Goal: Transaction & Acquisition: Purchase product/service

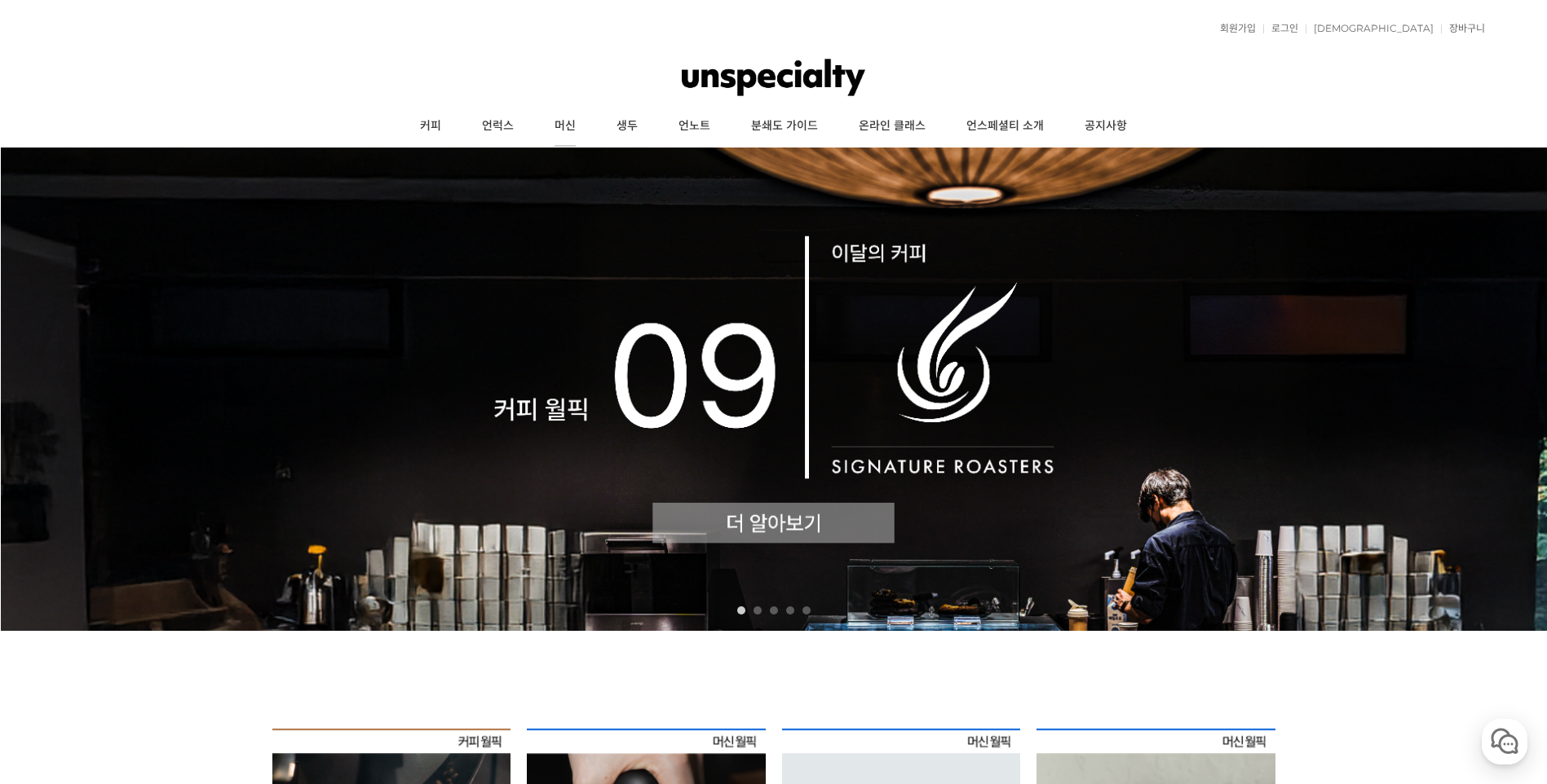
click at [566, 126] on link "머신" at bounding box center [565, 126] width 62 height 40
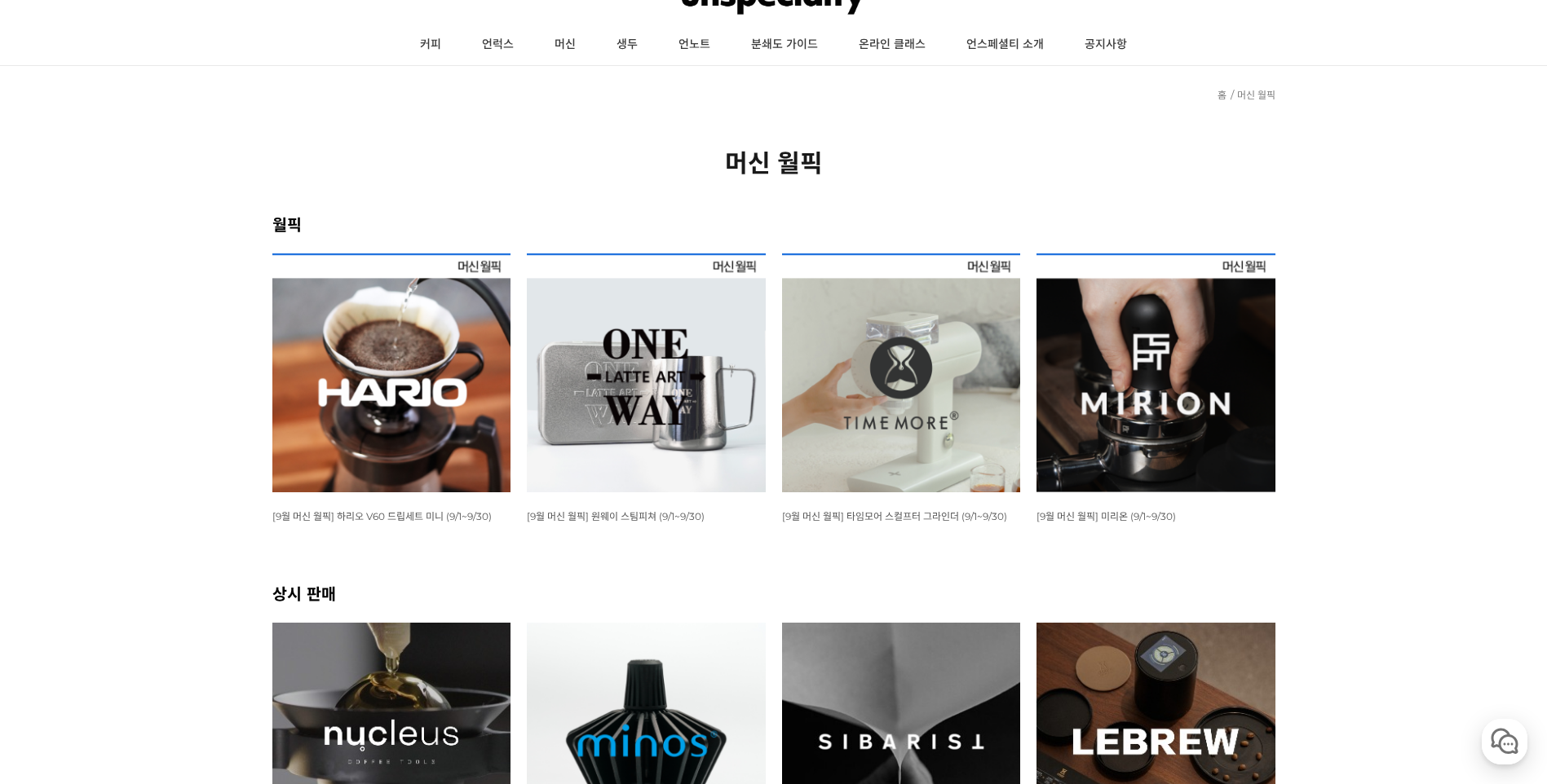
scroll to position [652, 0]
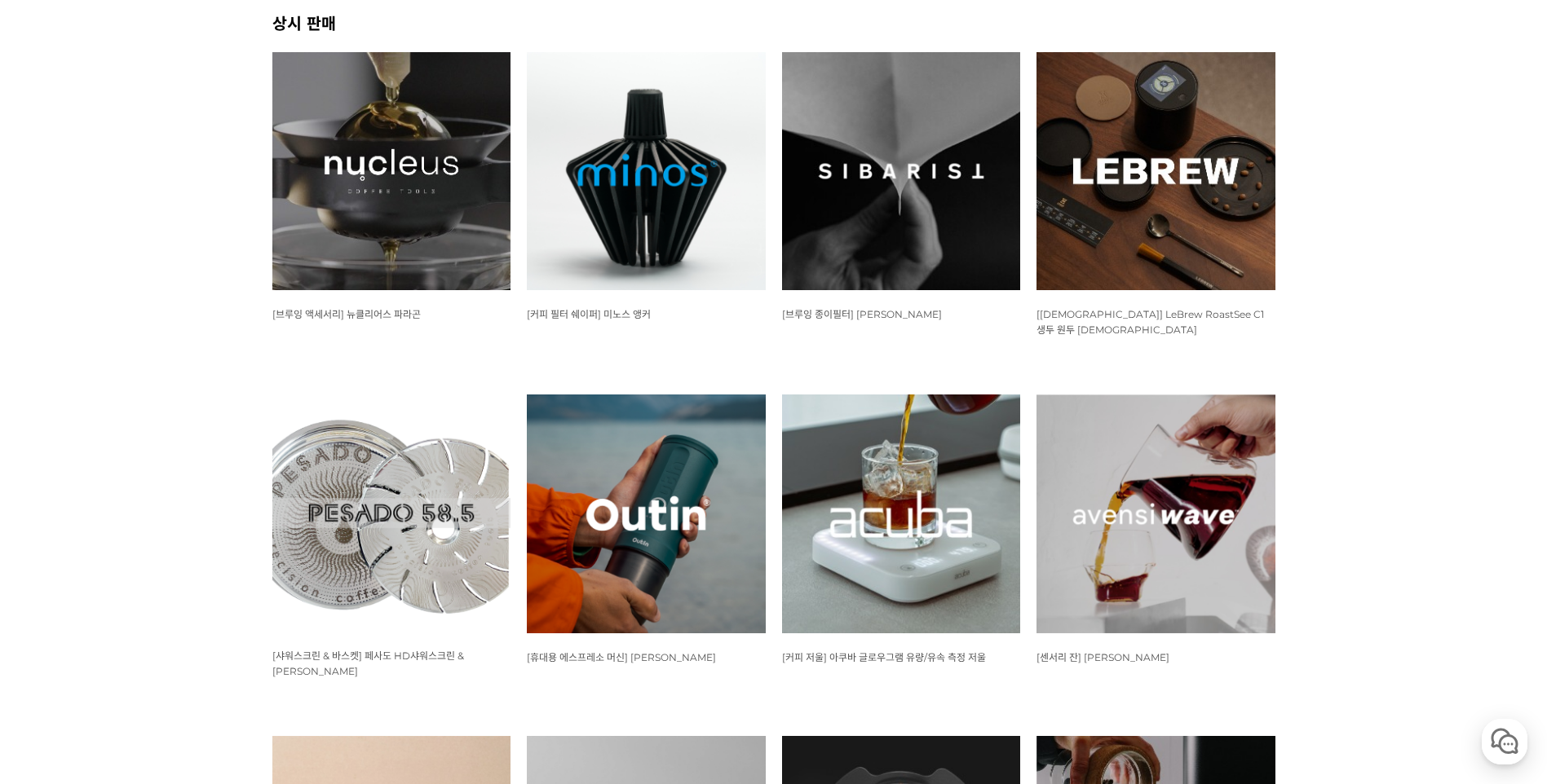
click at [1208, 218] on img at bounding box center [1156, 171] width 239 height 239
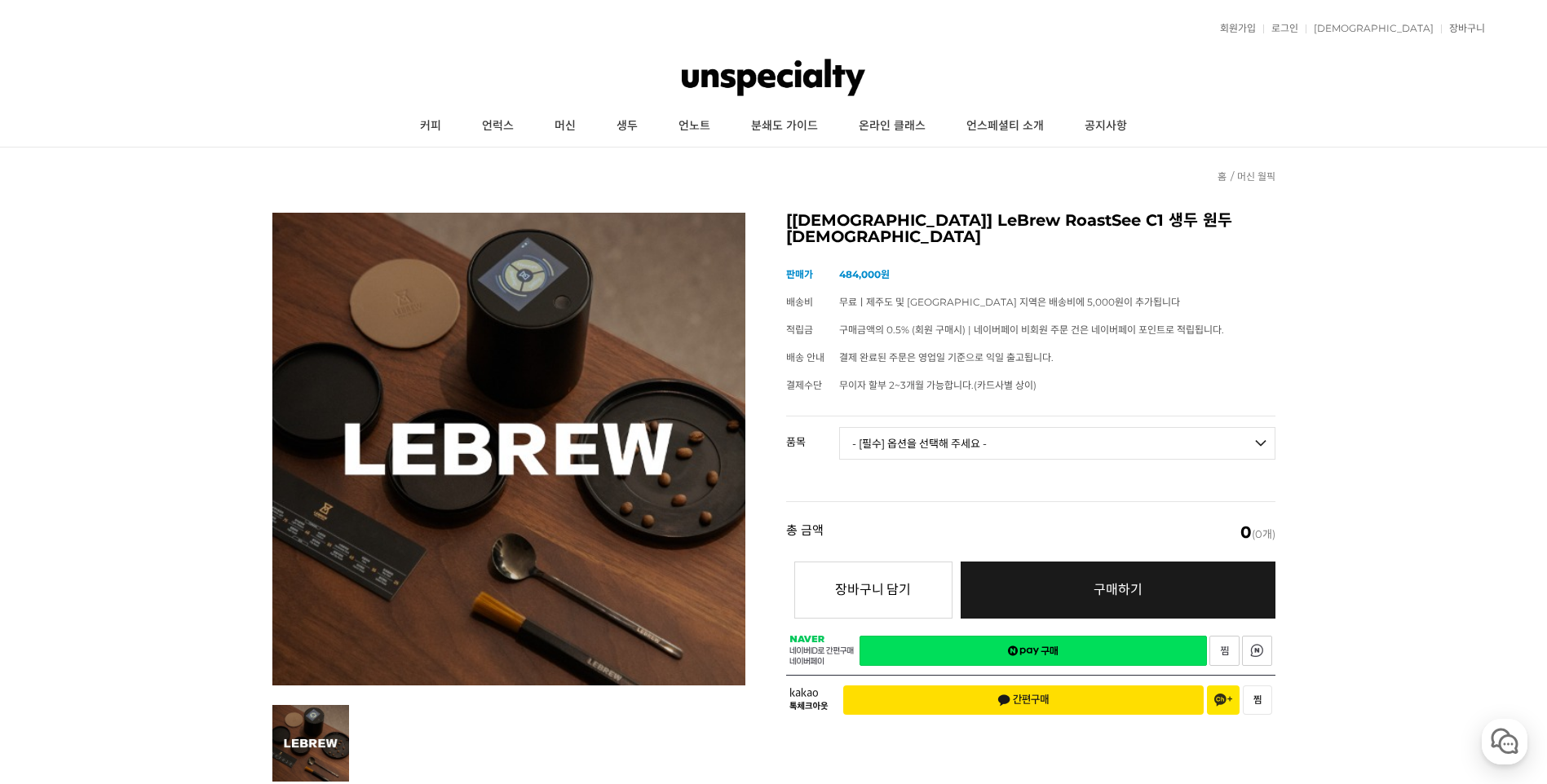
click at [988, 436] on select "- [필수] 옵션을 선택해 주세요 - ------------------- RoastSee C1 생두 원두 색도계 이동형 캐리어" at bounding box center [1057, 444] width 436 height 33
drag, startPoint x: 1379, startPoint y: 260, endPoint x: 779, endPoint y: 222, distance: 601.2
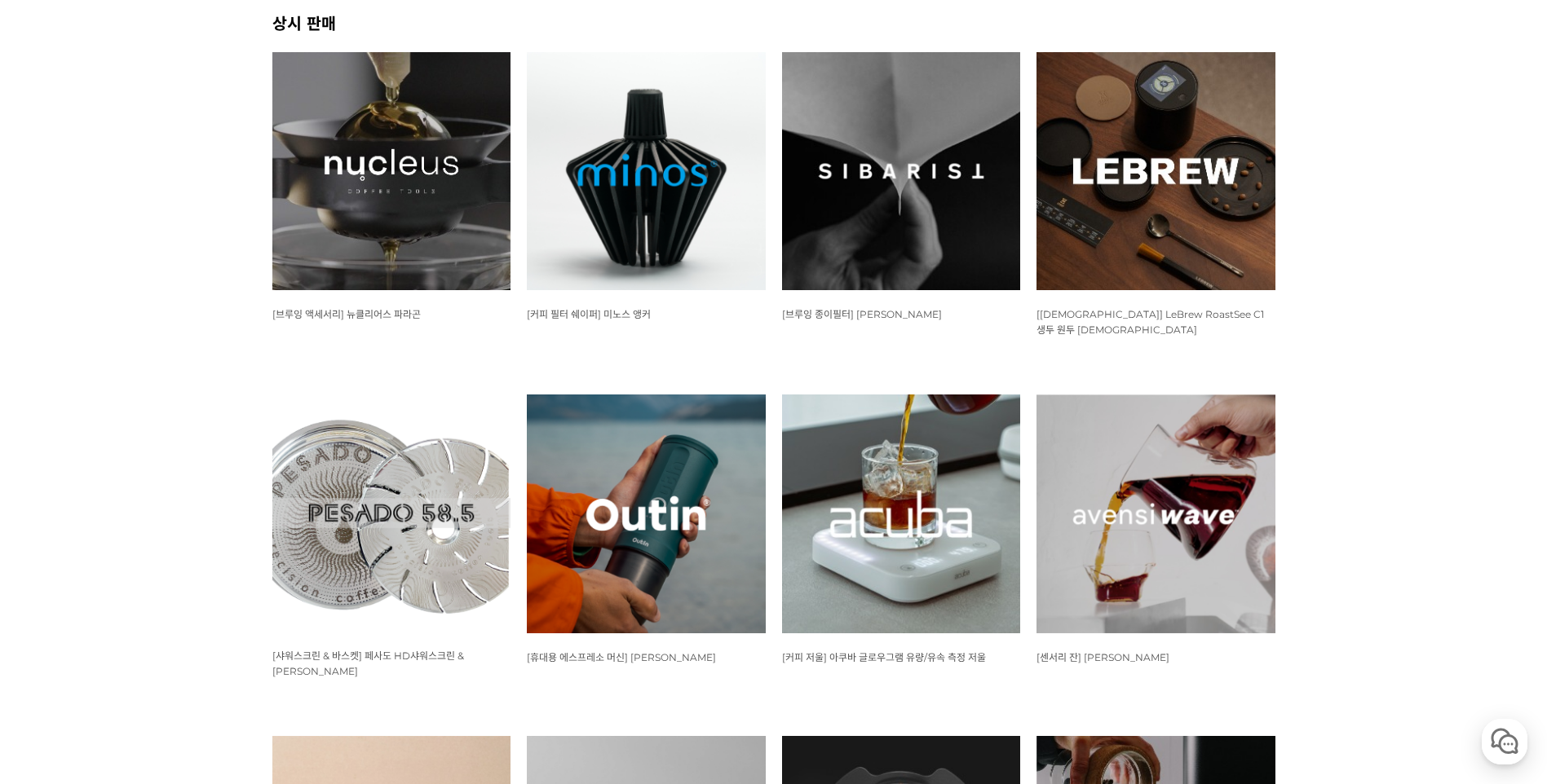
click at [943, 544] on img at bounding box center [902, 514] width 239 height 239
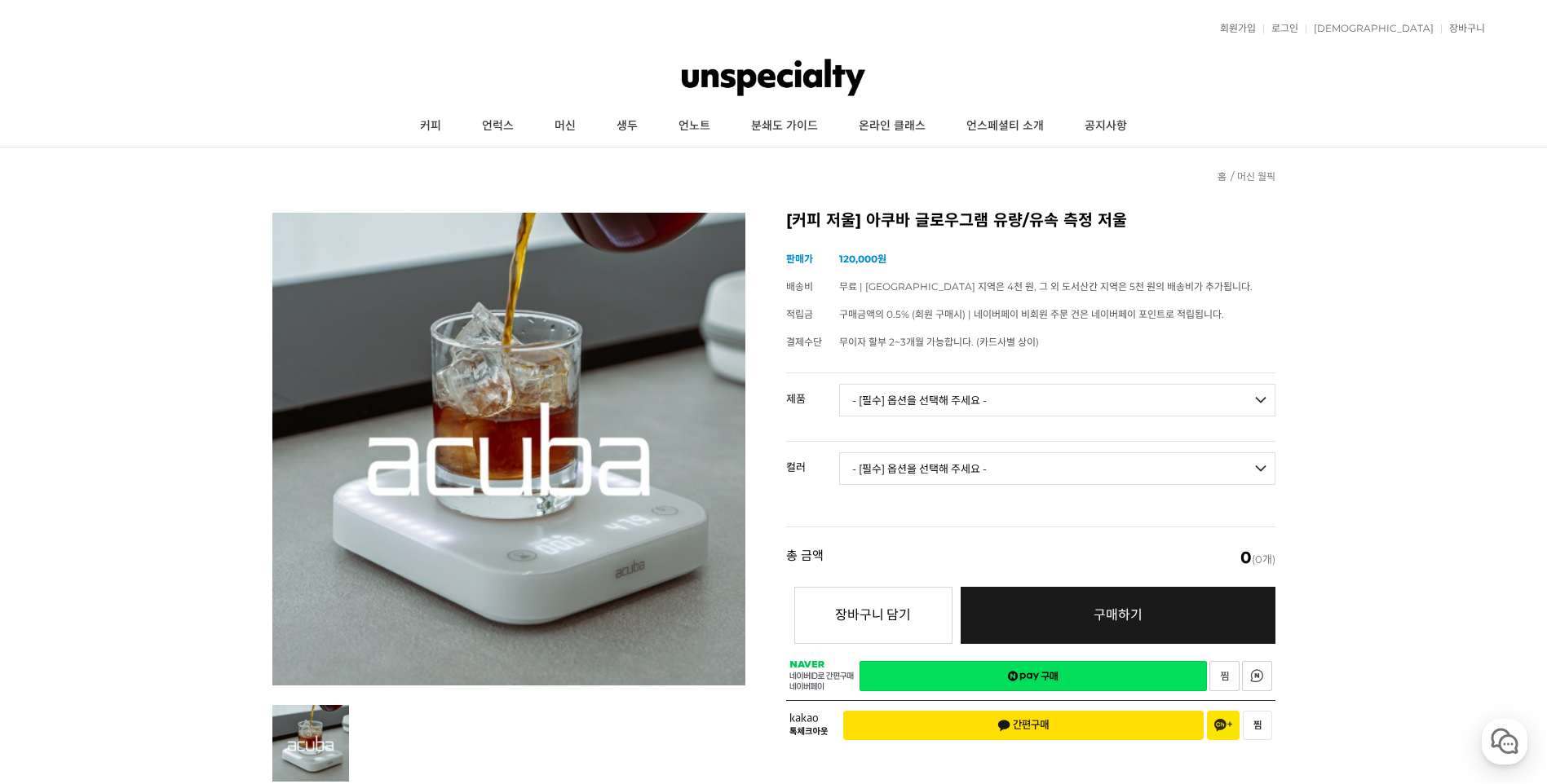
click at [929, 434] on td "- [필수] 옵션을 선택해 주세요 - ------------------- 아쿠바 글로우그램 유량/유속 측정 저울" at bounding box center [1057, 407] width 436 height 68
click at [925, 411] on select "- [필수] 옵션을 선택해 주세요 - ------------------- 아쿠바 글로우그램 유량/유속 측정 저울" at bounding box center [1057, 401] width 436 height 33
select select "아쿠바 글로우그램 유량/유속 측정 저울"
click at [839, 384] on select "- [필수] 옵션을 선택해 주세요 - ------------------- 아쿠바 글로우그램 유량/유속 측정 저울" at bounding box center [1057, 401] width 436 height 33
click at [926, 465] on select "- [필수] 옵션을 선택해 주세요 - ------------------- 블랙 화이트" at bounding box center [1057, 469] width 436 height 33
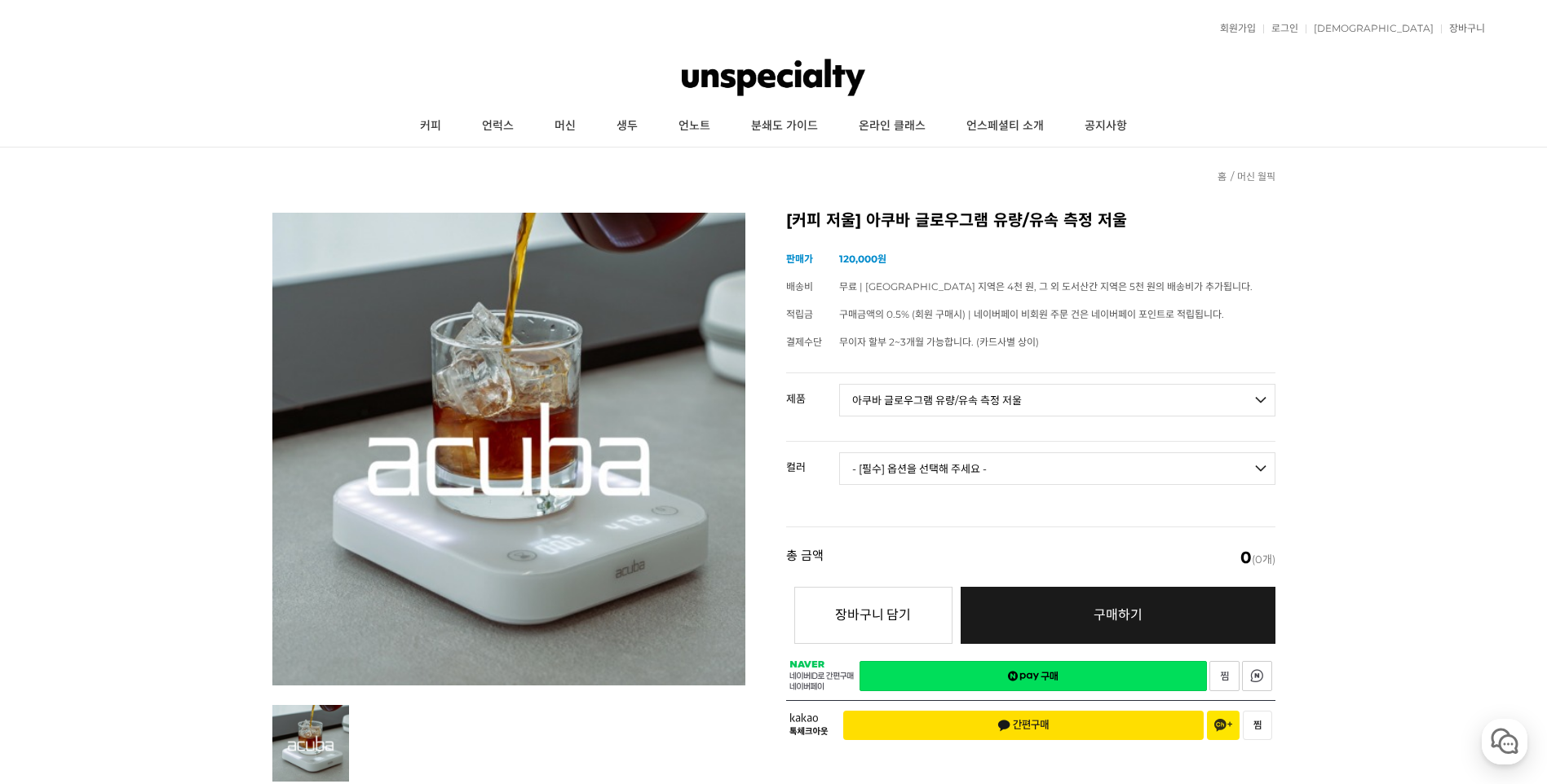
select select "블랙"
click at [839, 453] on select "- [필수] 옵션을 선택해 주세요 - ------------------- 블랙 화이트" at bounding box center [1057, 469] width 436 height 33
select select "*"
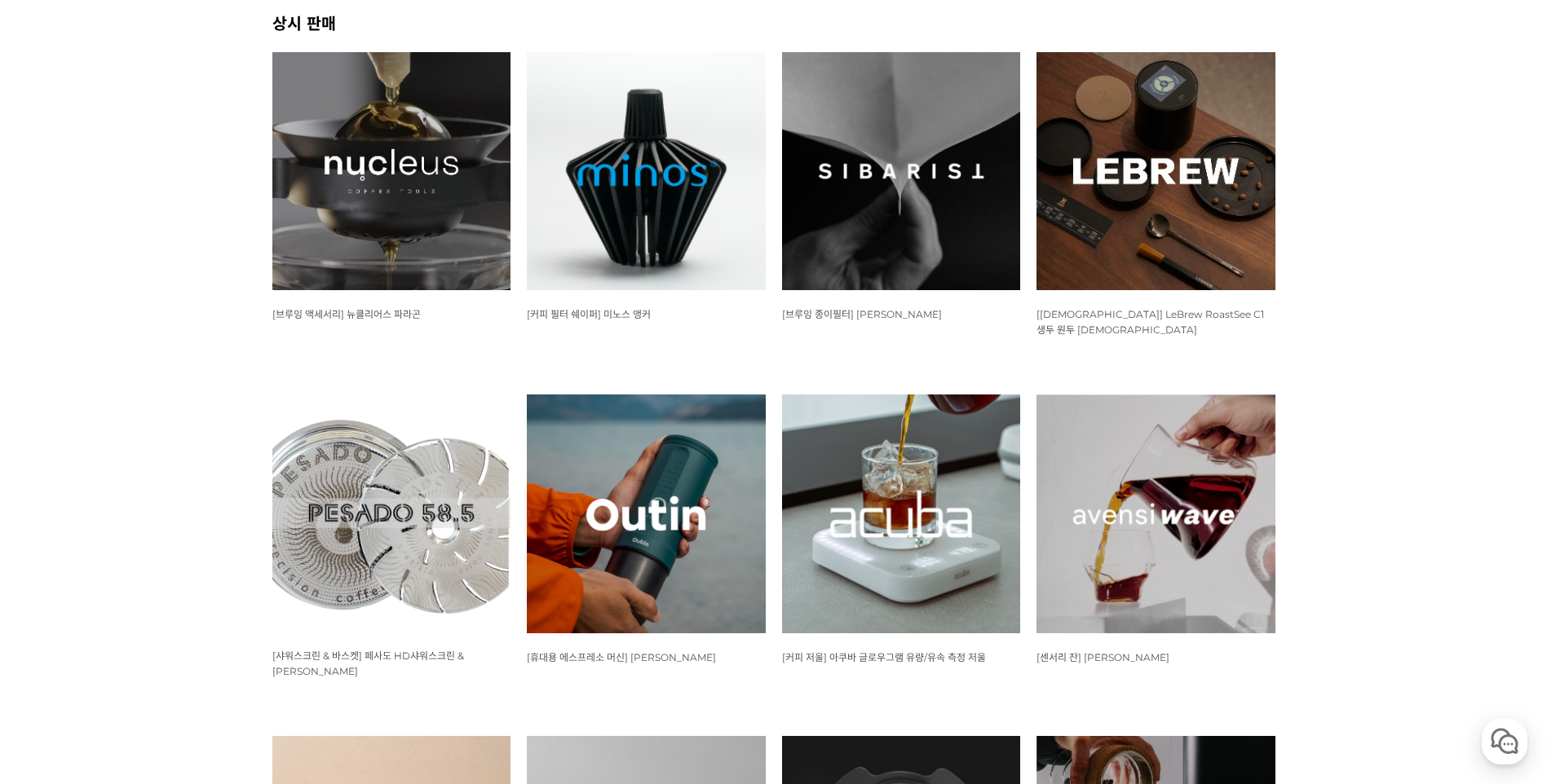
scroll to position [245, 0]
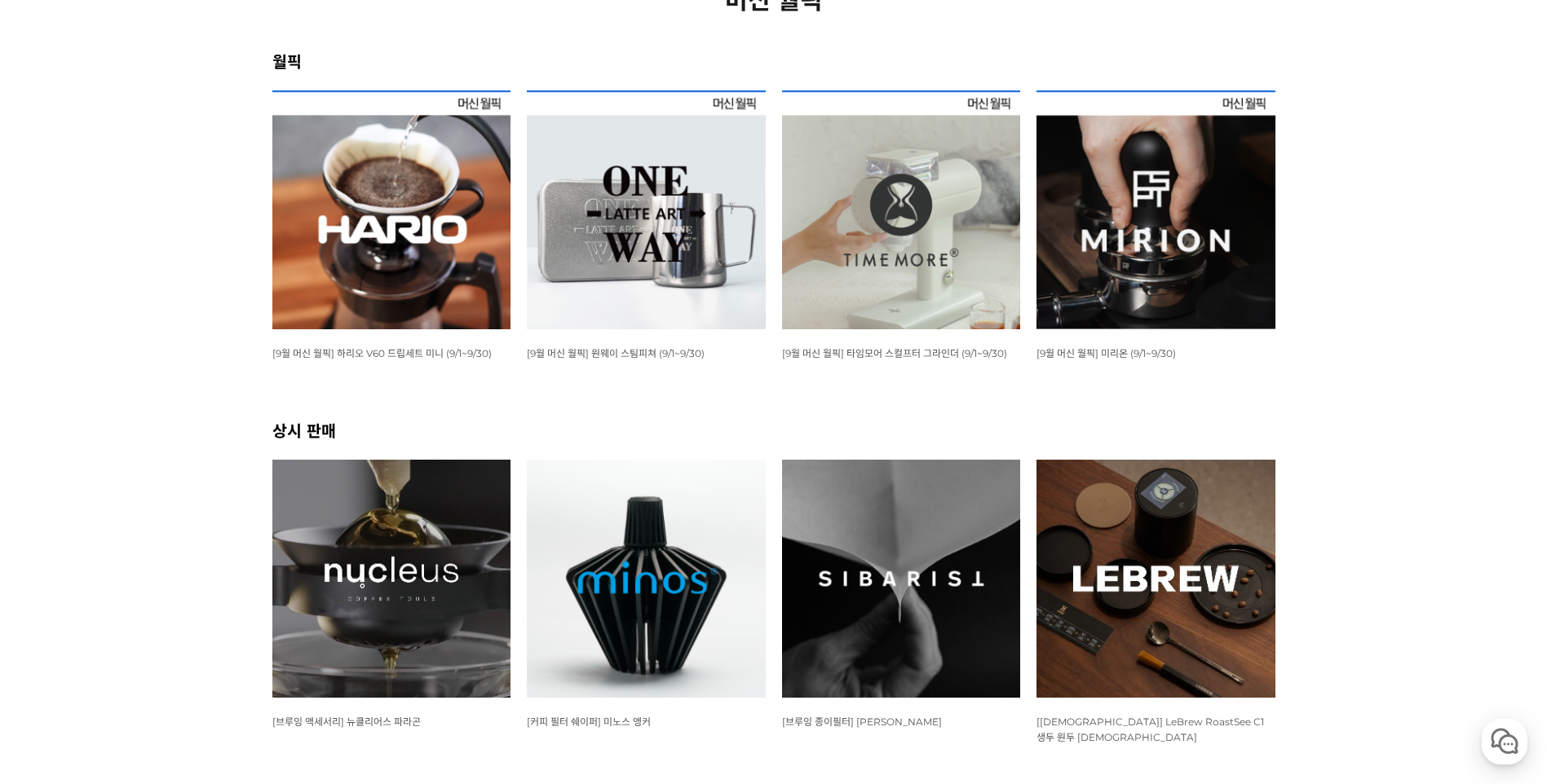
click at [440, 552] on img at bounding box center [392, 580] width 239 height 239
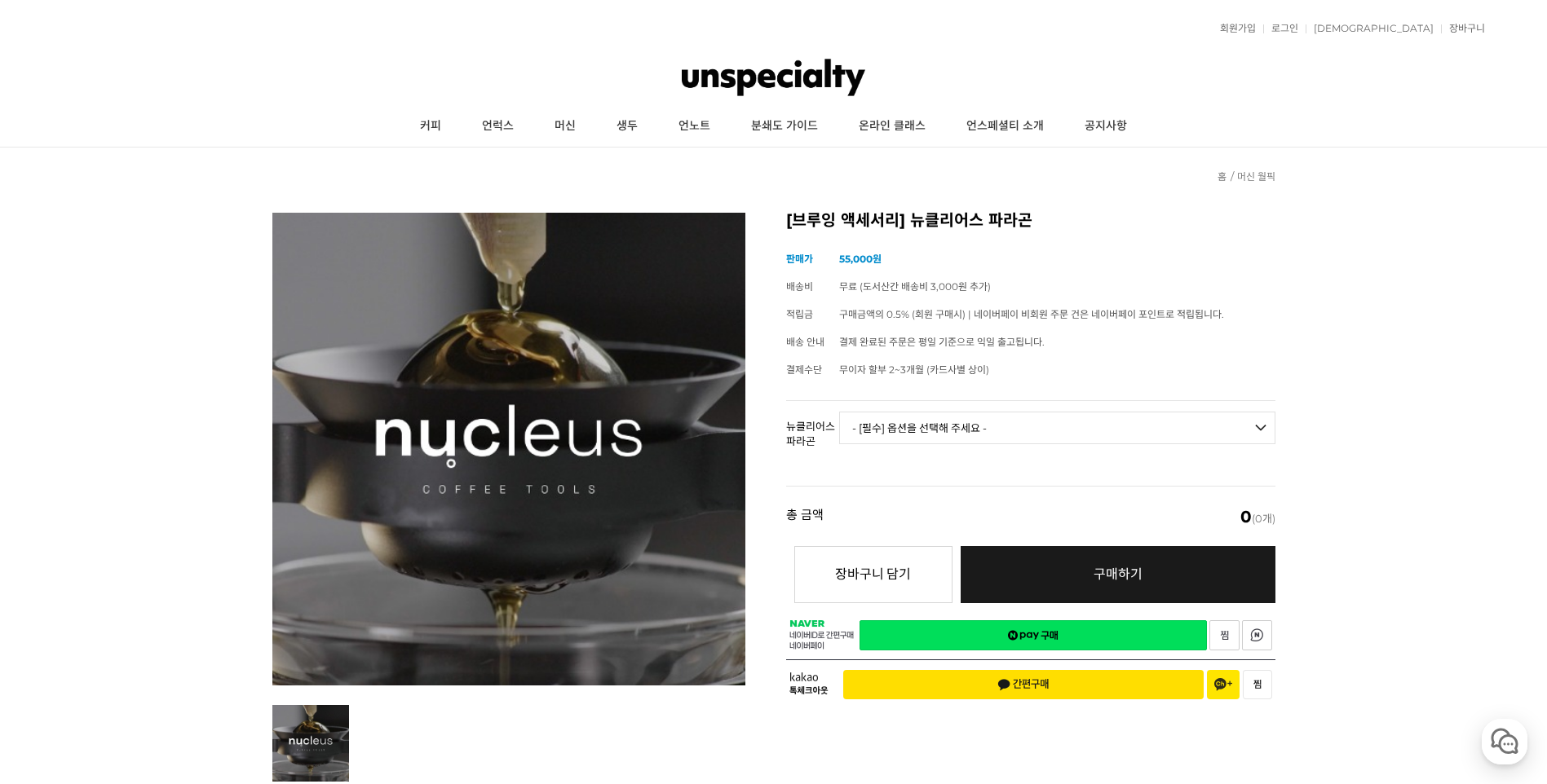
click at [932, 426] on select "- [필수] 옵션을 선택해 주세요 - ------------------- 브루어 세트 V.2 브루어 칠링락 에스프레소 세트 에스프레소 칠링락" at bounding box center [1057, 428] width 436 height 33
click at [839, 411] on select "- [필수] 옵션을 선택해 주세요 - ------------------- 브루어 세트 V.2 브루어 칠링락 에스프레소 세트 에스프레소 칠링락" at bounding box center [1057, 428] width 436 height 33
select select "*"
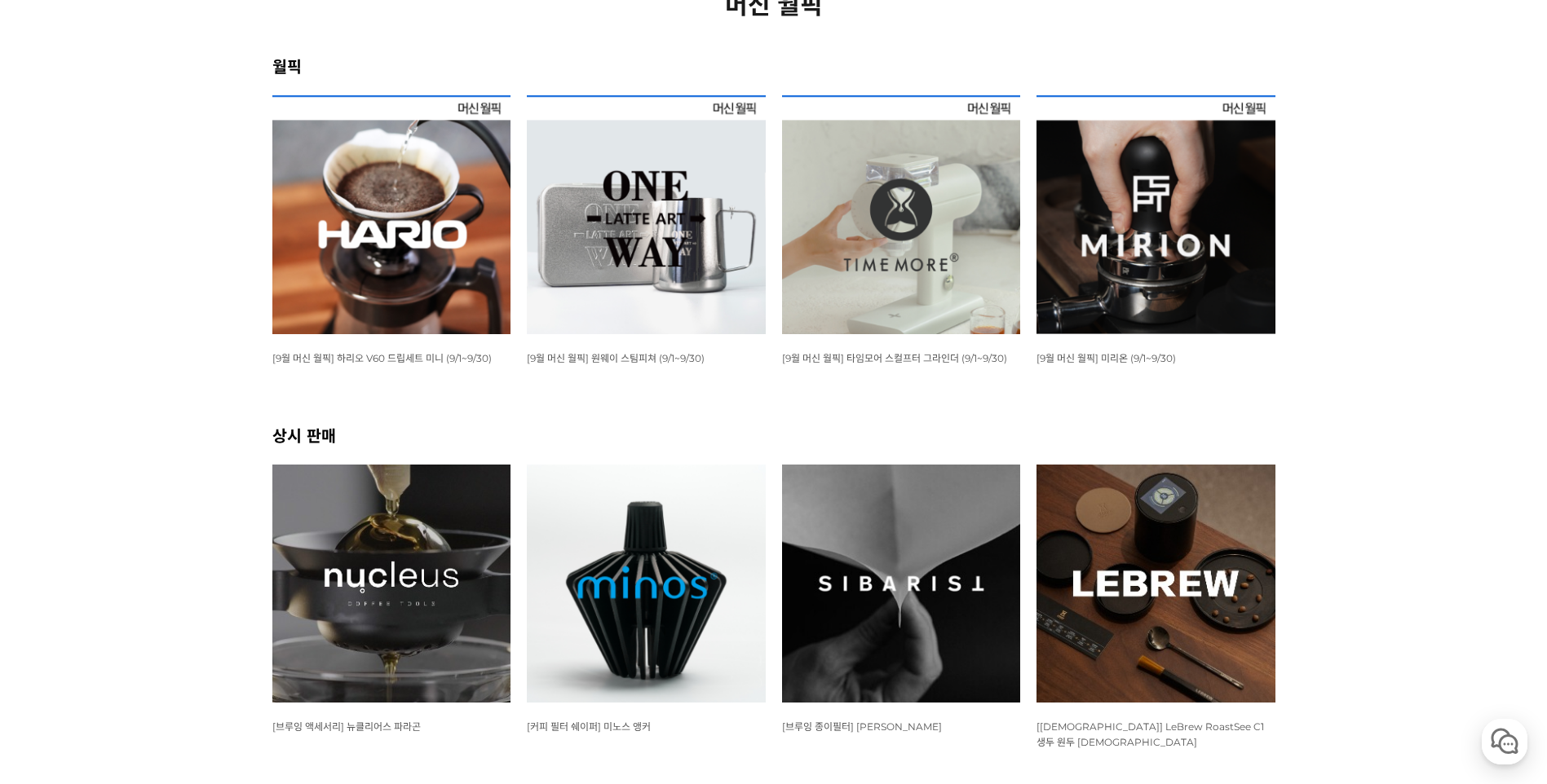
click at [647, 281] on img at bounding box center [647, 215] width 239 height 239
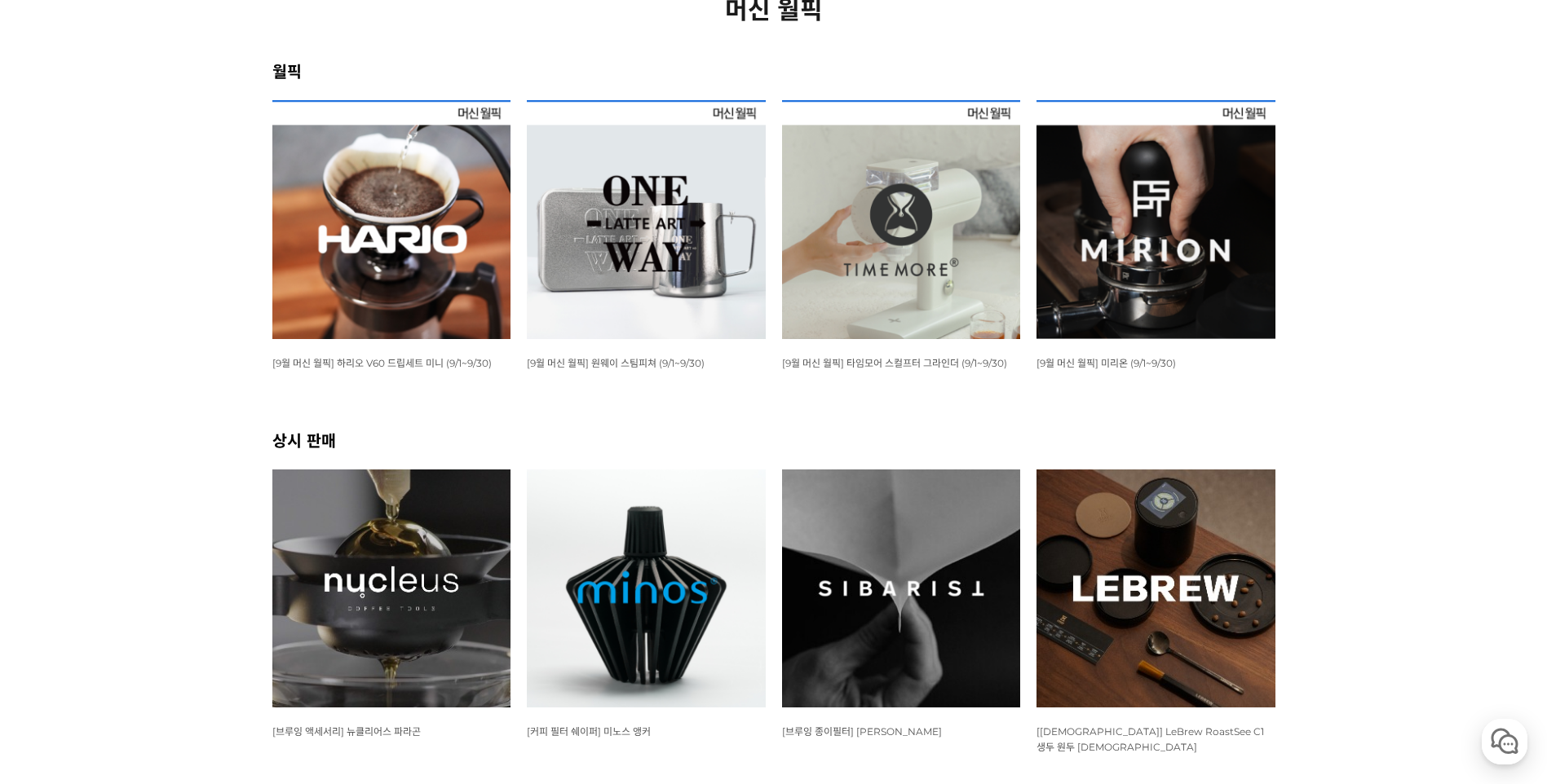
click at [437, 295] on img at bounding box center [392, 220] width 239 height 239
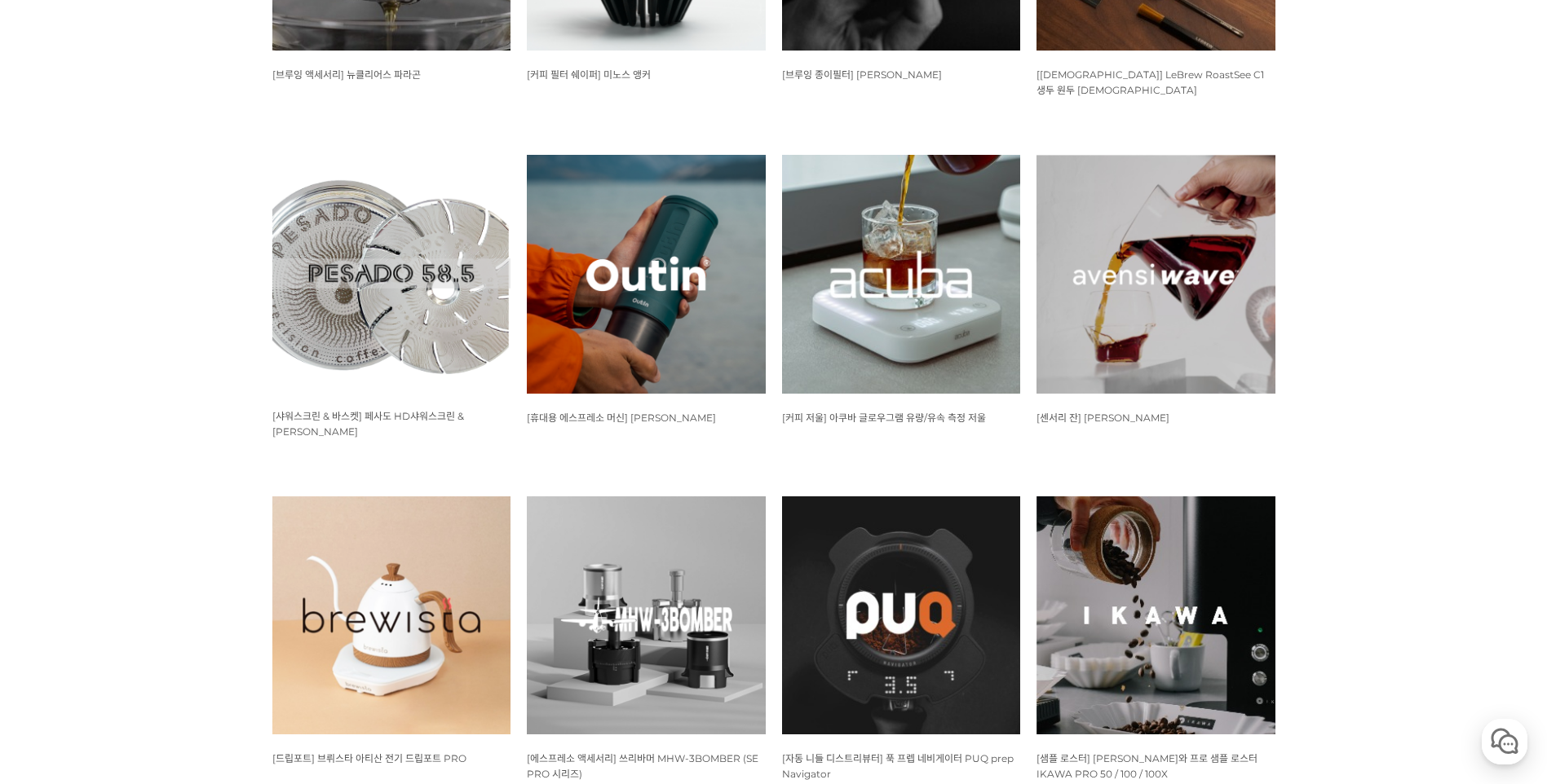
scroll to position [1045, 0]
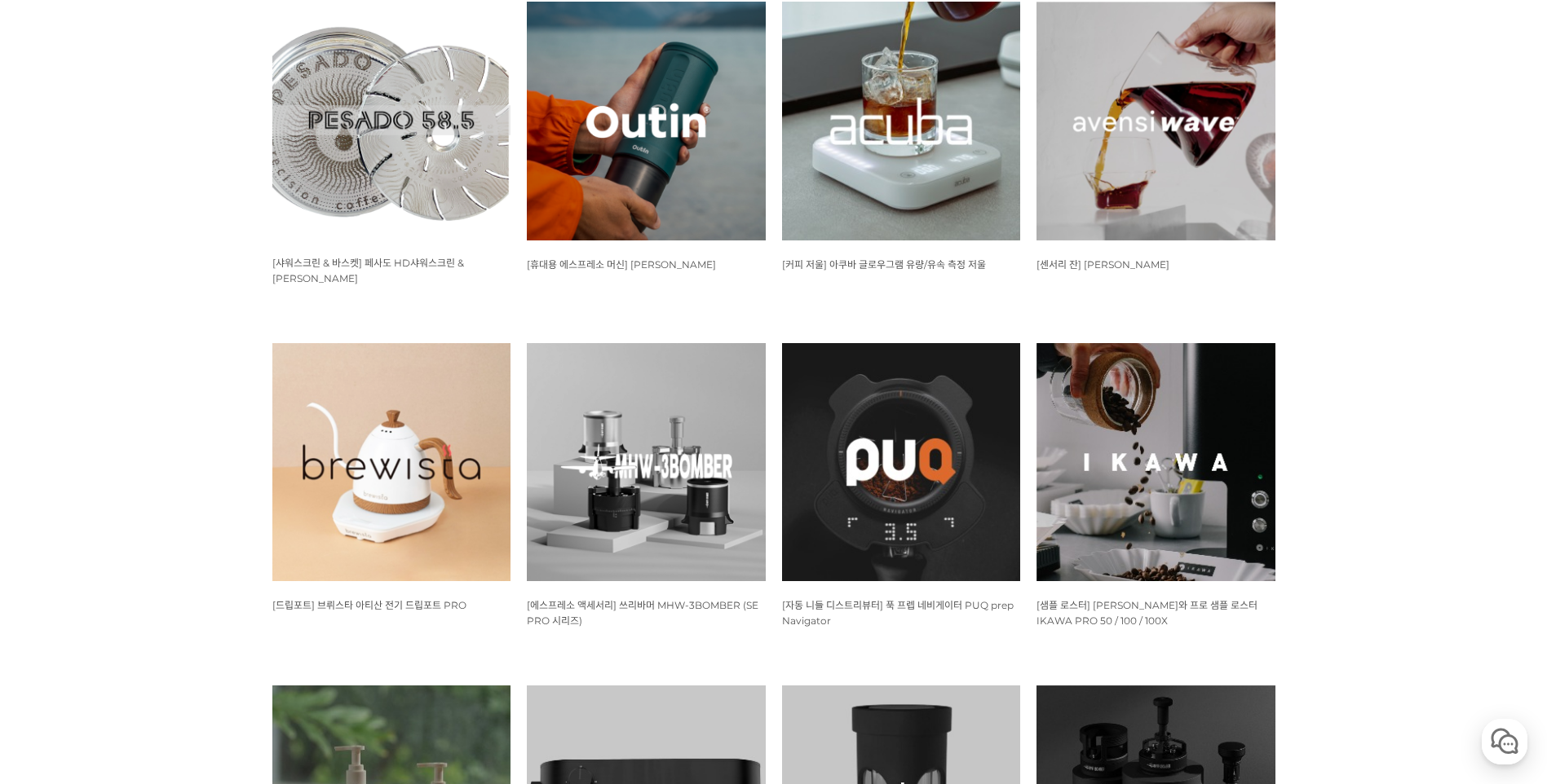
click at [426, 434] on img at bounding box center [392, 462] width 239 height 239
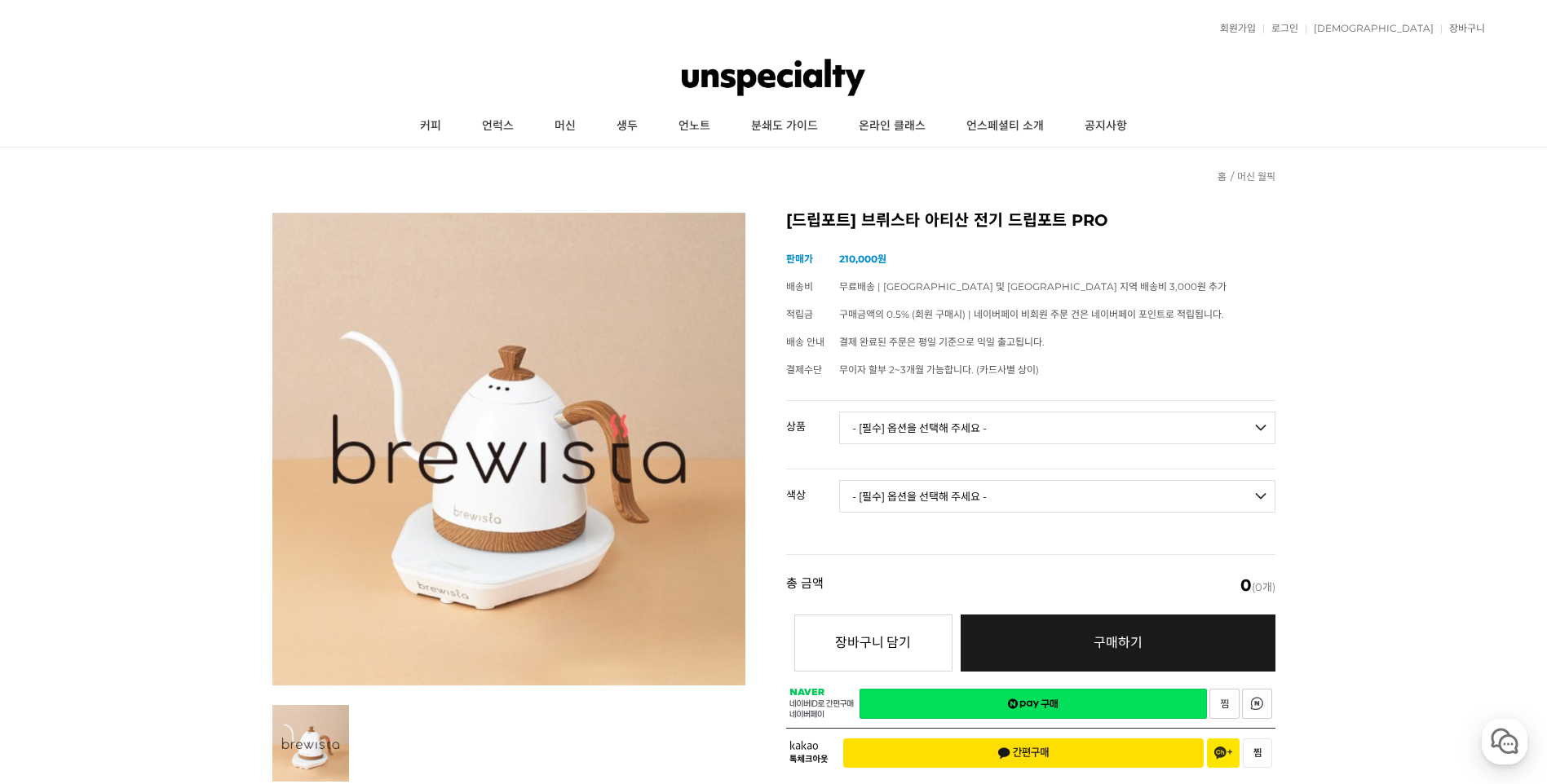
drag, startPoint x: 954, startPoint y: 433, endPoint x: 952, endPoint y: 444, distance: 11.2
click at [955, 433] on select "- [필수] 옵션을 선택해 주세요 - ------------------- 브뤼스타 아티산 전기 드립포트 PRO 600mL 브뤼스타 아티산 전기…" at bounding box center [1057, 428] width 436 height 33
select select "브뤼스타 아티산 전기 드립포트 PRO 600mL"
click at [839, 411] on select "- [필수] 옵션을 선택해 주세요 - ------------------- 브뤼스타 아티산 전기 드립포트 PRO 600mL 브뤼스타 아티산 전기…" at bounding box center [1057, 428] width 436 height 33
click at [929, 498] on select "- [필수] 옵션을 선택해 주세요 - ------------------- 모던화이트 시크블랙 실버그레이 올블랙 올화이트 네덜란드오렌지 브라질옐…" at bounding box center [1057, 497] width 436 height 33
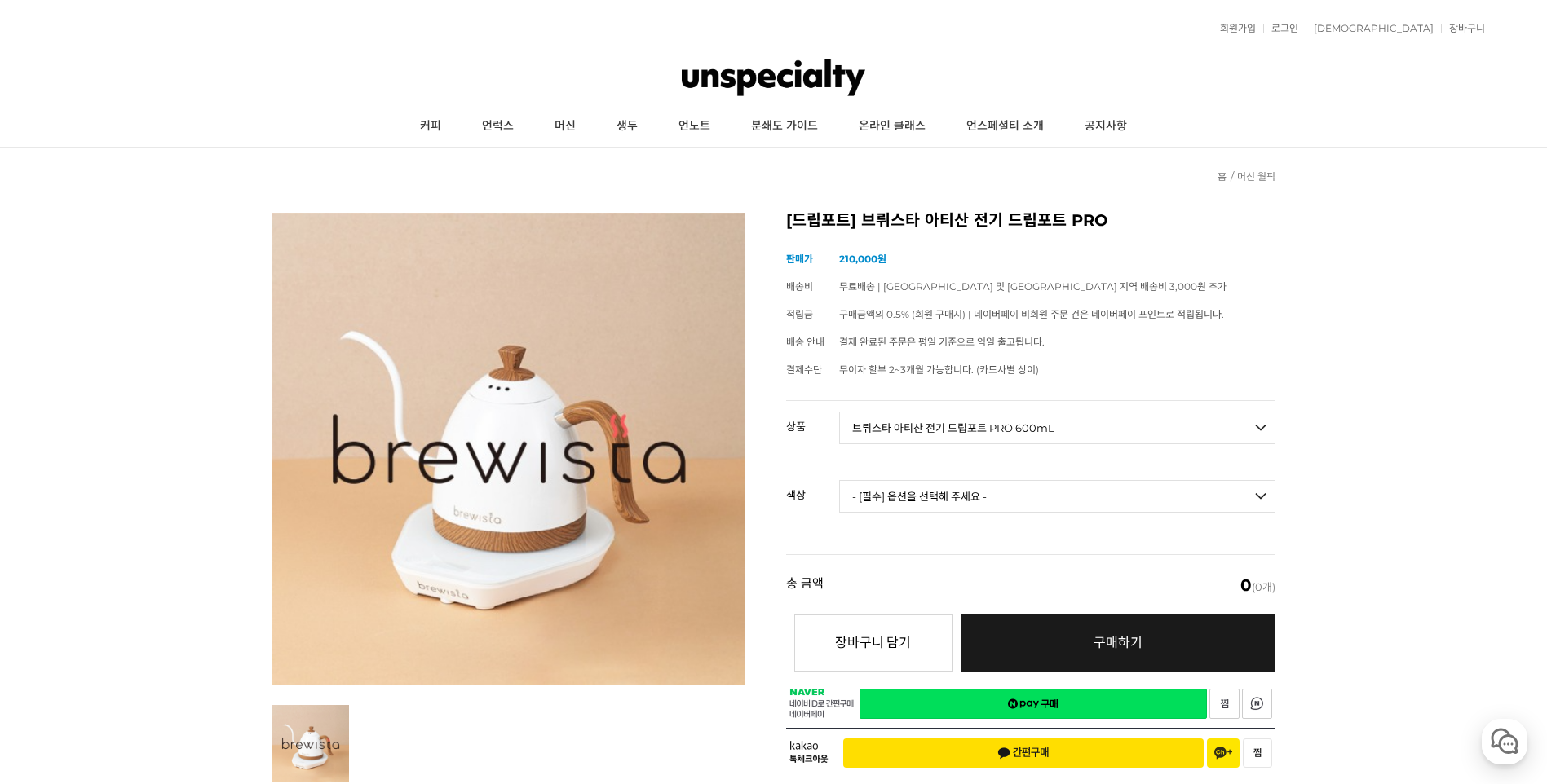
select select "모던화이트"
click at [839, 481] on select "- [필수] 옵션을 선택해 주세요 - ------------------- 모던화이트 시크블랙 실버그레이 올블랙 올화이트 네덜란드오렌지 브라질옐…" at bounding box center [1057, 497] width 436 height 33
select select "*"
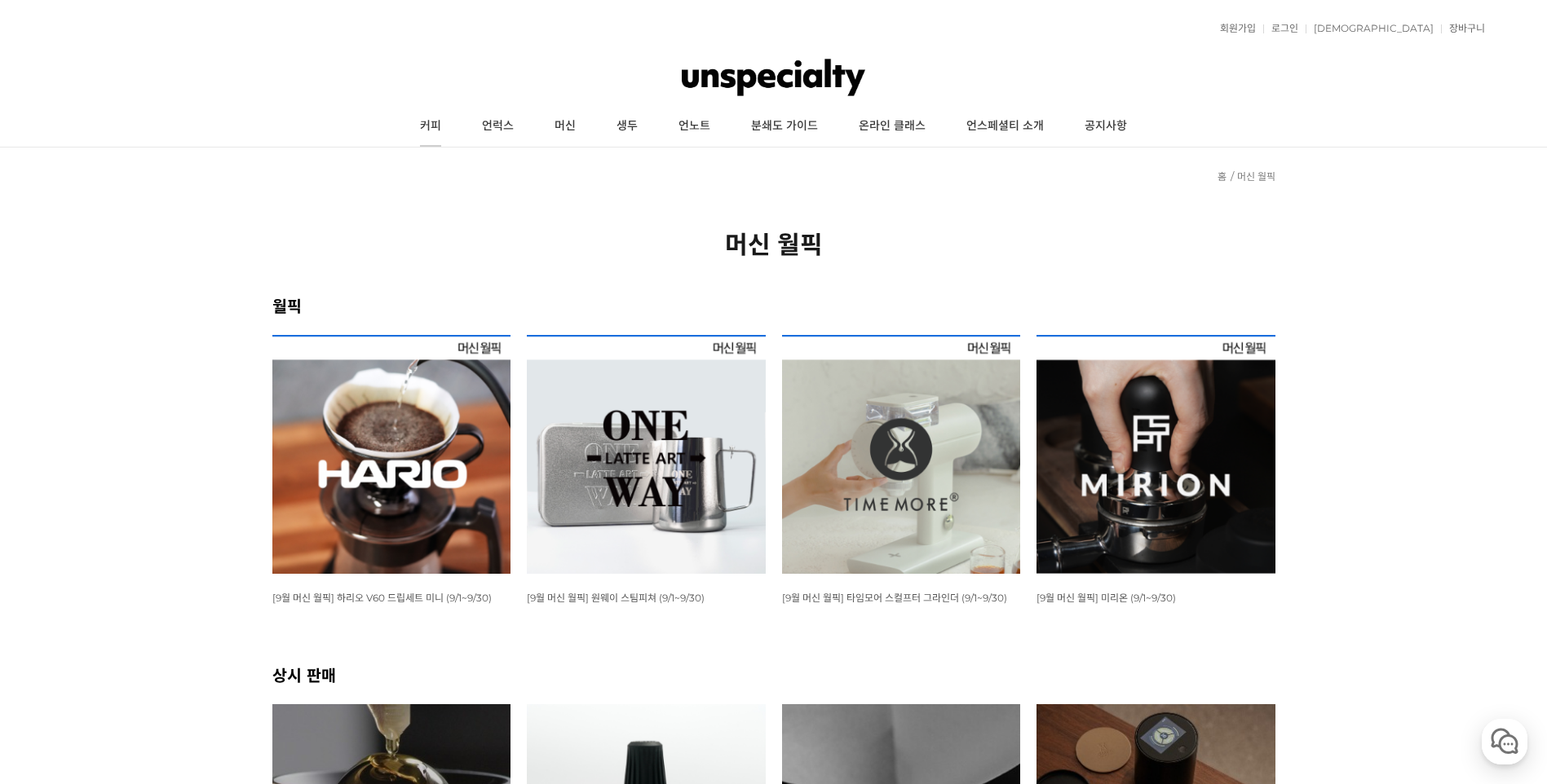
click at [430, 122] on link "커피" at bounding box center [430, 126] width 62 height 40
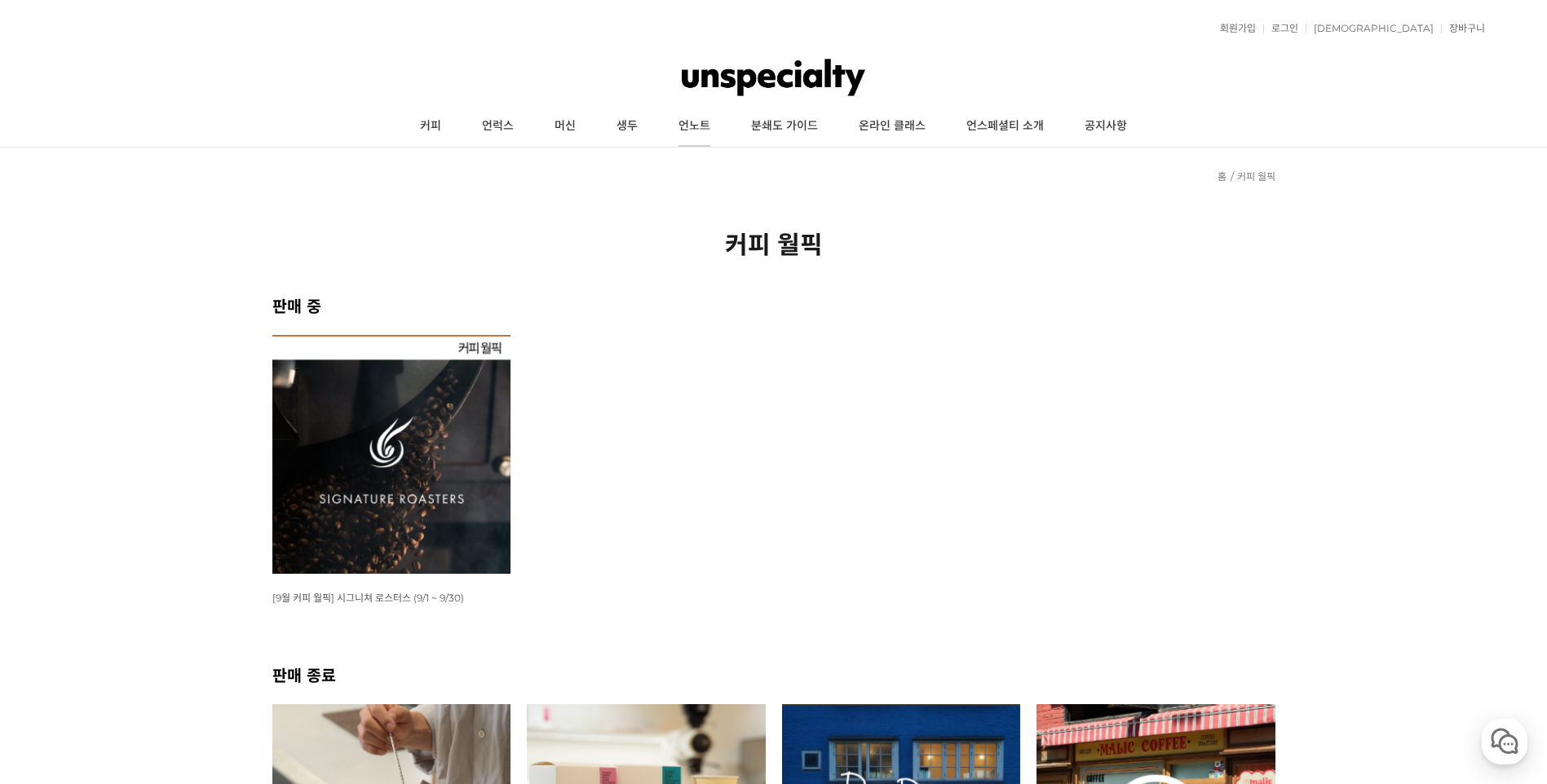
click at [680, 124] on link "언노트" at bounding box center [694, 126] width 73 height 40
click at [796, 130] on link "분쇄도 가이드" at bounding box center [784, 126] width 108 height 40
click at [440, 123] on link "커피" at bounding box center [430, 126] width 62 height 40
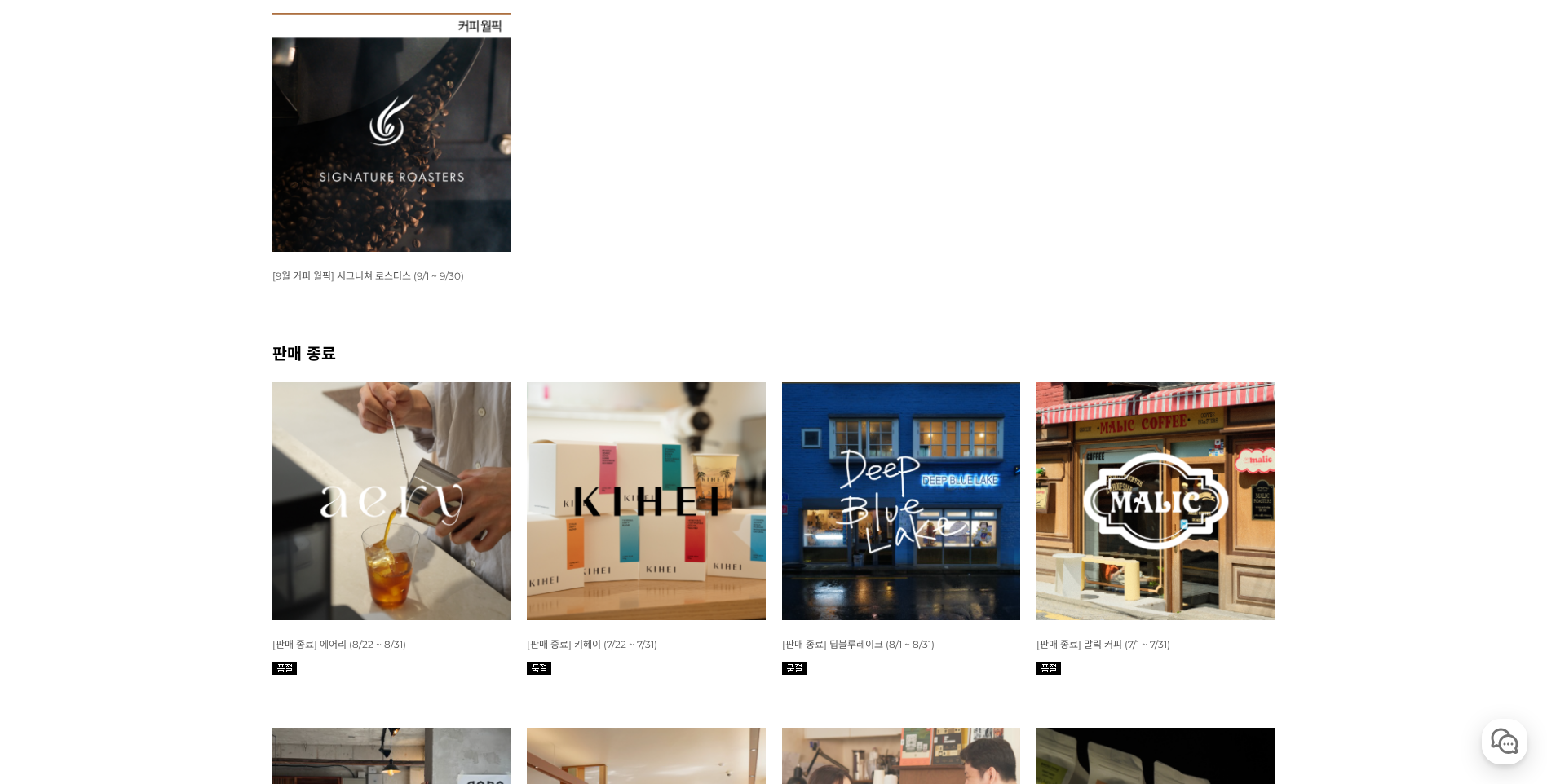
scroll to position [326, 0]
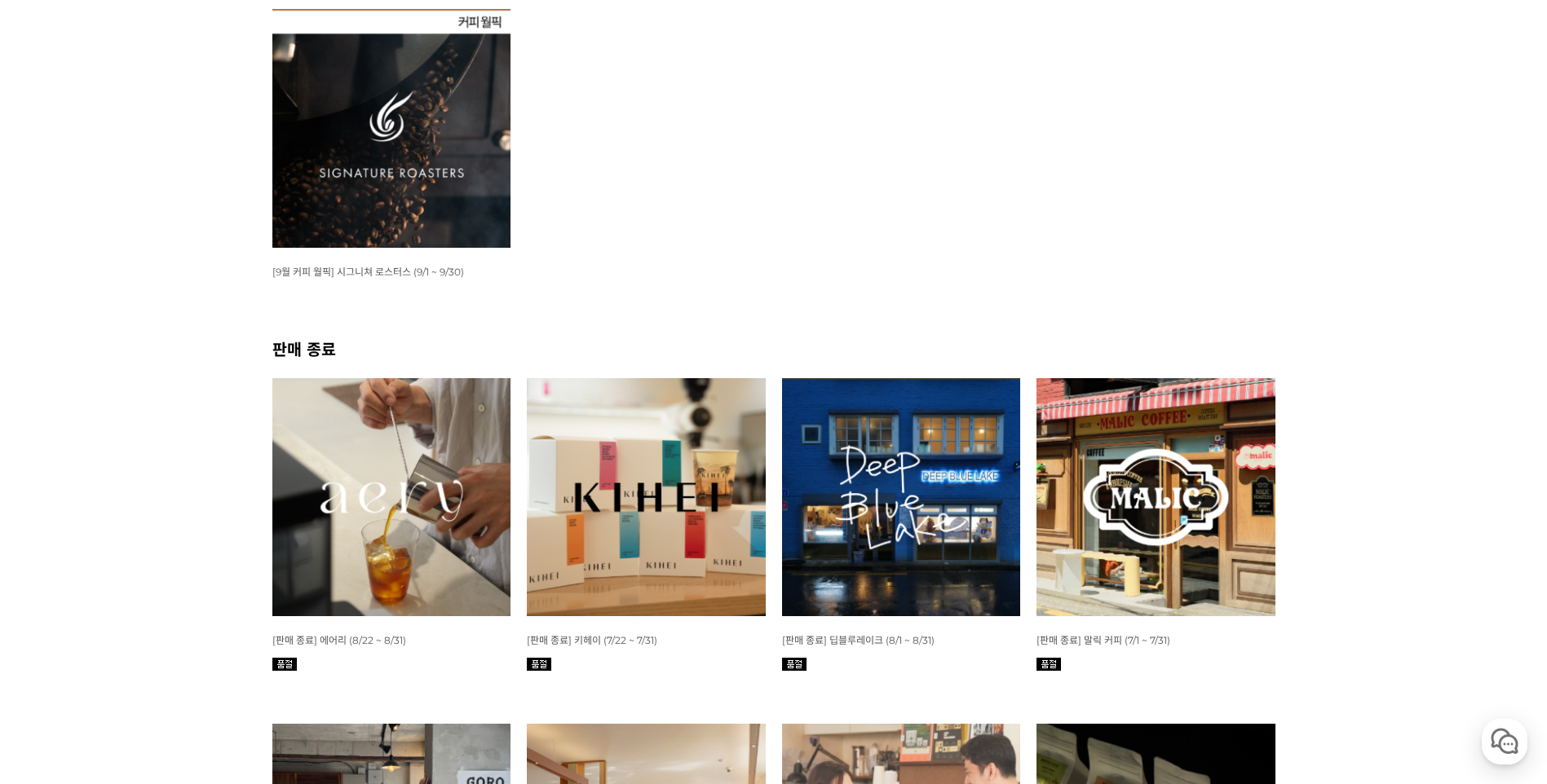
click at [454, 232] on img at bounding box center [392, 129] width 239 height 239
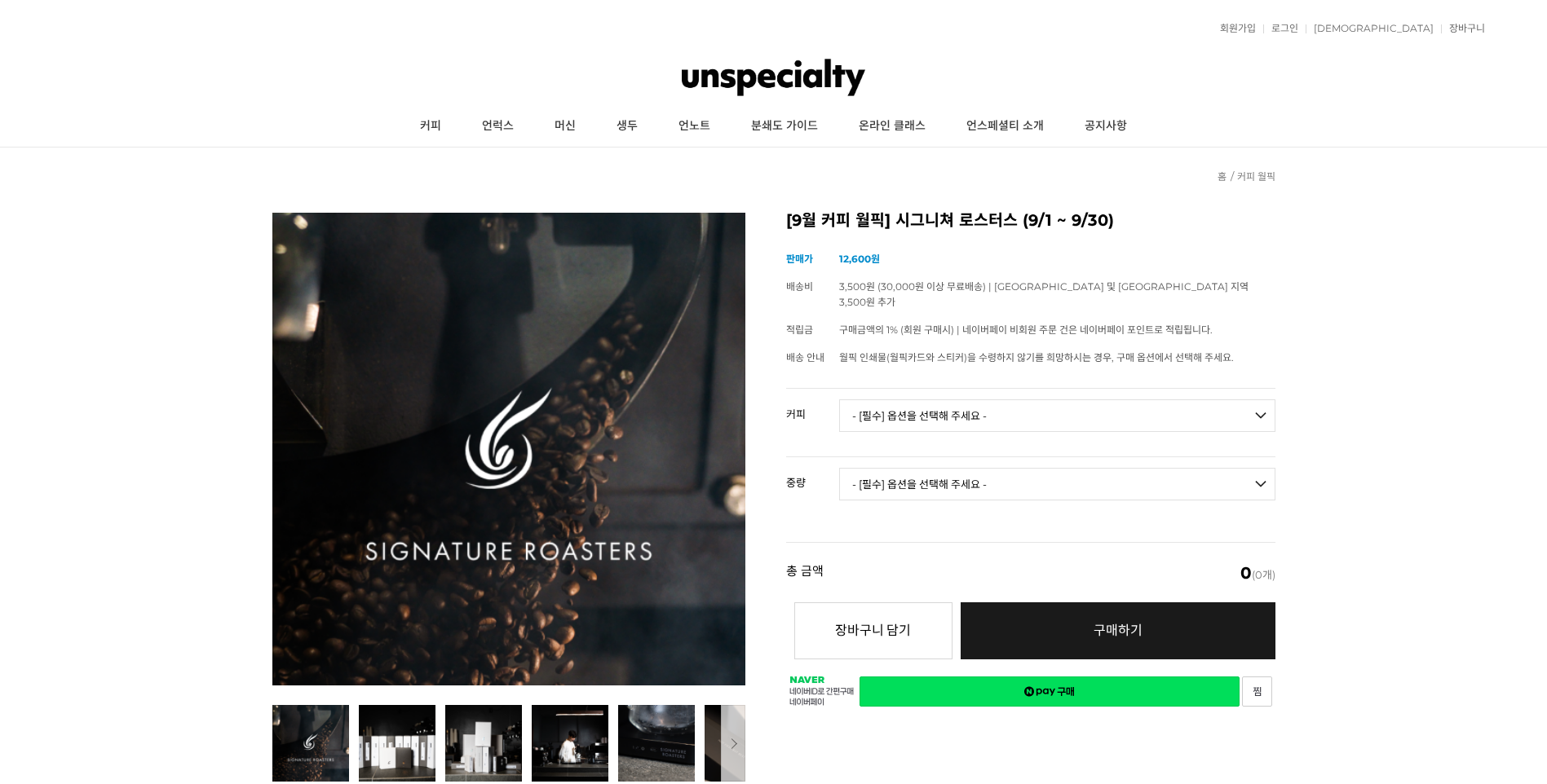
click at [854, 403] on select "- [필수] 옵션을 선택해 주세요 - ------------------- 언스페셜티 분쇄도 가이드 종이(주문 1건당 최대 1개 제공) 월픽 인…" at bounding box center [1057, 416] width 436 height 33
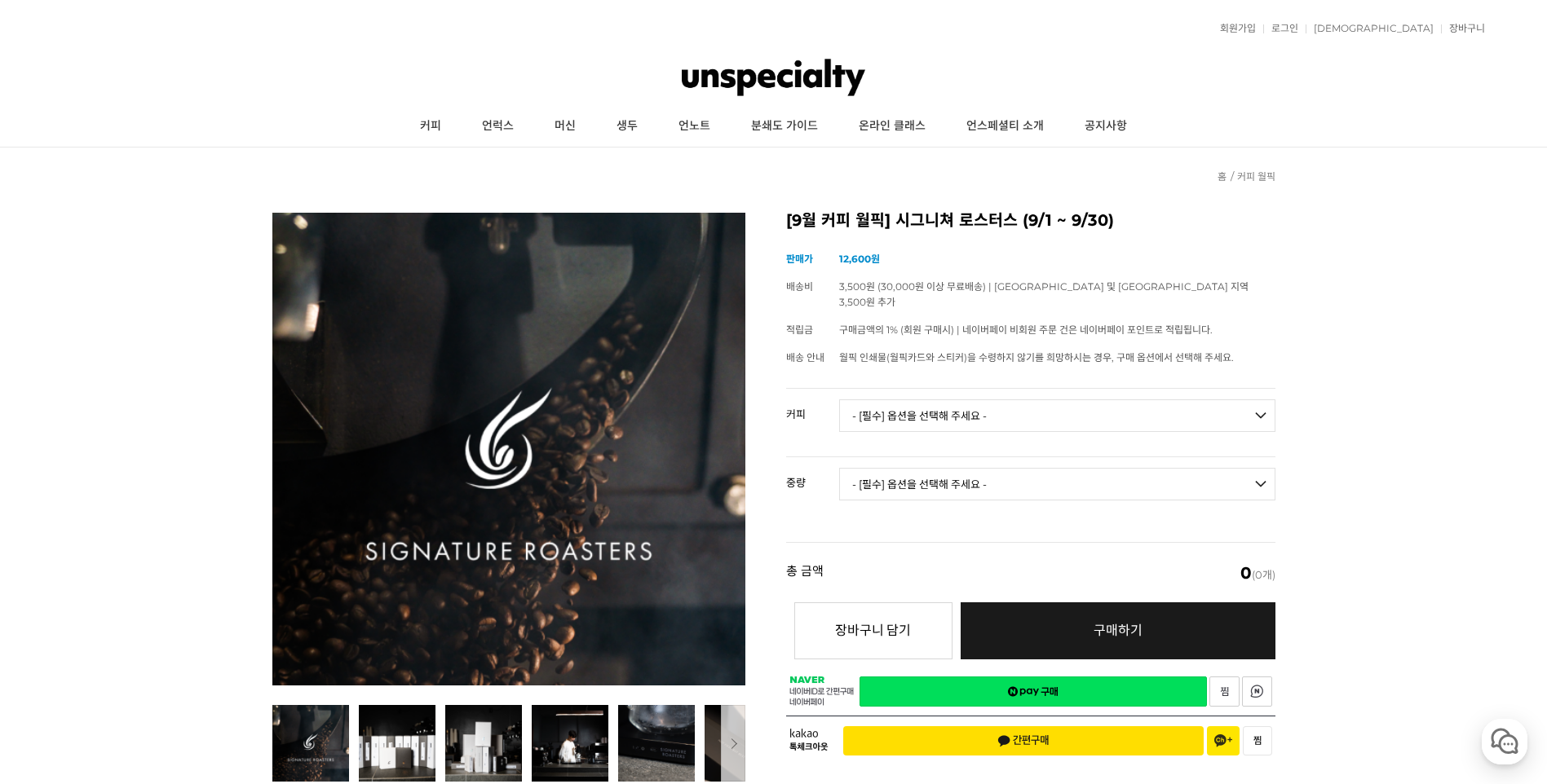
click at [999, 406] on select "- [필수] 옵션을 선택해 주세요 - ------------------- 언스페셜티 분쇄도 가이드 종이(주문 1건당 최대 1개 제공) 월픽 인…" at bounding box center [1057, 416] width 436 height 33
click at [971, 468] on select "- [필수] 옵션을 선택해 주세요 - -------------------" at bounding box center [1057, 485] width 436 height 33
click at [971, 472] on select "- [필수] 옵션을 선택해 주세요 - -------------------" at bounding box center [1057, 485] width 436 height 33
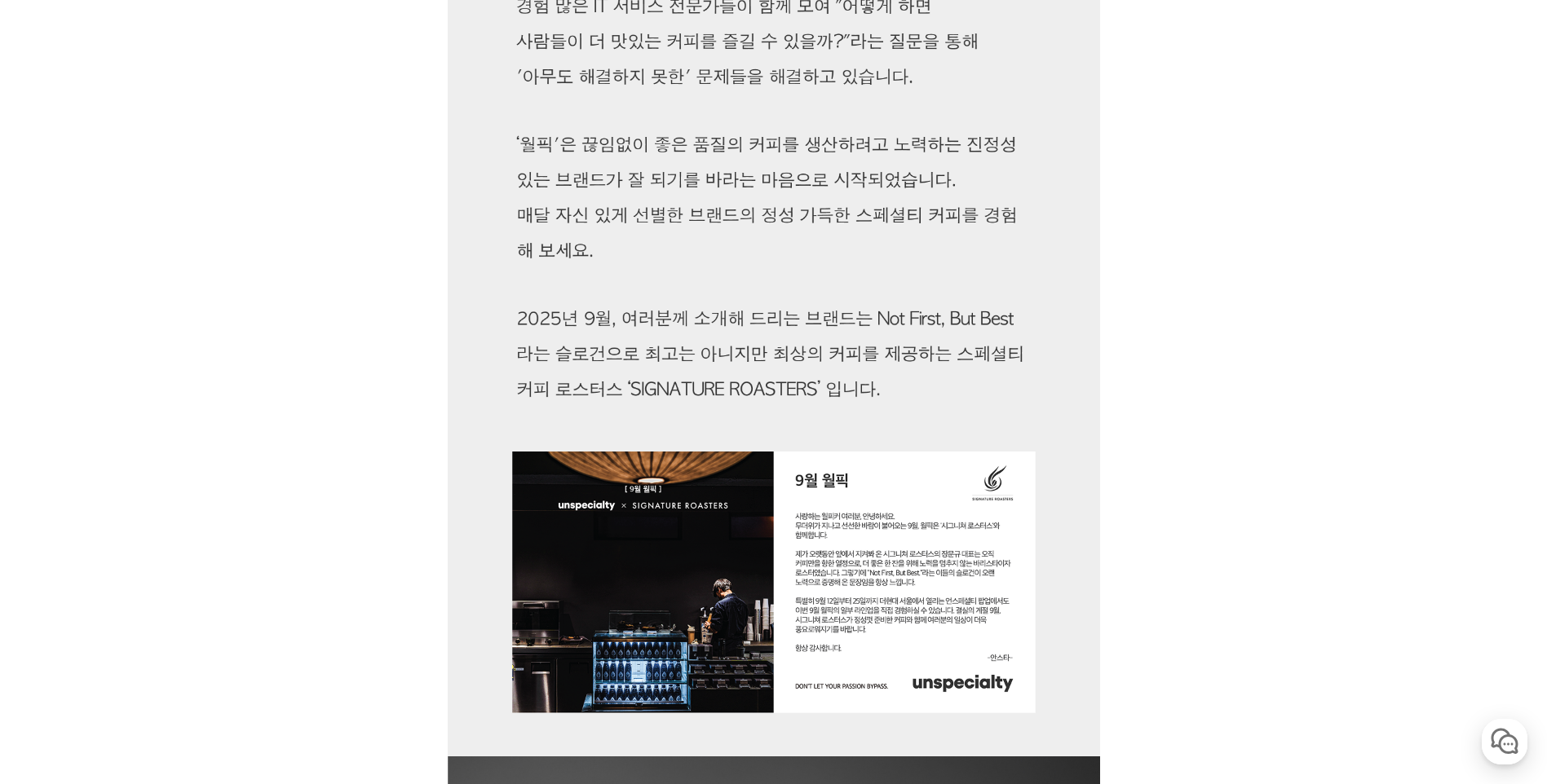
scroll to position [1549, 0]
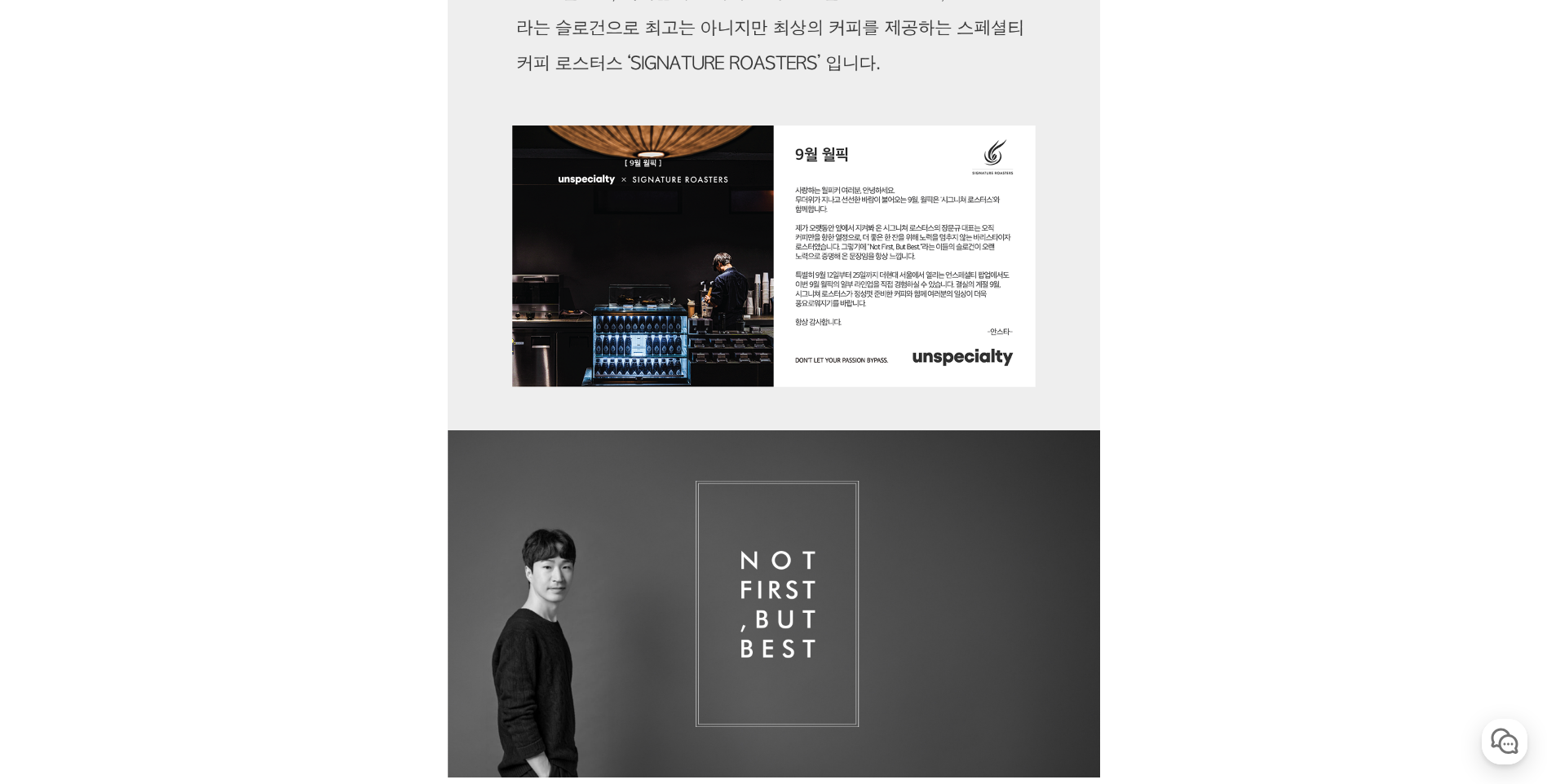
drag, startPoint x: 858, startPoint y: 409, endPoint x: 1213, endPoint y: 373, distance: 356.8
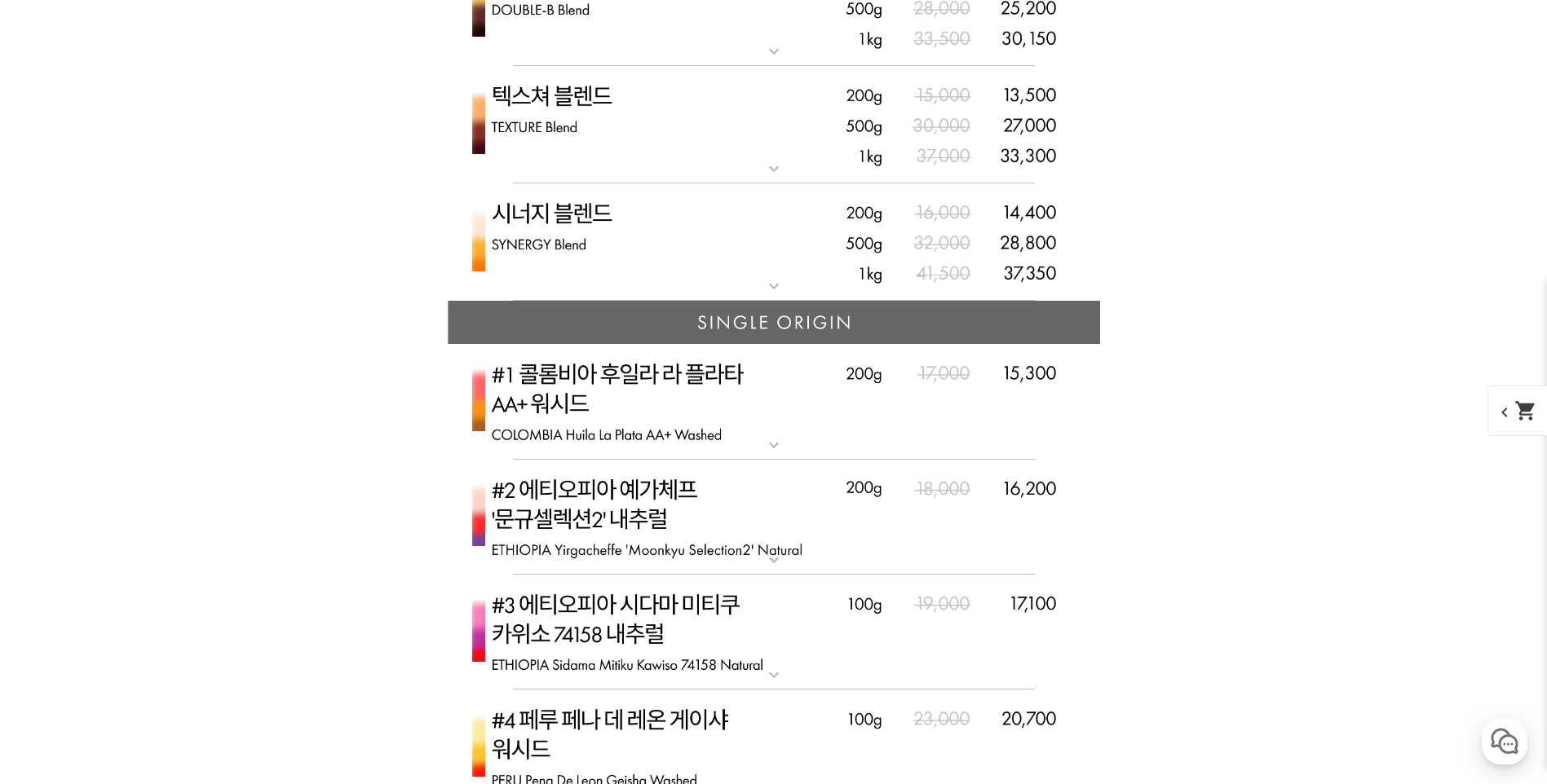
scroll to position [4321, 0]
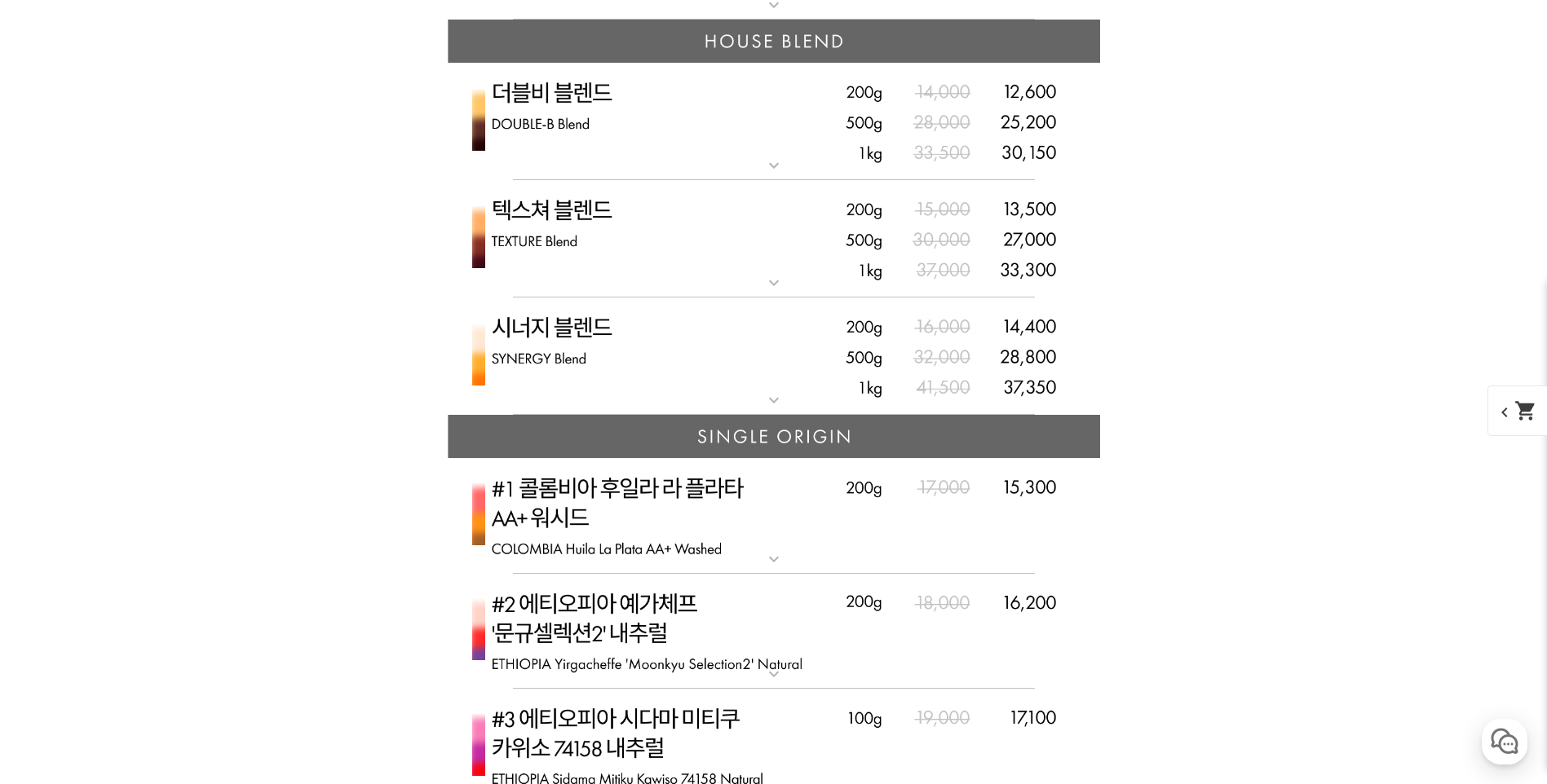
click at [613, 336] on img at bounding box center [774, 356] width 652 height 118
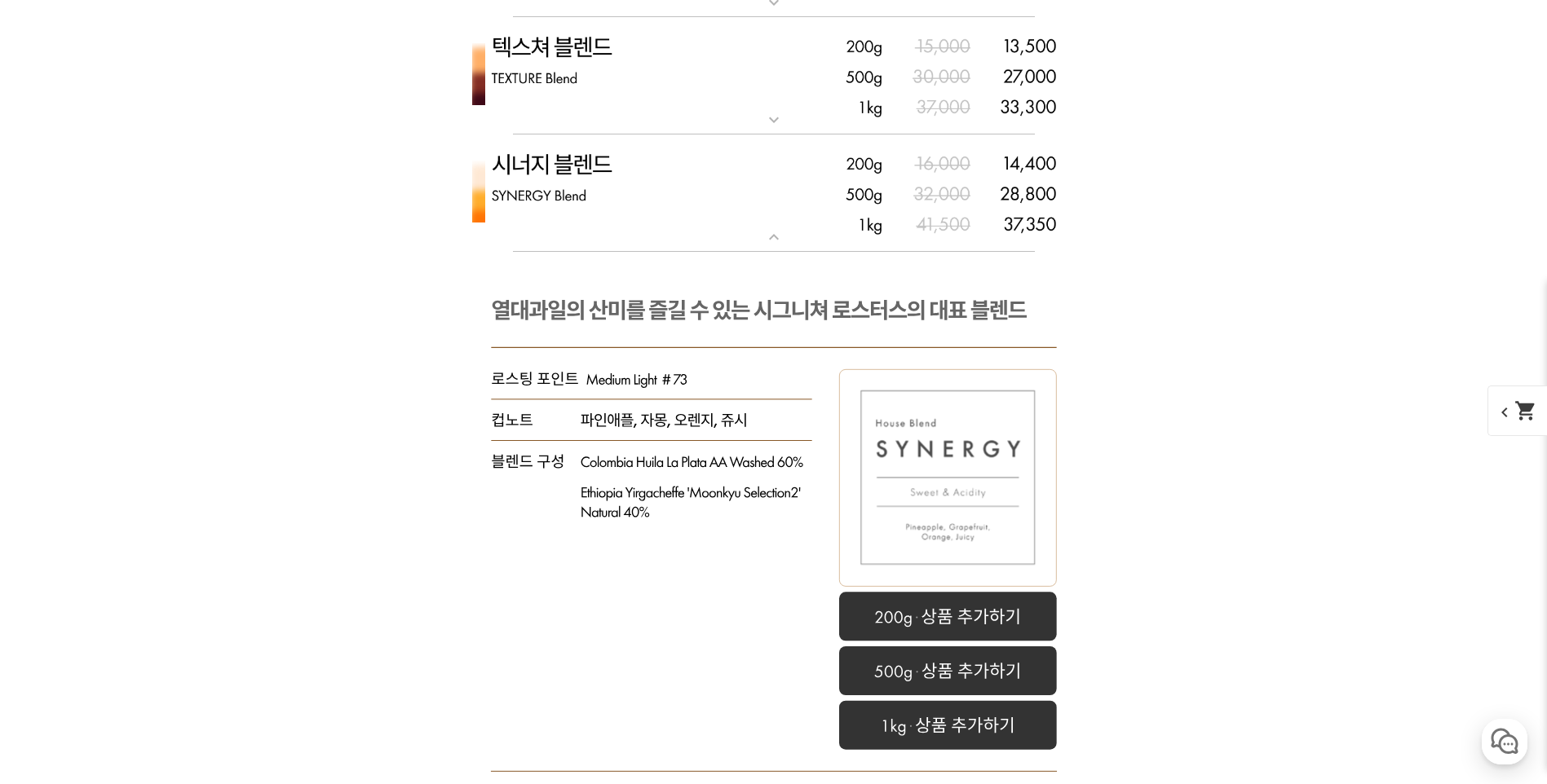
scroll to position [4403, 0]
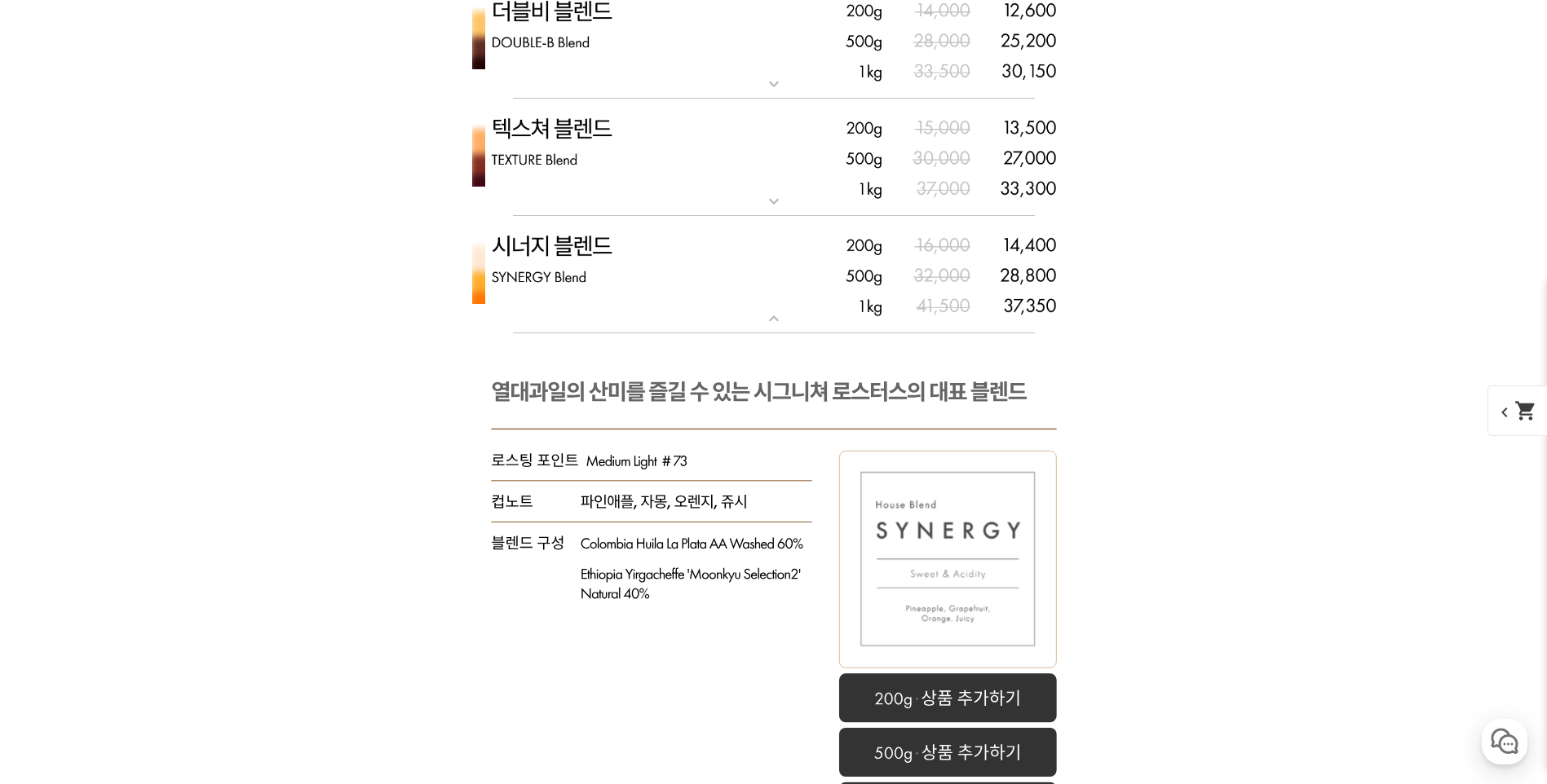
click at [608, 167] on img at bounding box center [774, 157] width 652 height 118
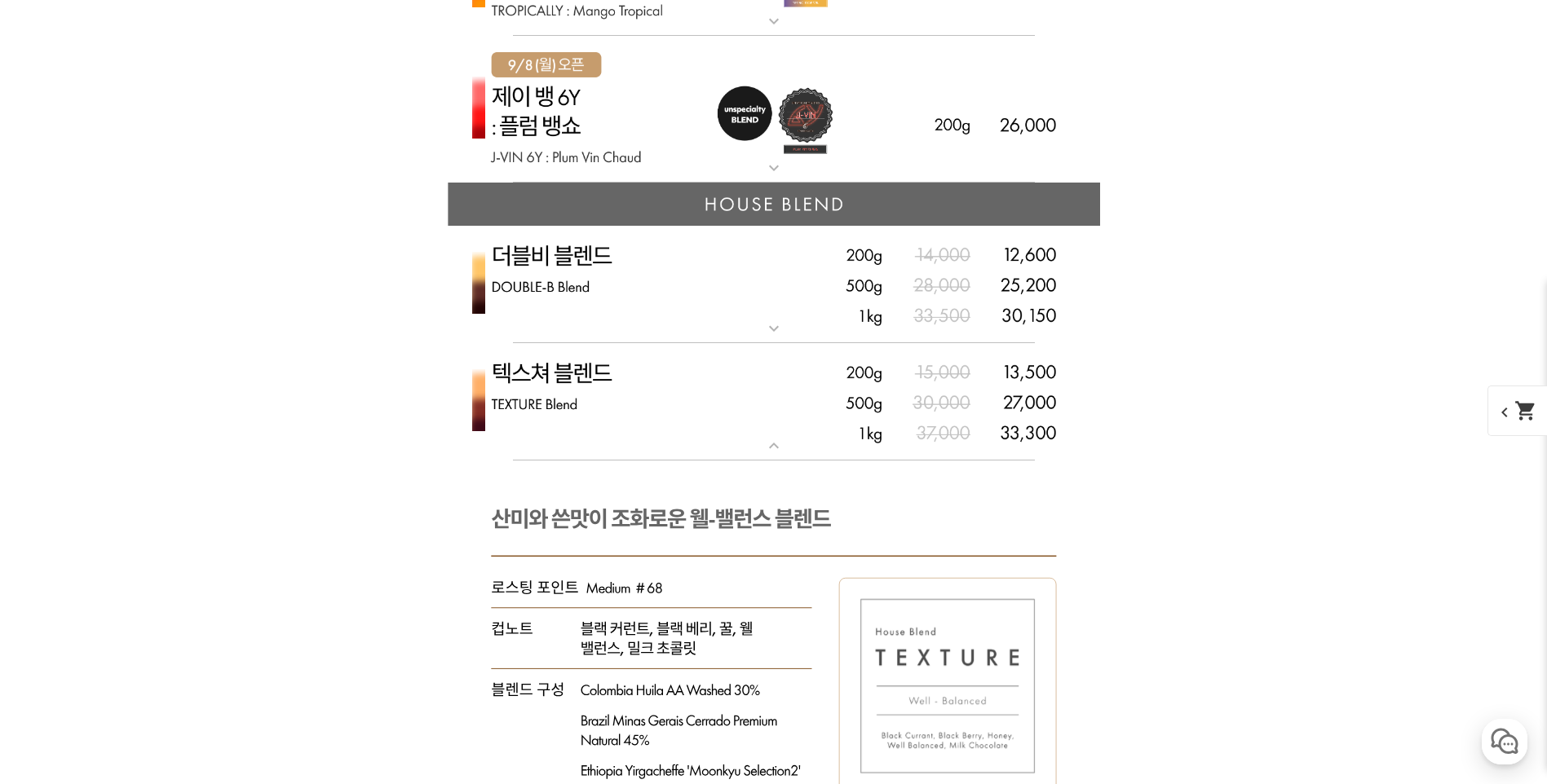
click at [606, 280] on img at bounding box center [774, 284] width 652 height 118
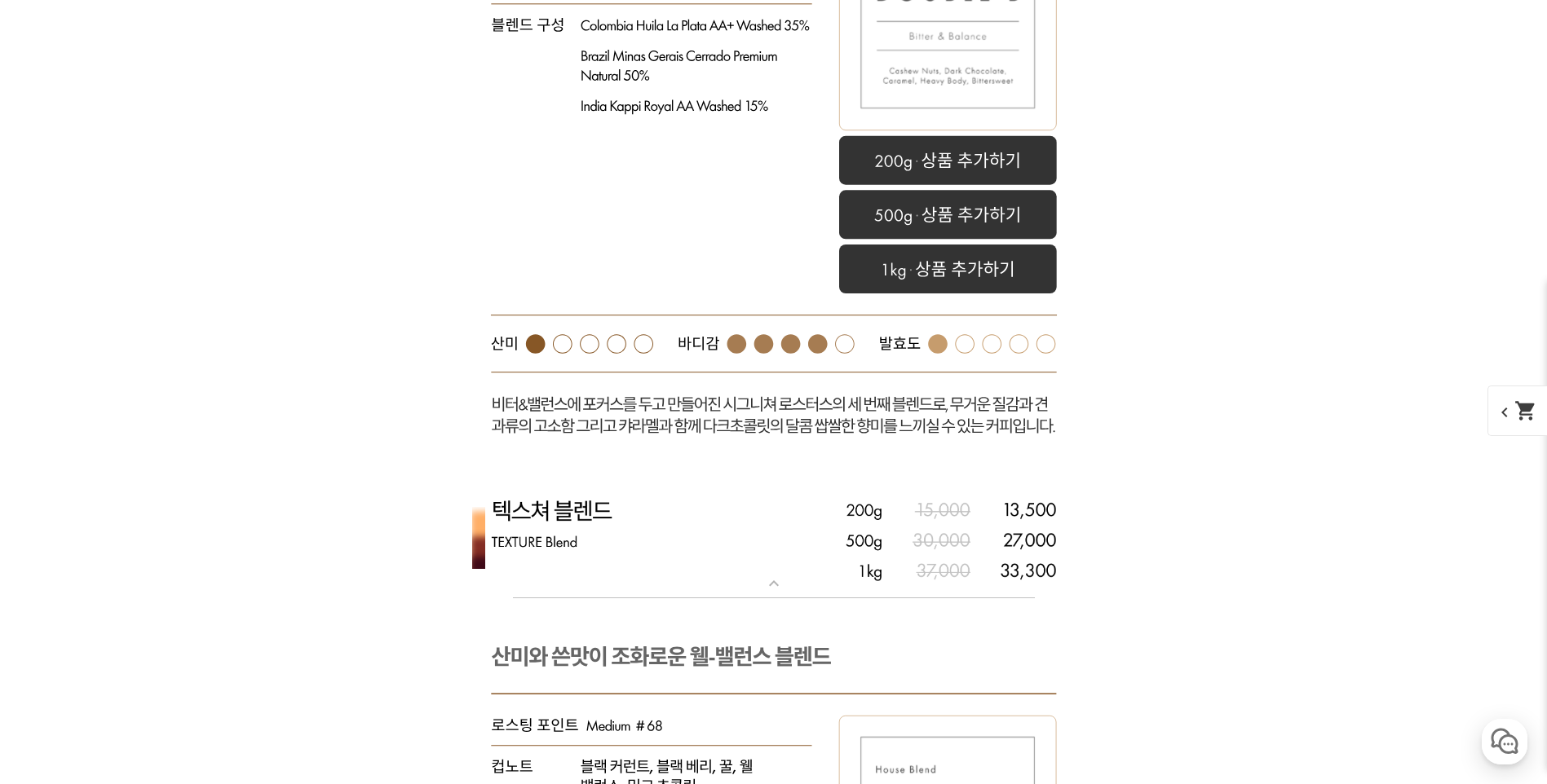
scroll to position [4811, 0]
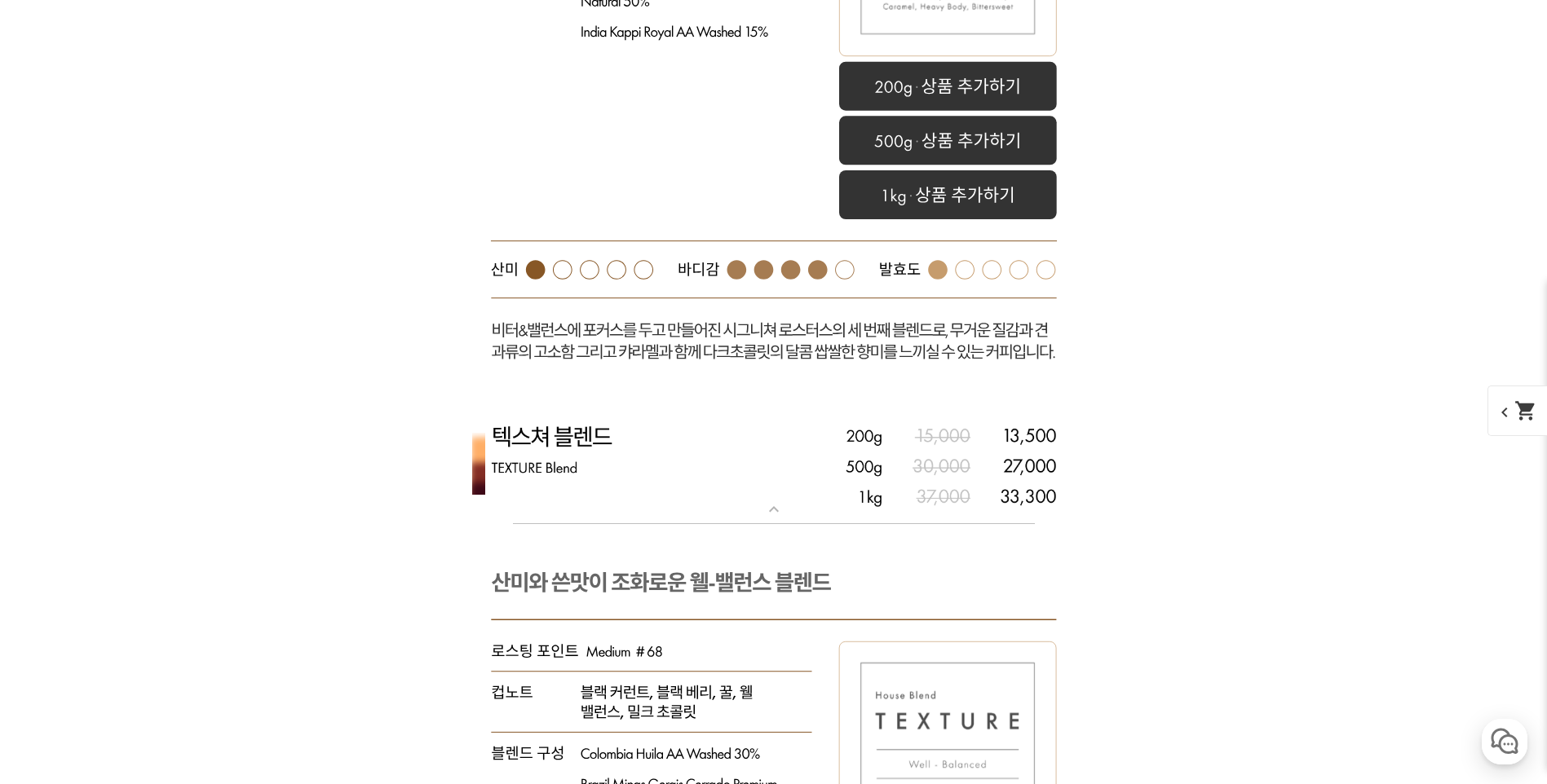
click at [643, 444] on img at bounding box center [774, 466] width 652 height 118
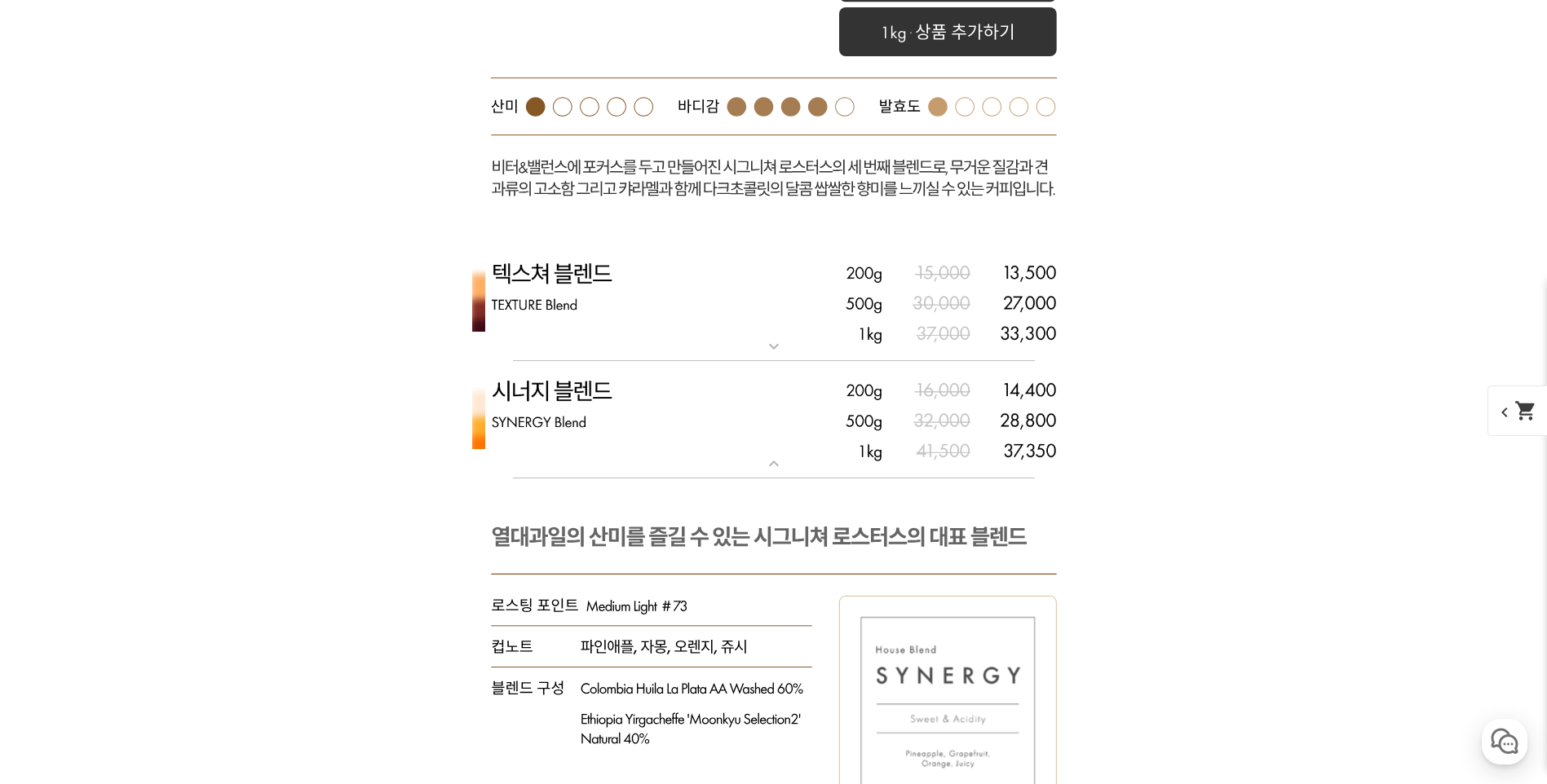
click at [618, 285] on img at bounding box center [774, 303] width 652 height 118
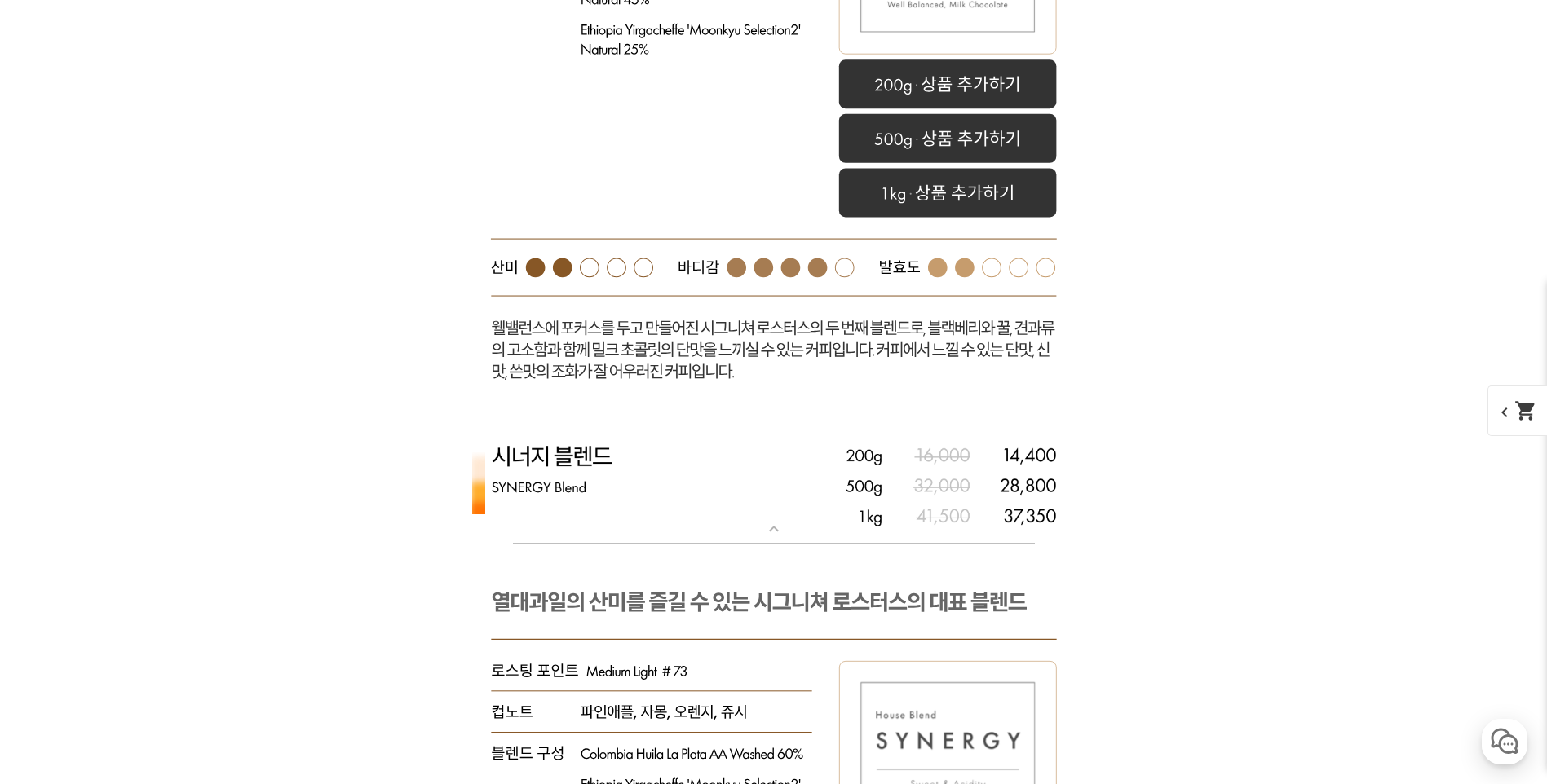
scroll to position [5626, 0]
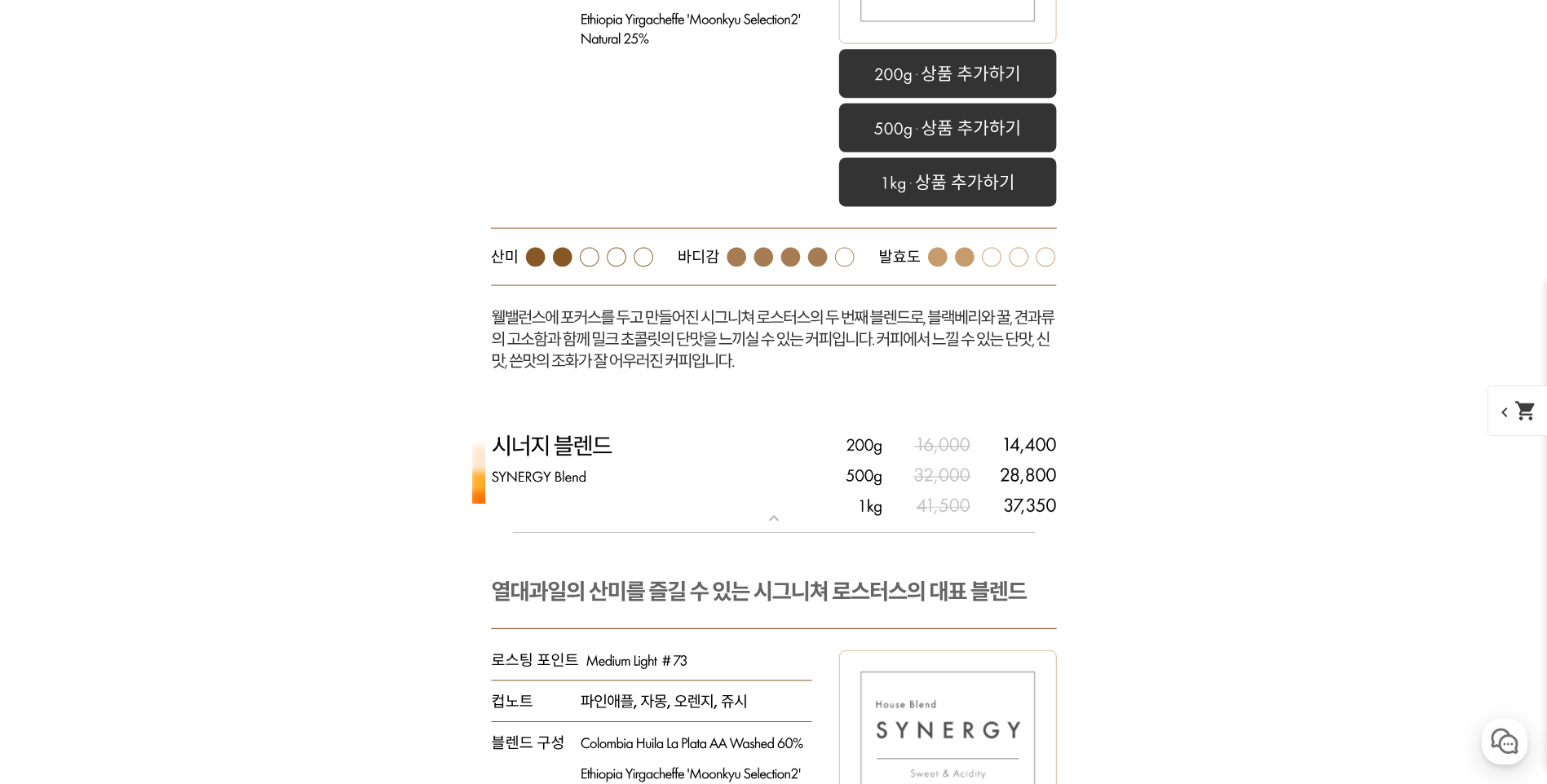
drag, startPoint x: 698, startPoint y: 252, endPoint x: 701, endPoint y: 290, distance: 38.1
drag, startPoint x: 701, startPoint y: 290, endPoint x: 597, endPoint y: 359, distance: 124.8
click at [597, 359] on rect at bounding box center [774, 63] width 652 height 707
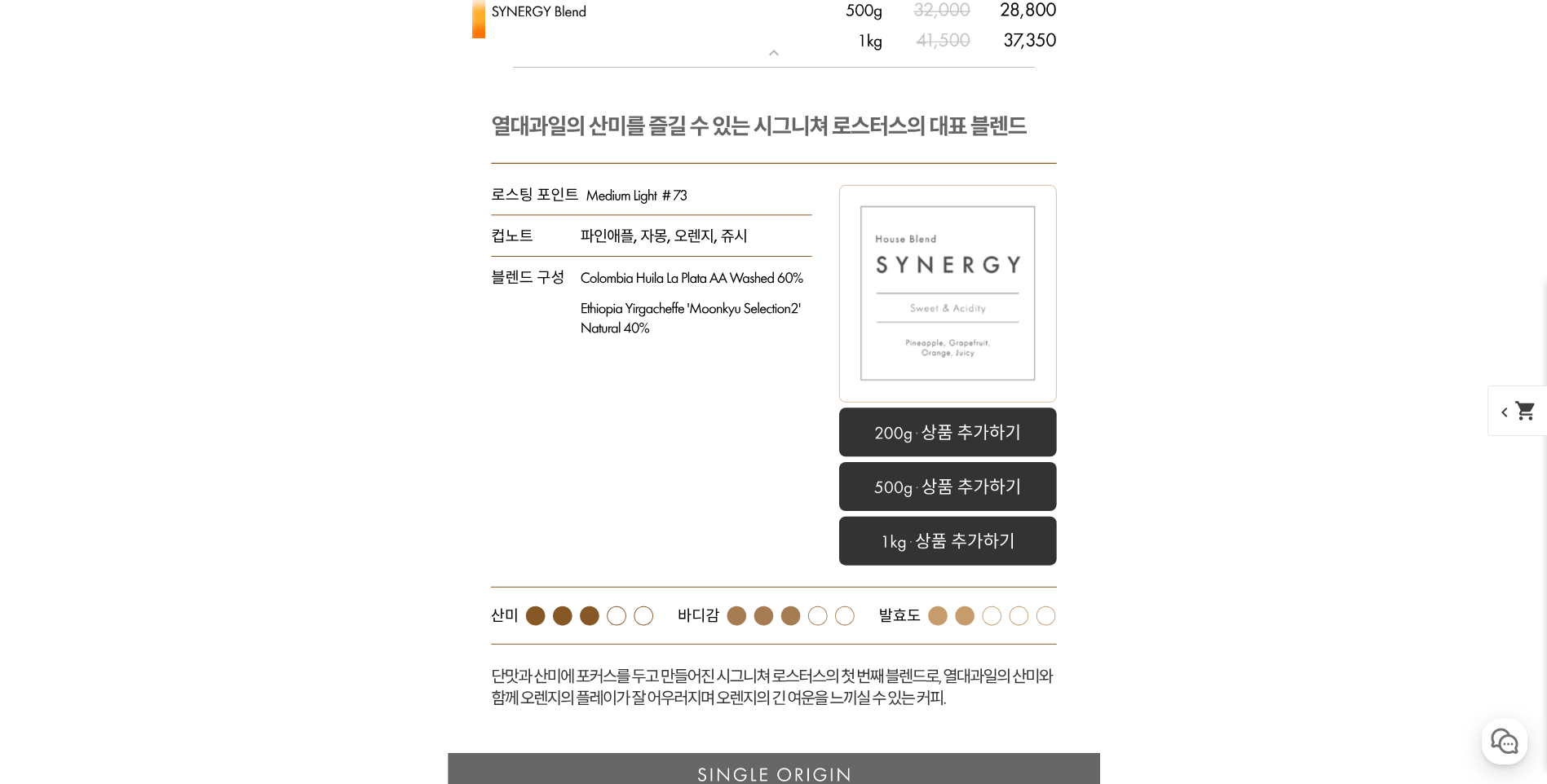
scroll to position [5300, 0]
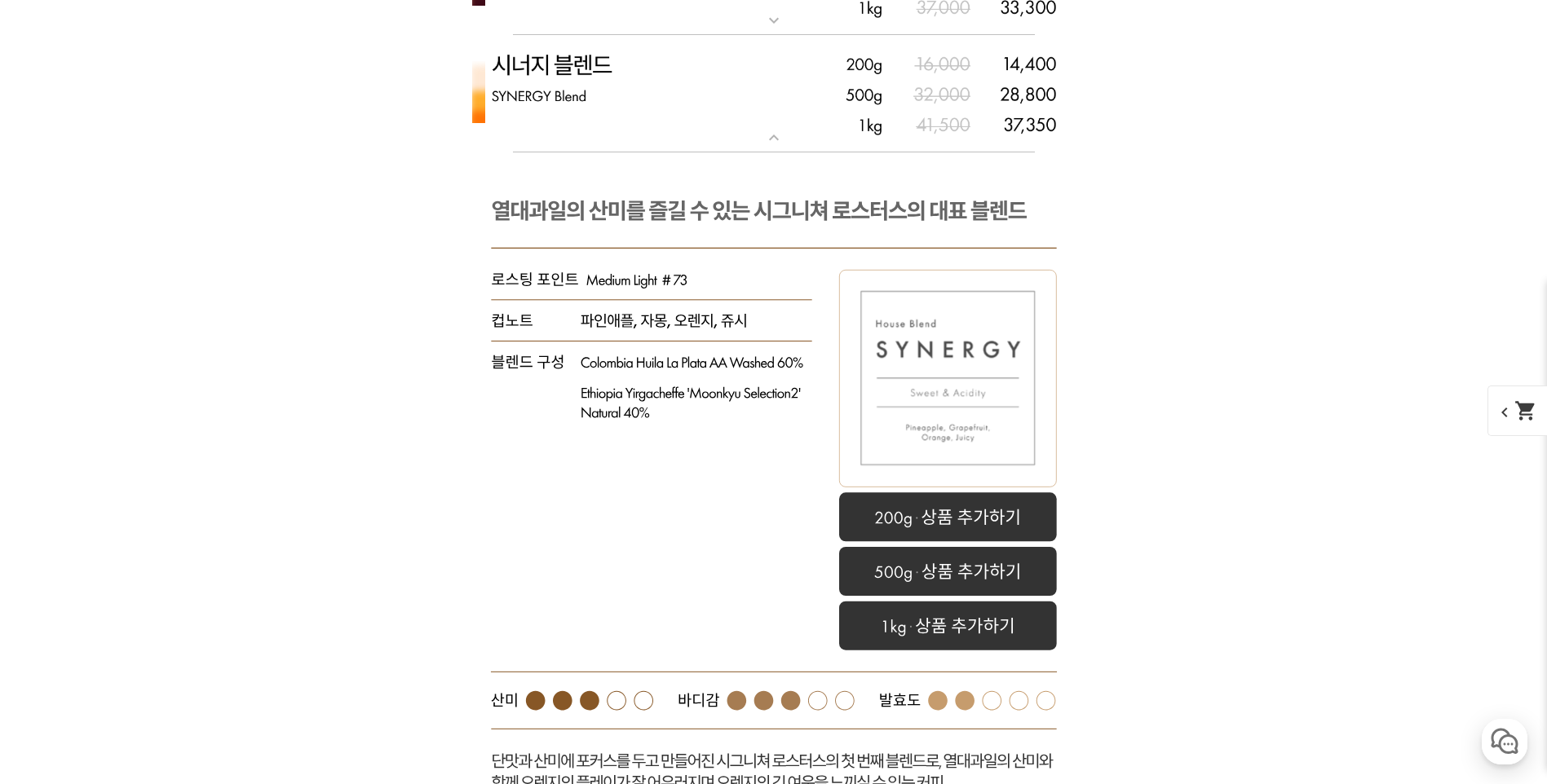
click at [714, 328] on rect at bounding box center [774, 495] width 652 height 686
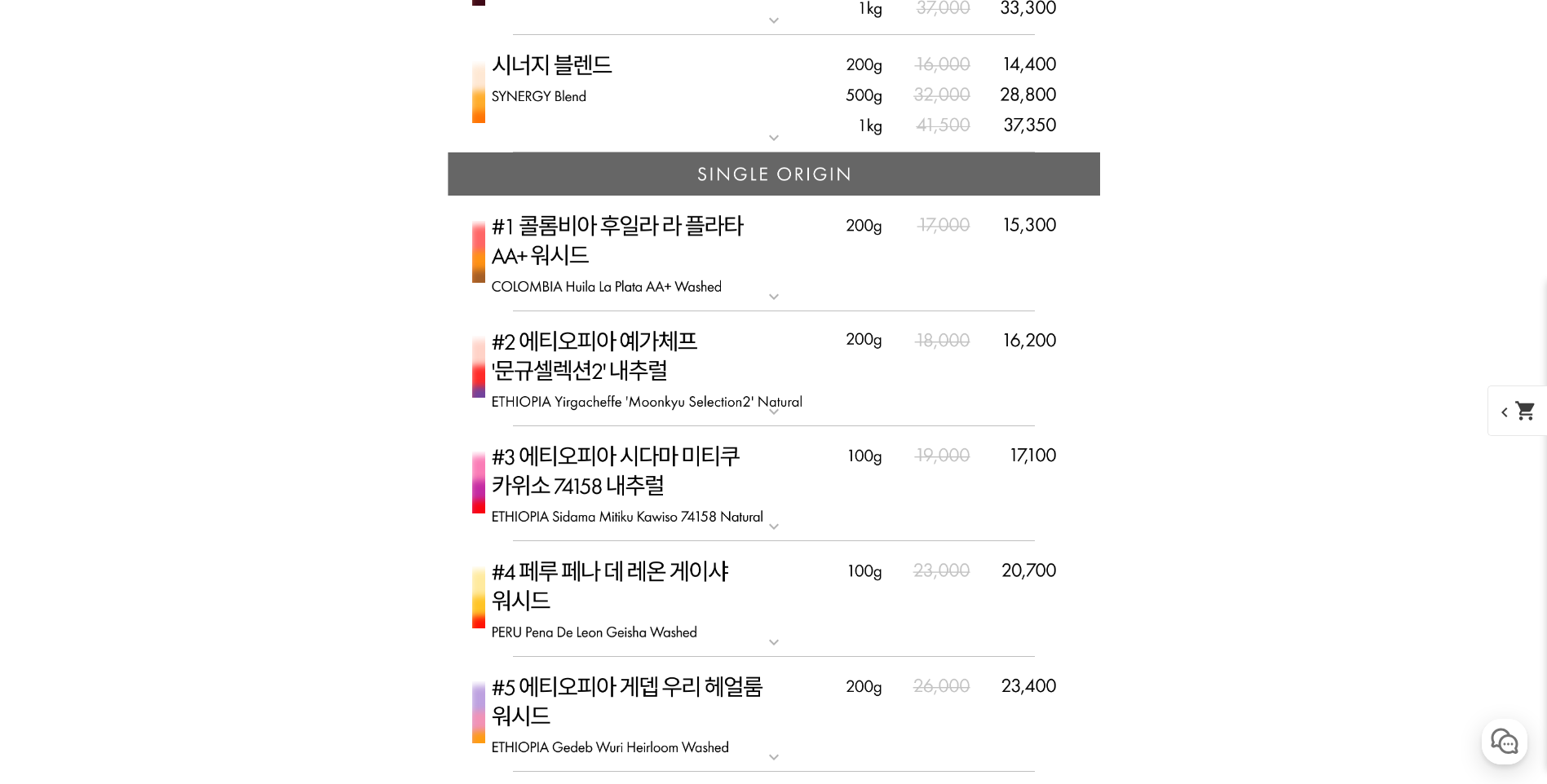
scroll to position [5055, 0]
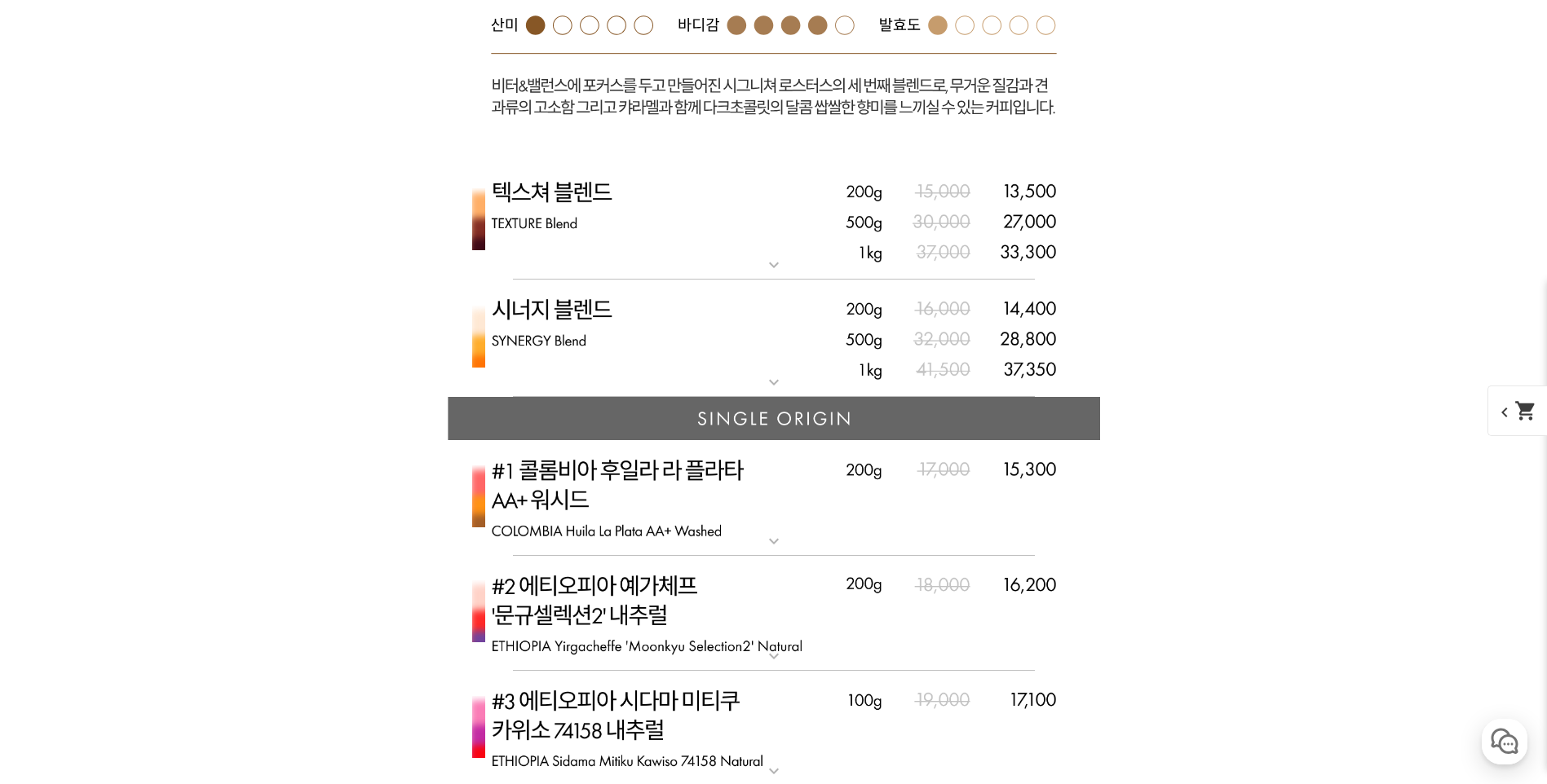
click at [725, 336] on img at bounding box center [774, 338] width 652 height 118
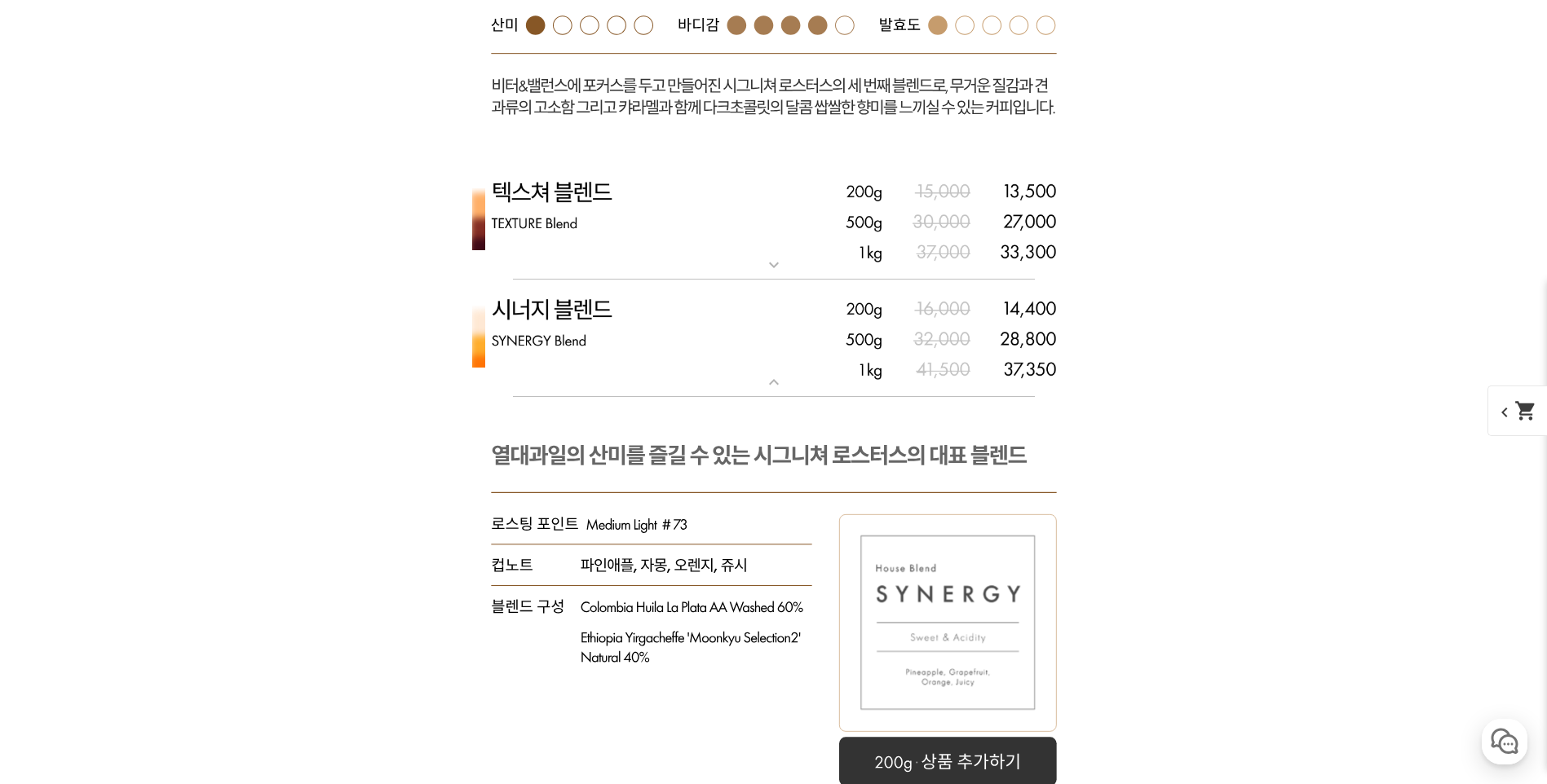
click at [722, 333] on img at bounding box center [774, 338] width 652 height 118
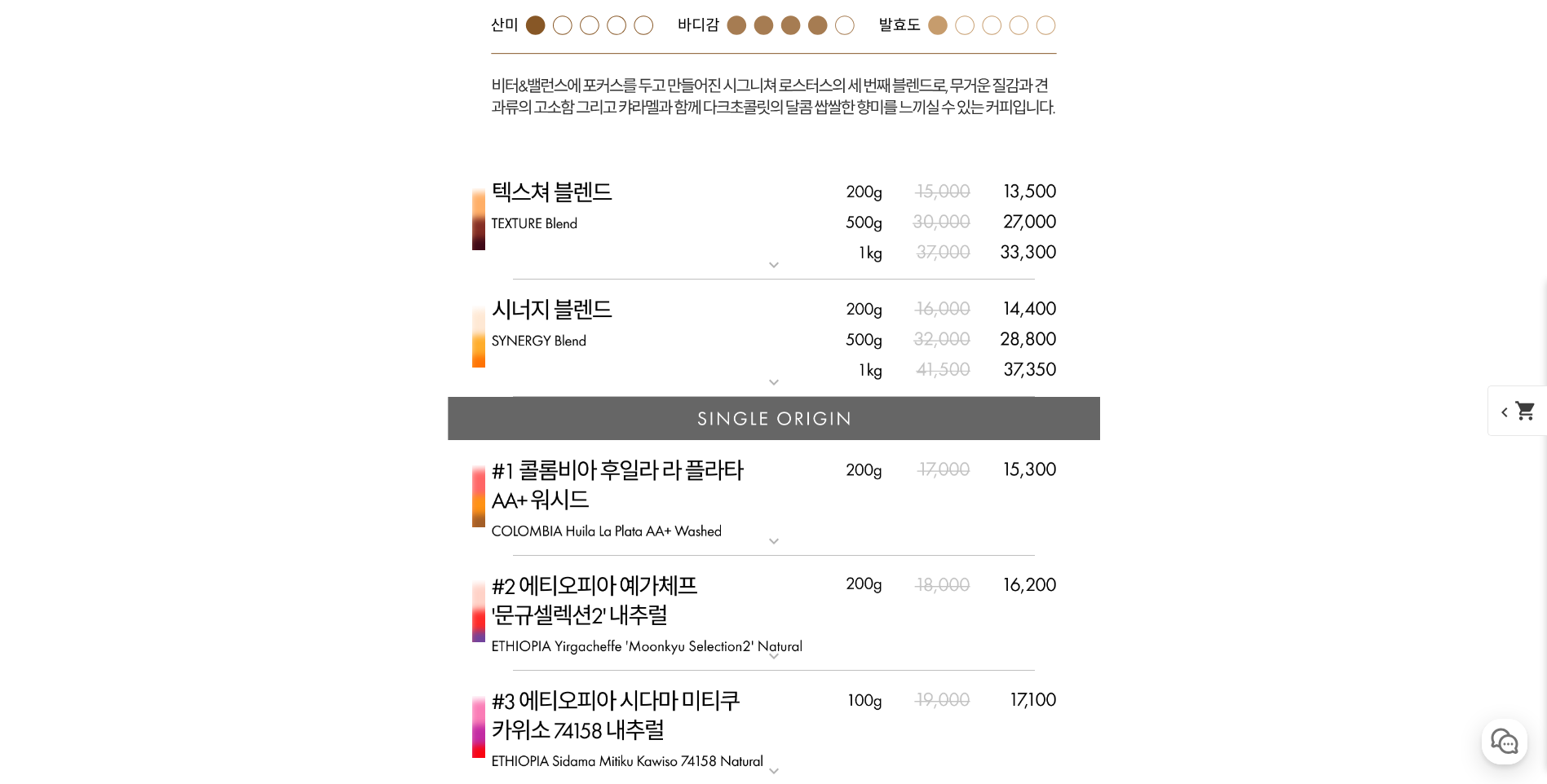
click at [722, 334] on img at bounding box center [774, 338] width 652 height 118
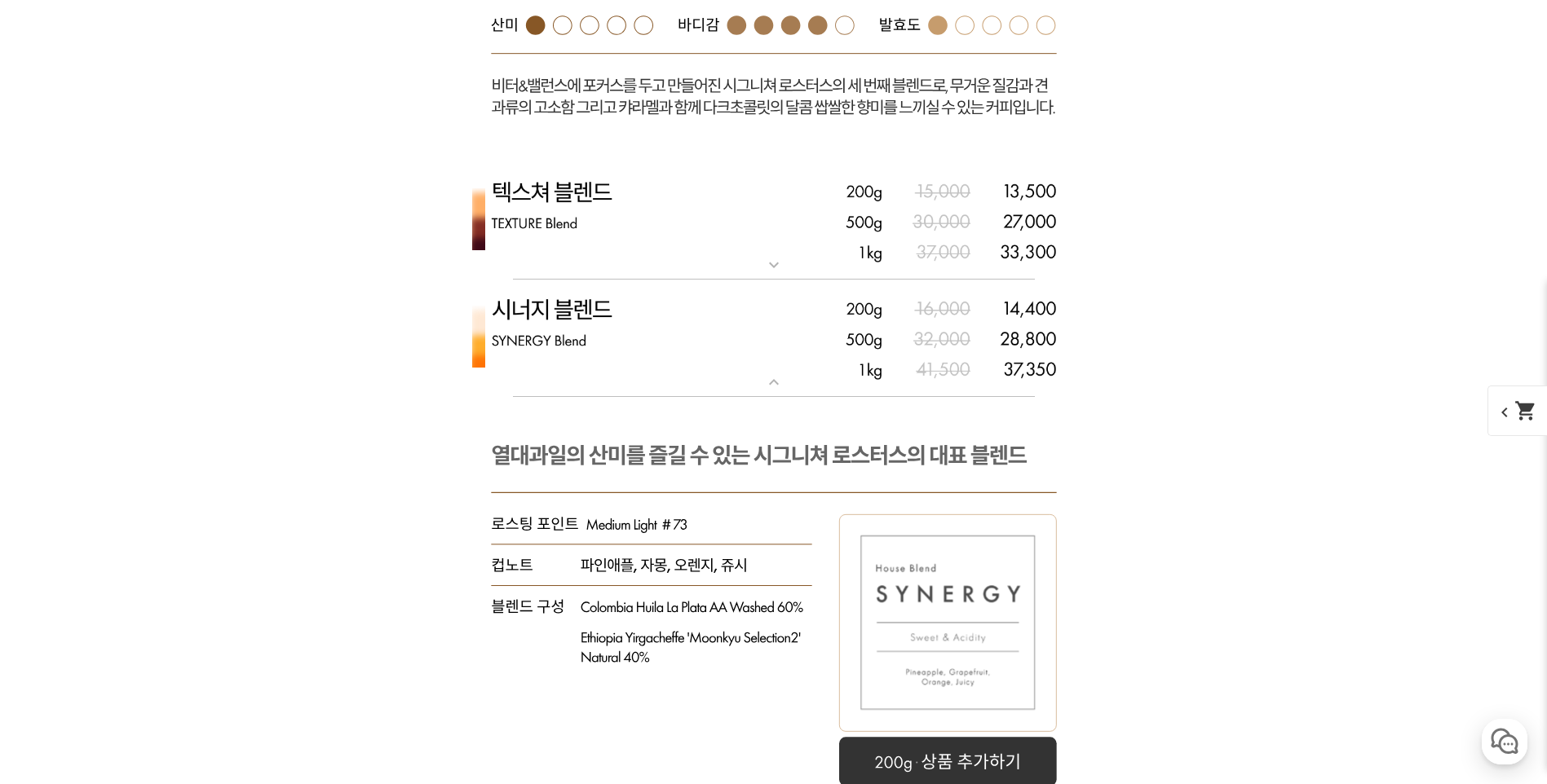
click at [722, 336] on img at bounding box center [774, 338] width 652 height 118
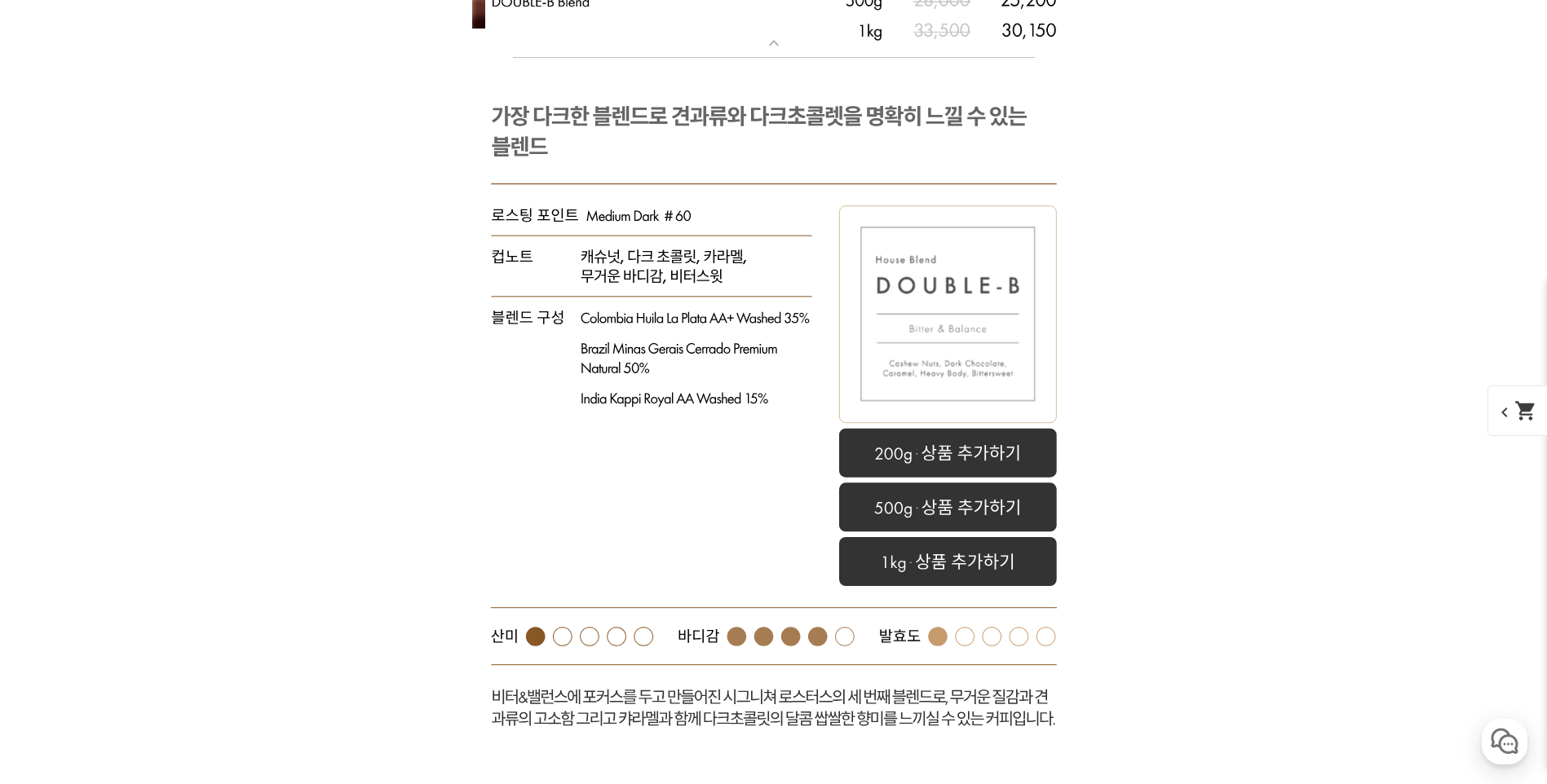
scroll to position [4403, 0]
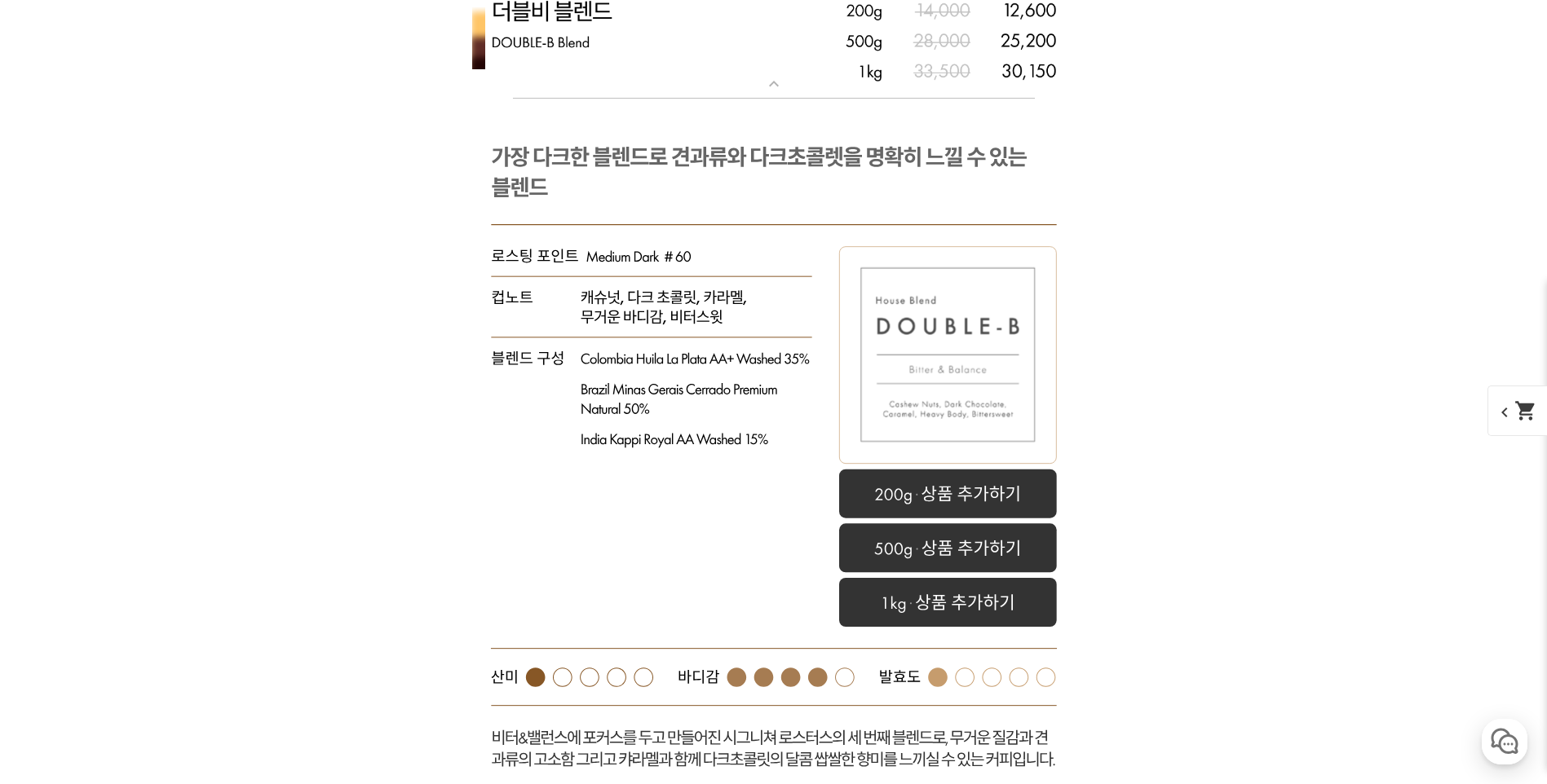
click at [647, 395] on rect at bounding box center [774, 457] width 652 height 716
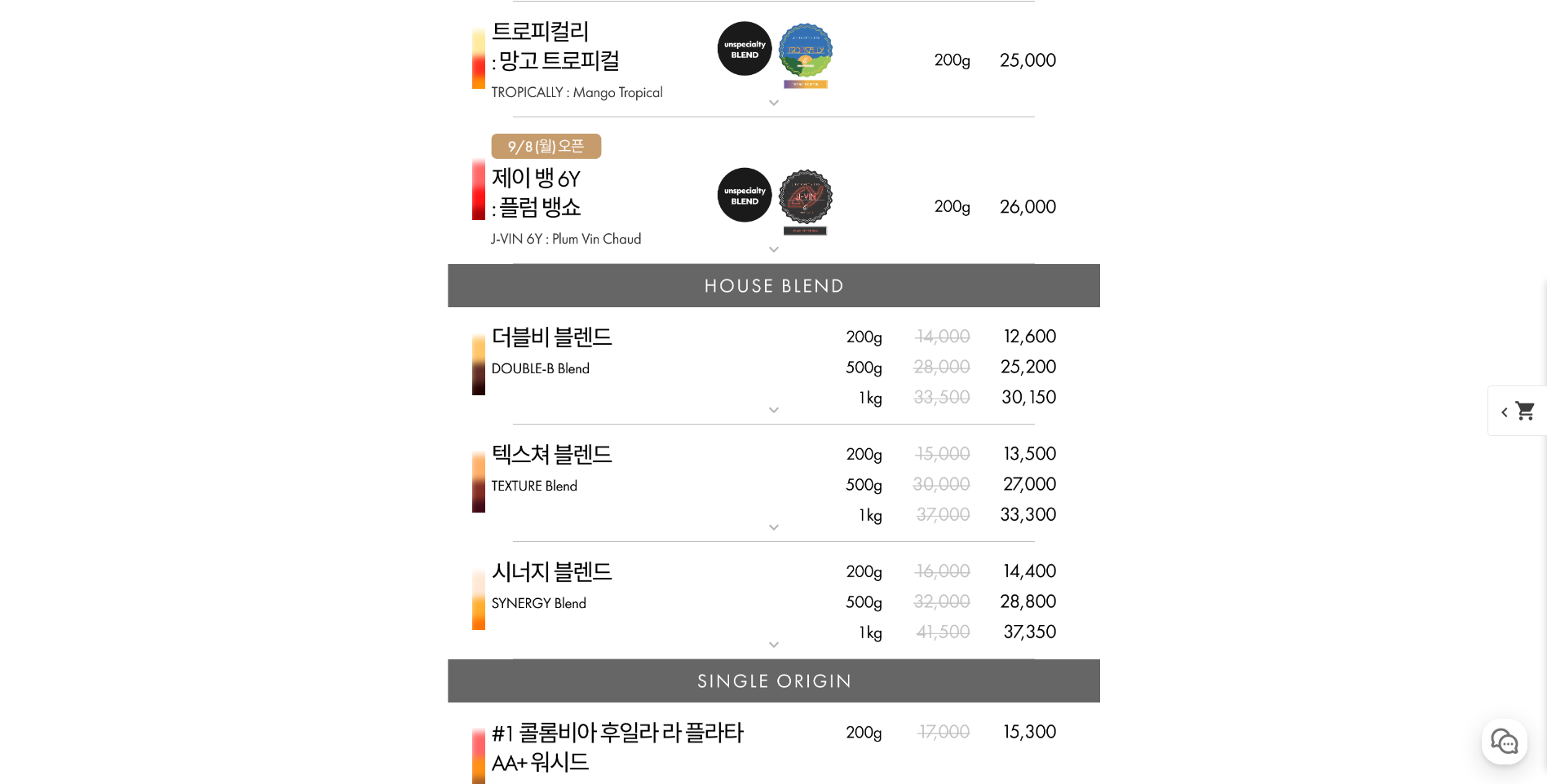
scroll to position [4158, 0]
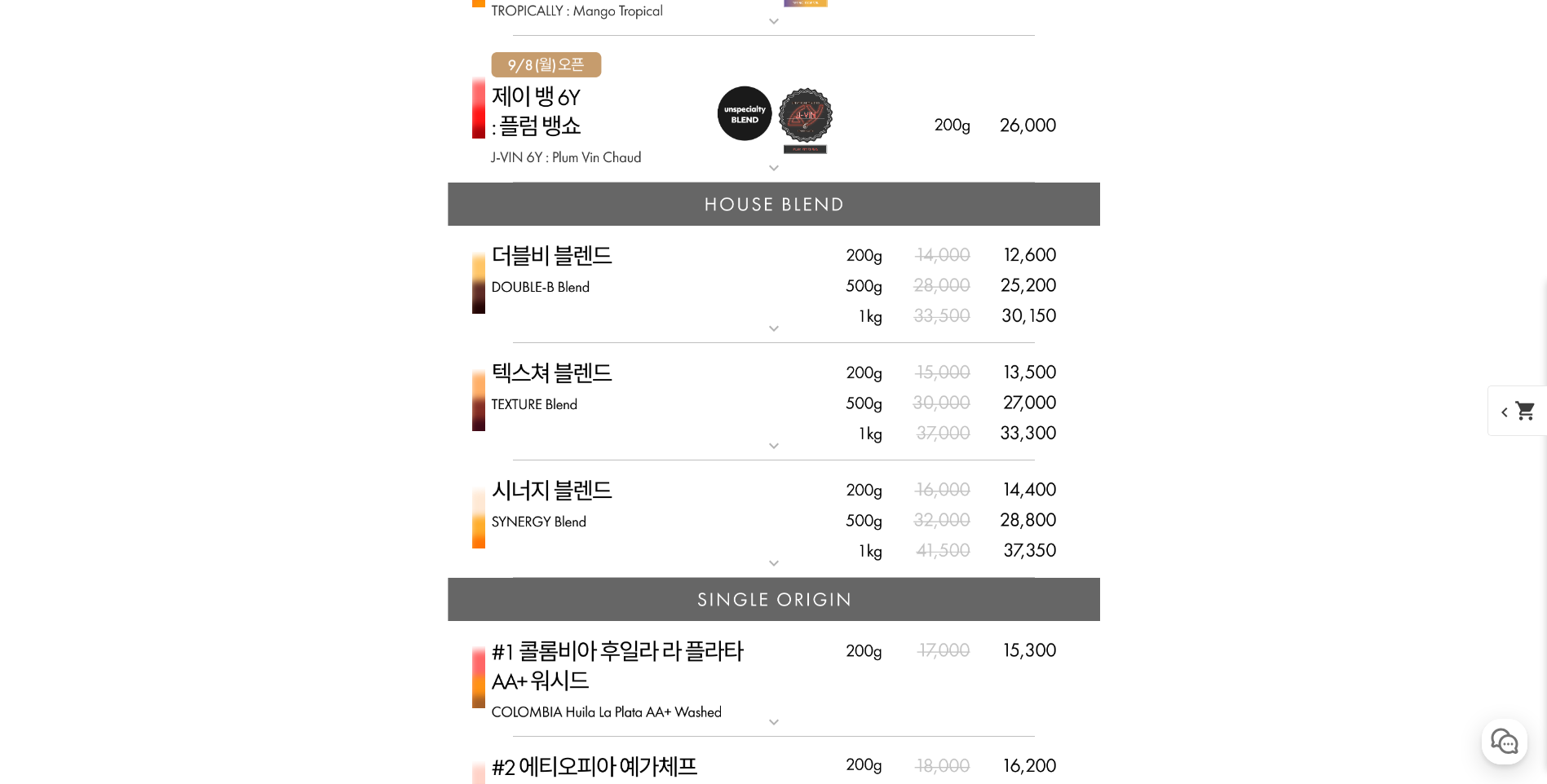
click at [606, 312] on img at bounding box center [774, 284] width 652 height 118
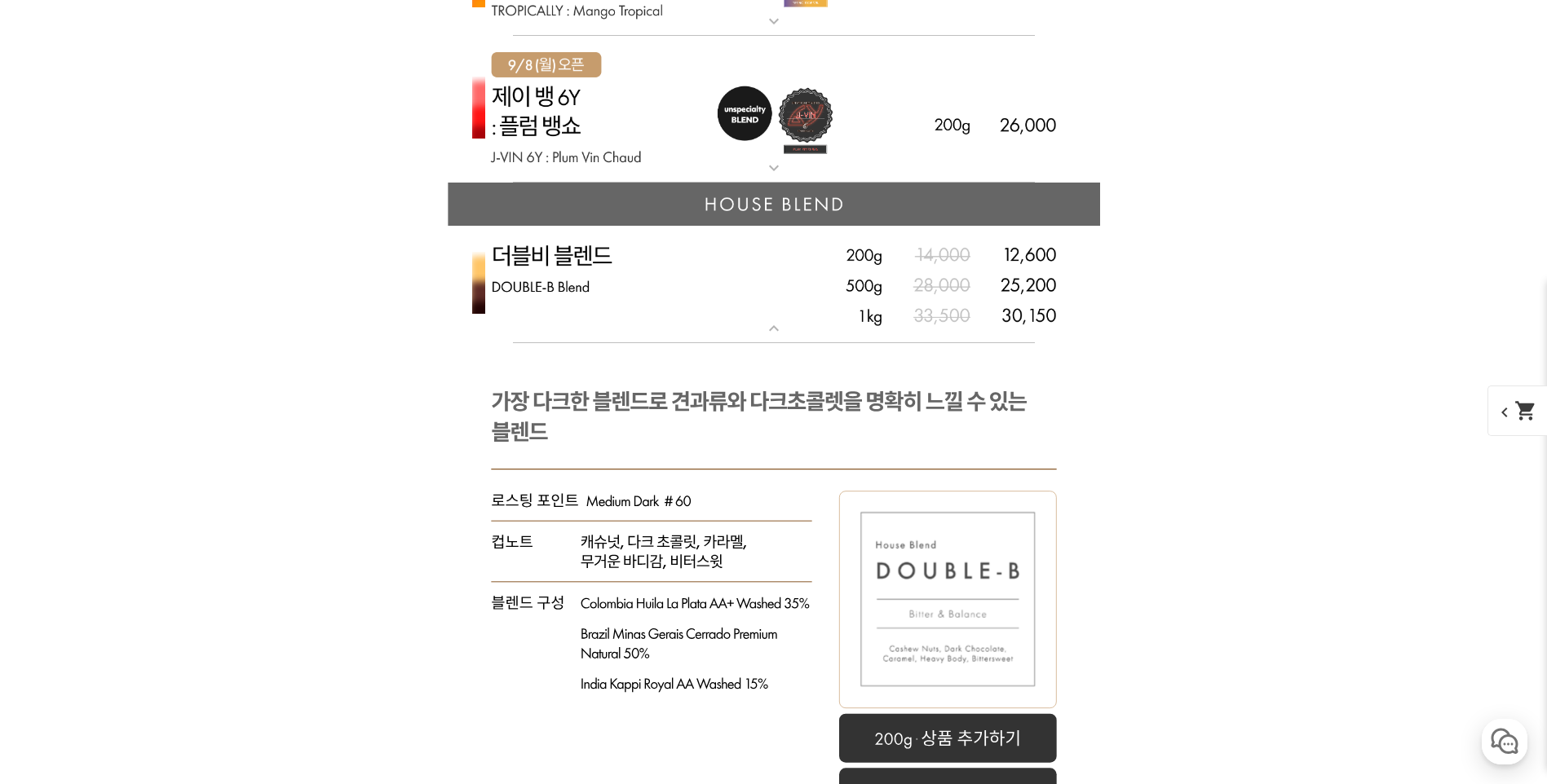
drag, startPoint x: 601, startPoint y: 318, endPoint x: 637, endPoint y: 643, distance: 327.0
click at [637, 644] on rect at bounding box center [774, 701] width 652 height 716
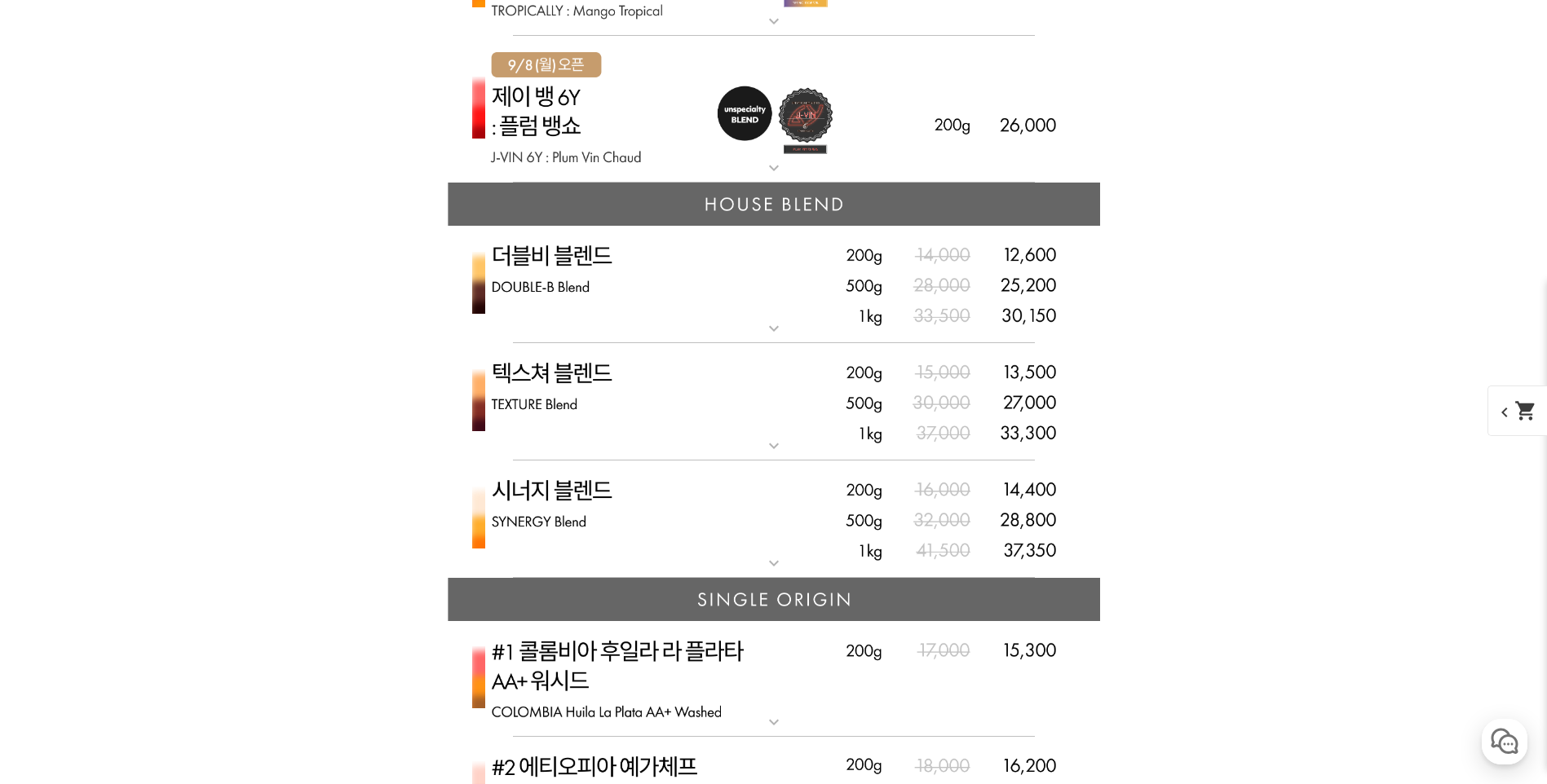
click at [588, 288] on img at bounding box center [774, 284] width 652 height 118
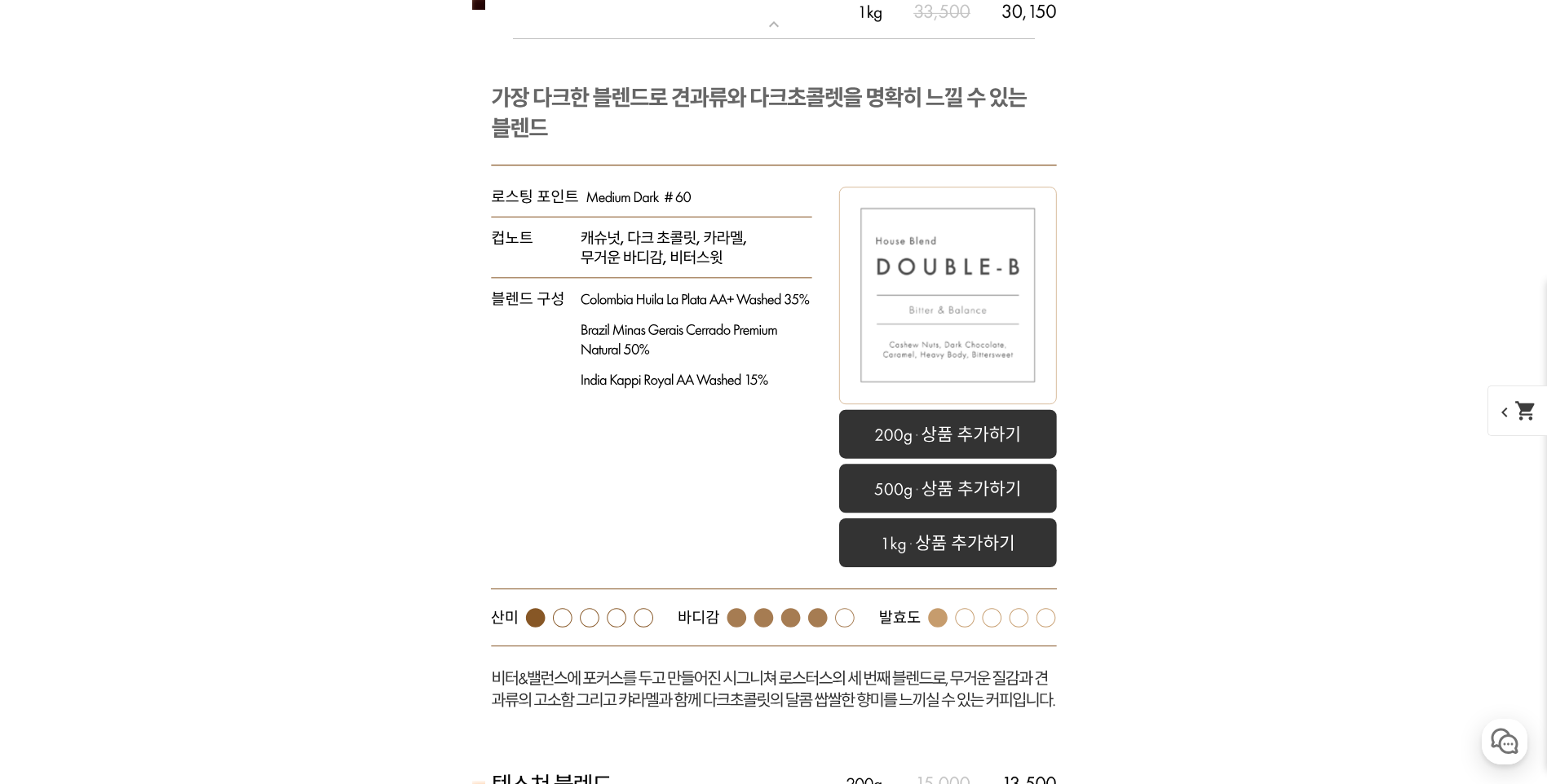
scroll to position [4648, 0]
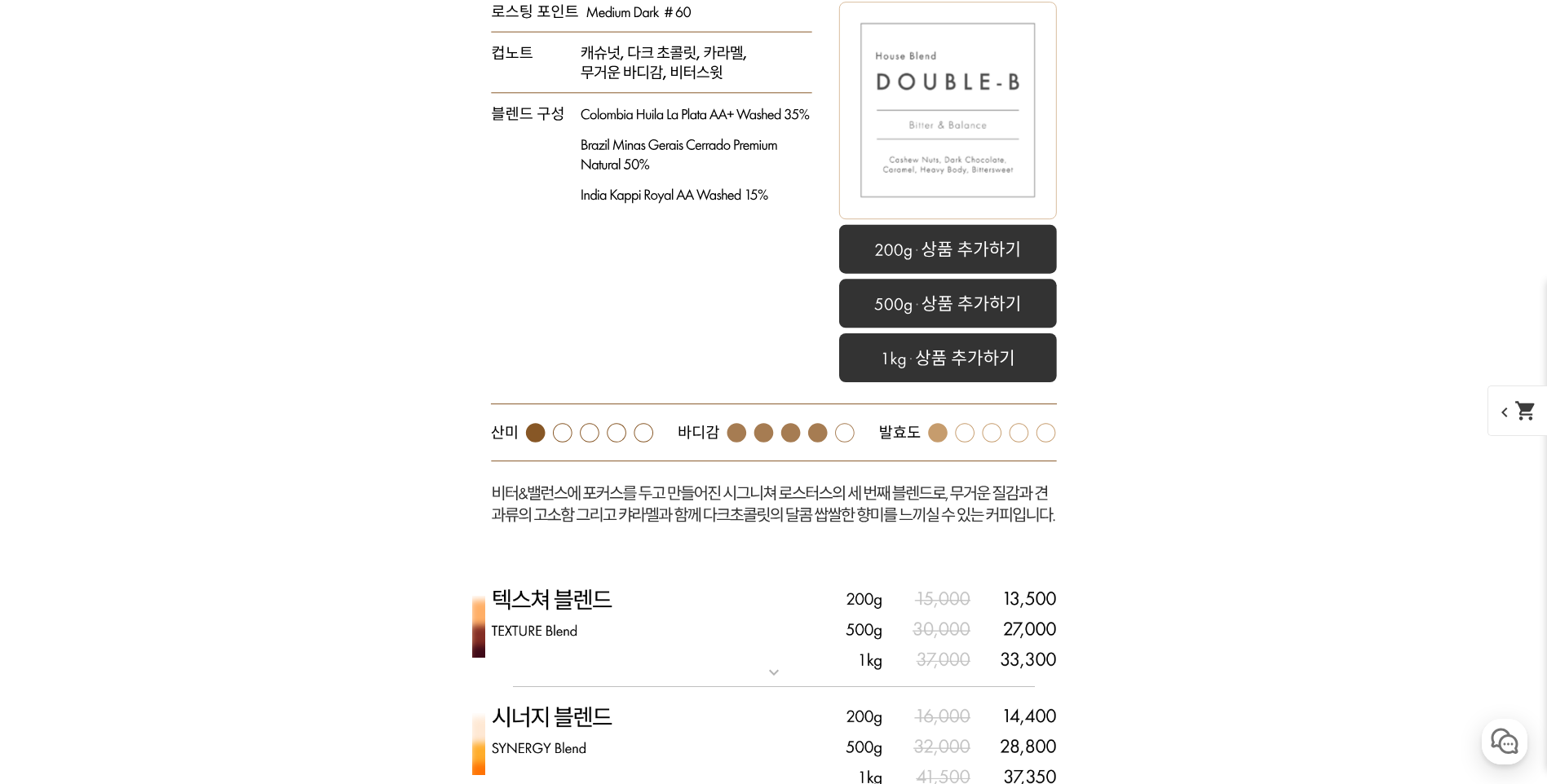
click at [739, 242] on rect at bounding box center [774, 212] width 652 height 716
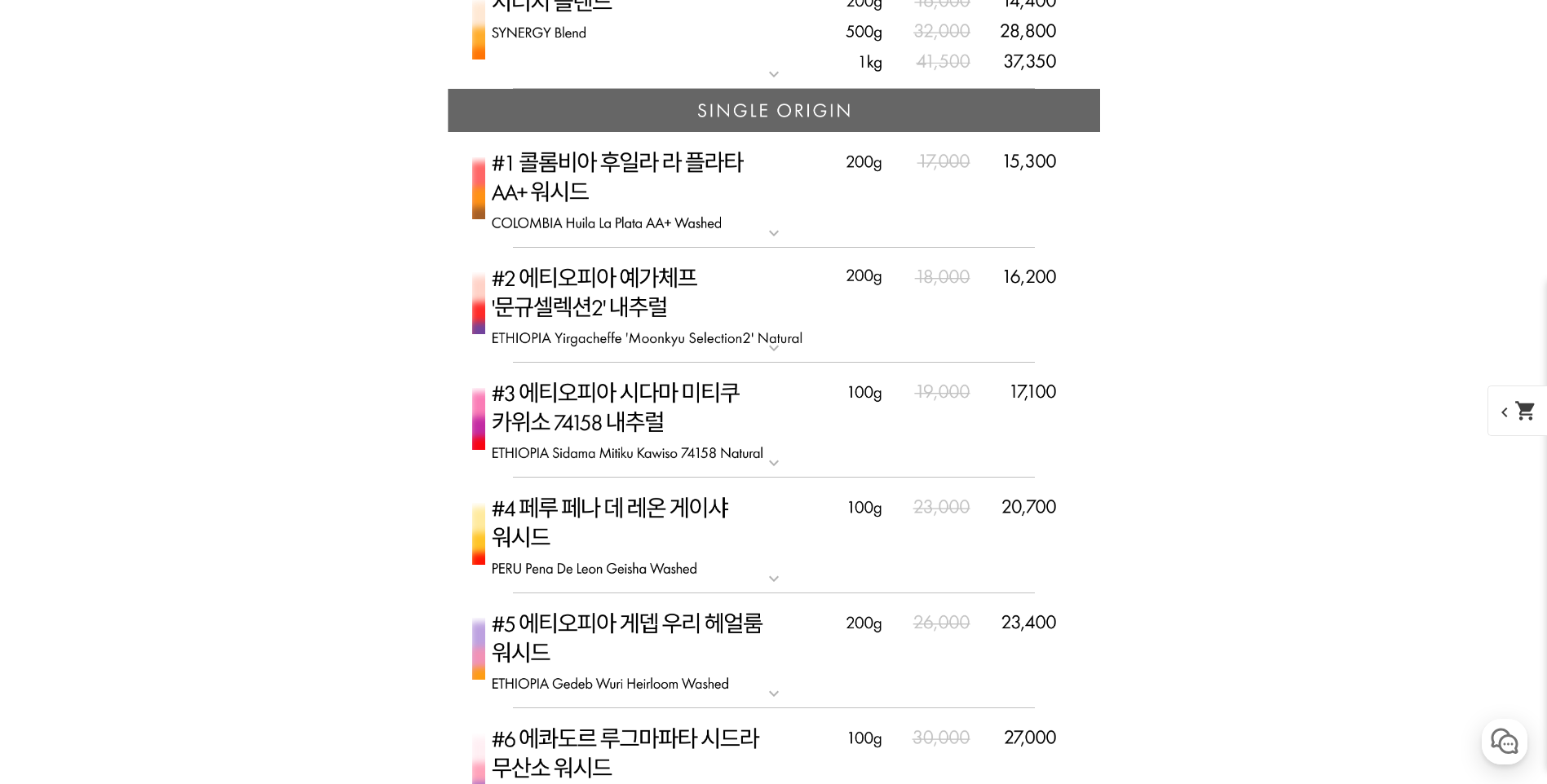
scroll to position [4240, 0]
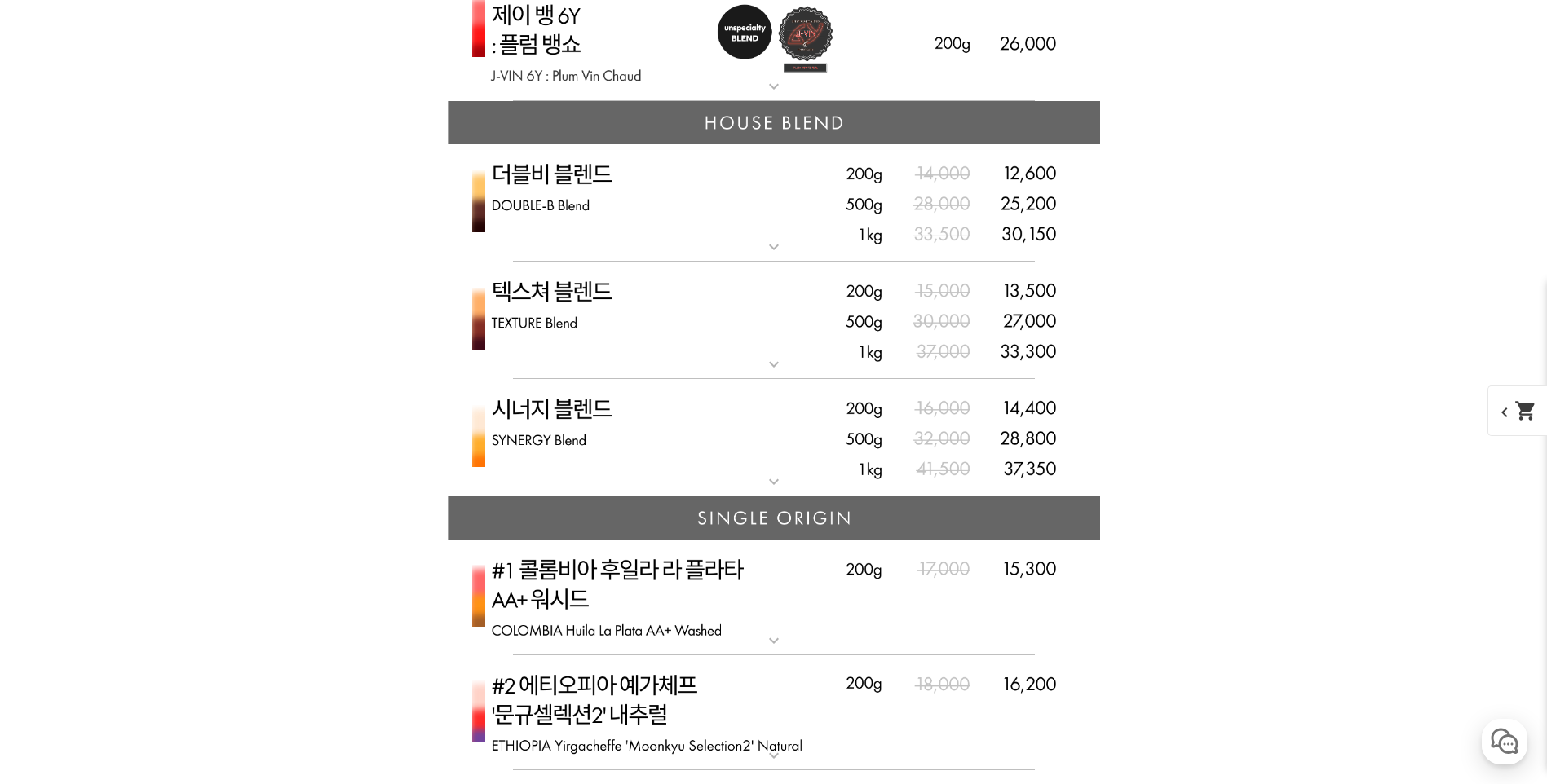
click at [666, 238] on img at bounding box center [774, 203] width 652 height 118
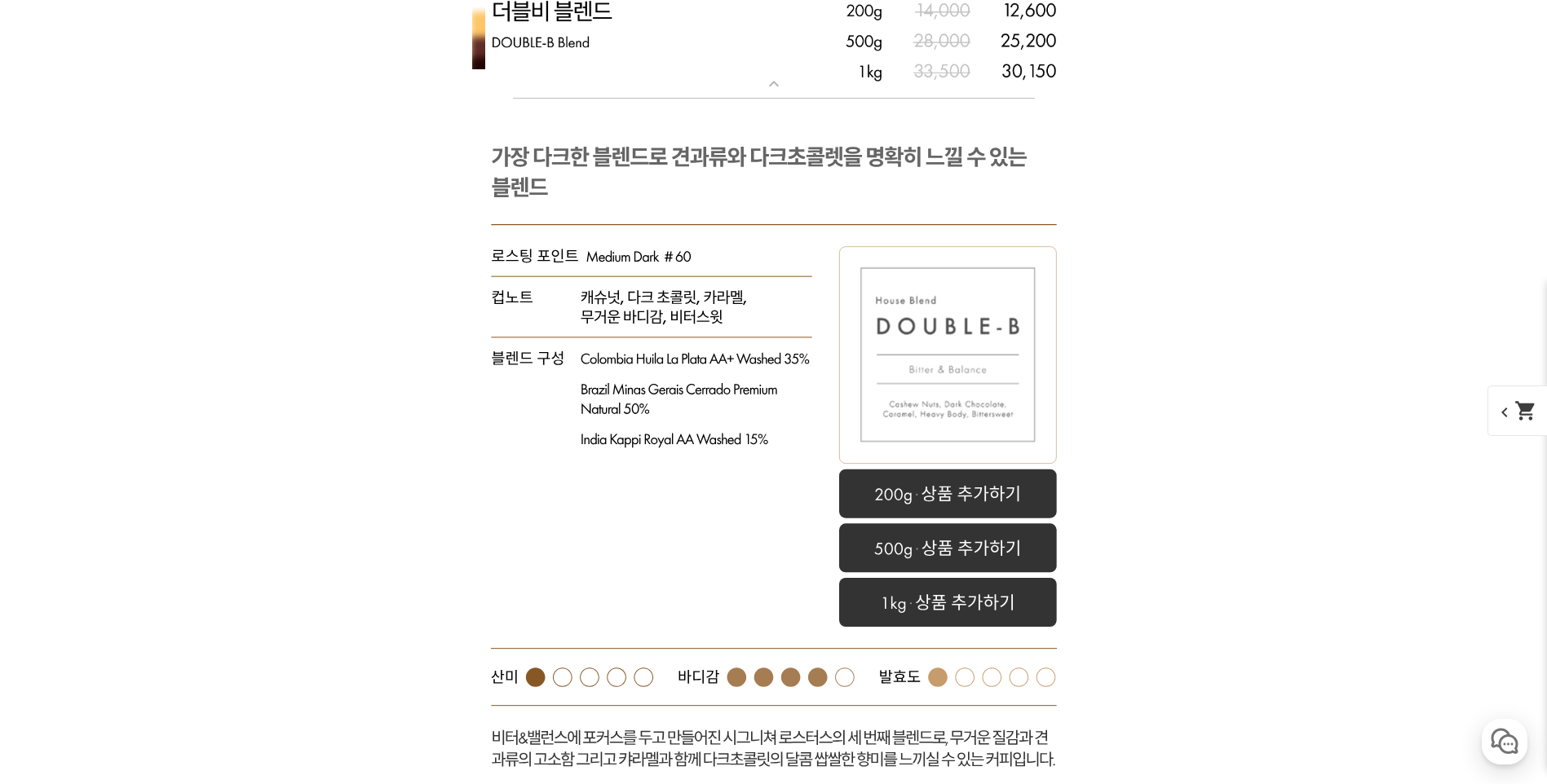
drag, startPoint x: 714, startPoint y: 362, endPoint x: 482, endPoint y: 454, distance: 249.6
click at [486, 448] on rect at bounding box center [774, 457] width 652 height 716
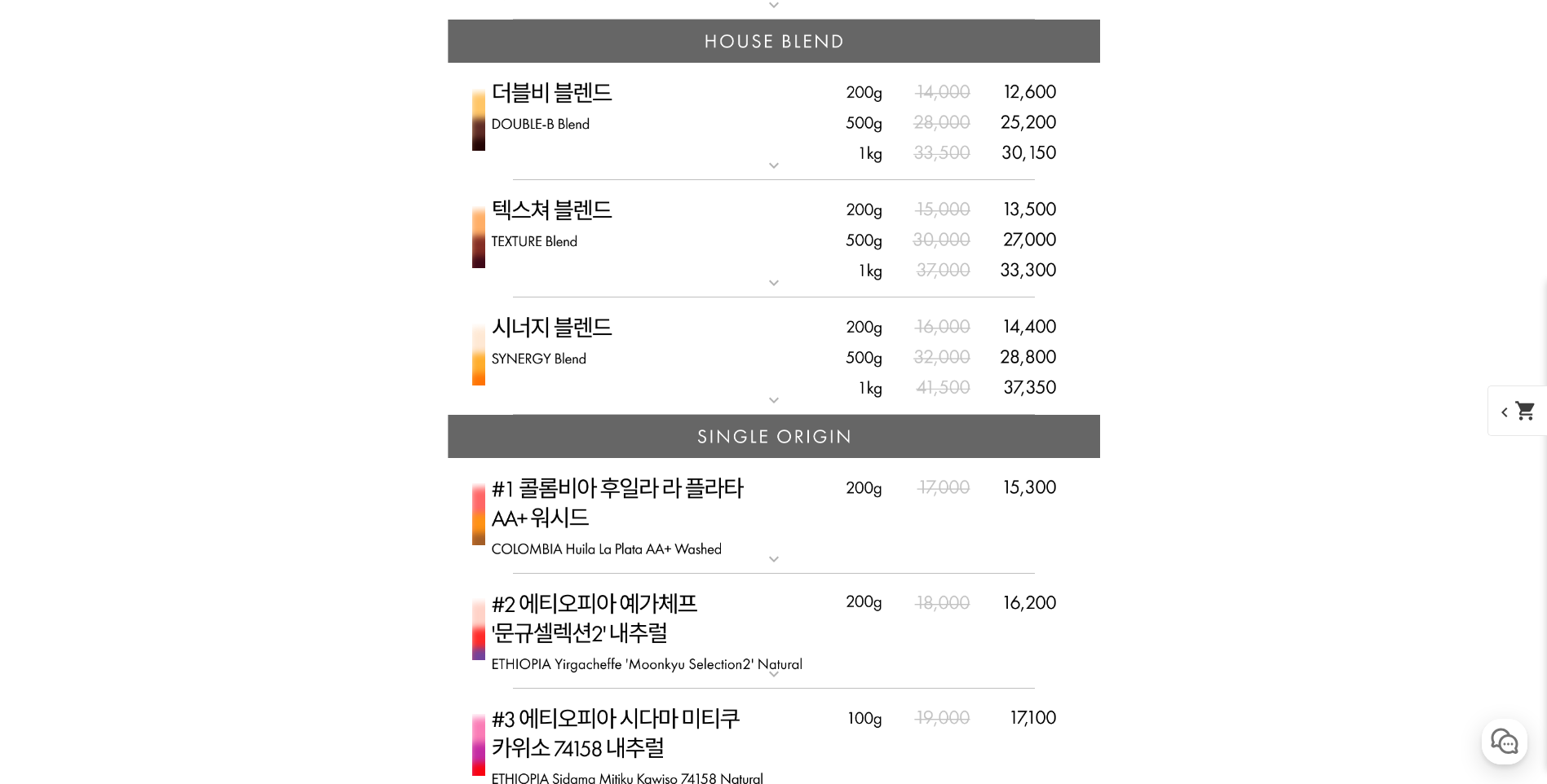
click at [632, 366] on img at bounding box center [774, 356] width 652 height 118
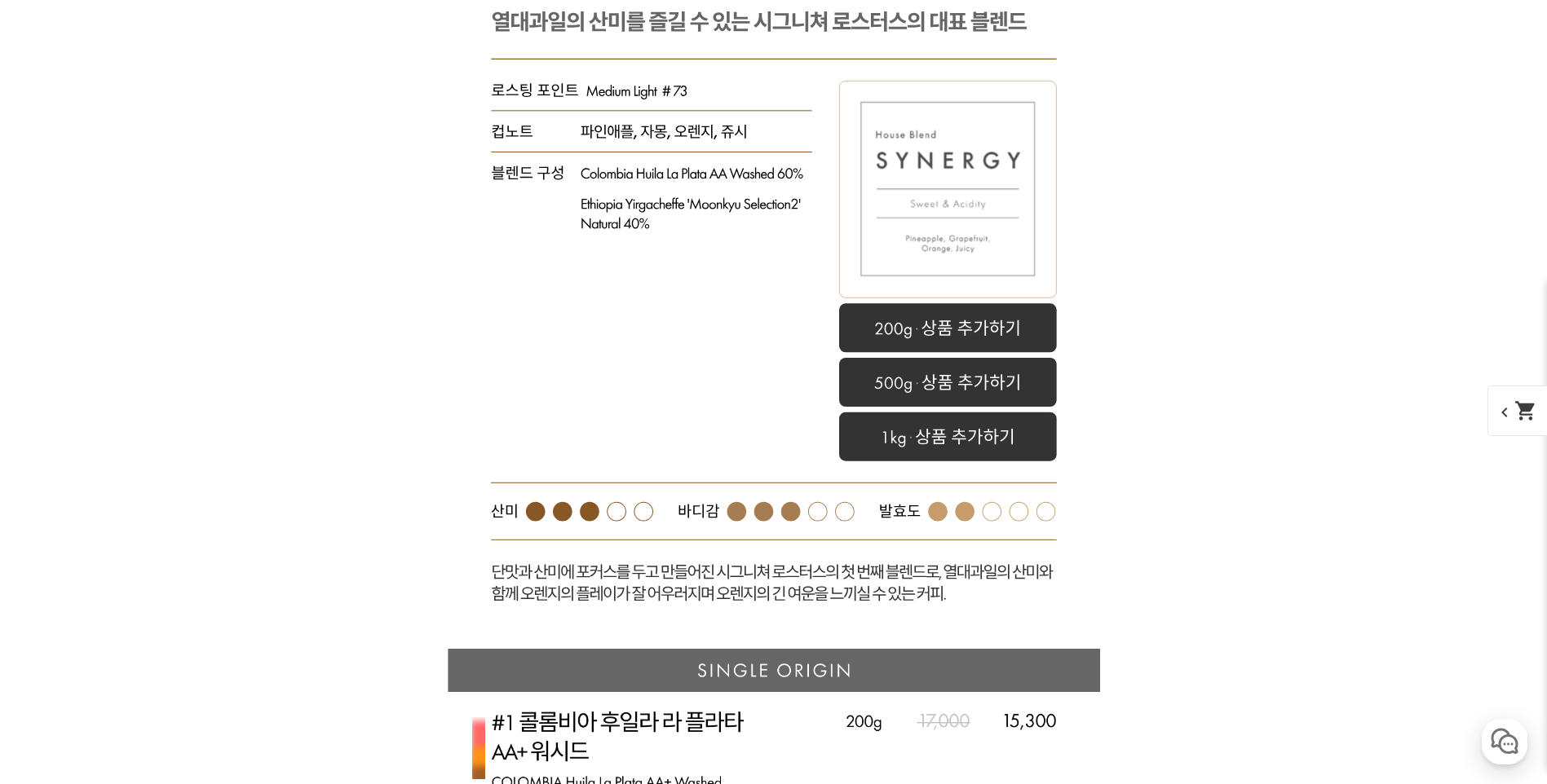
scroll to position [4892, 0]
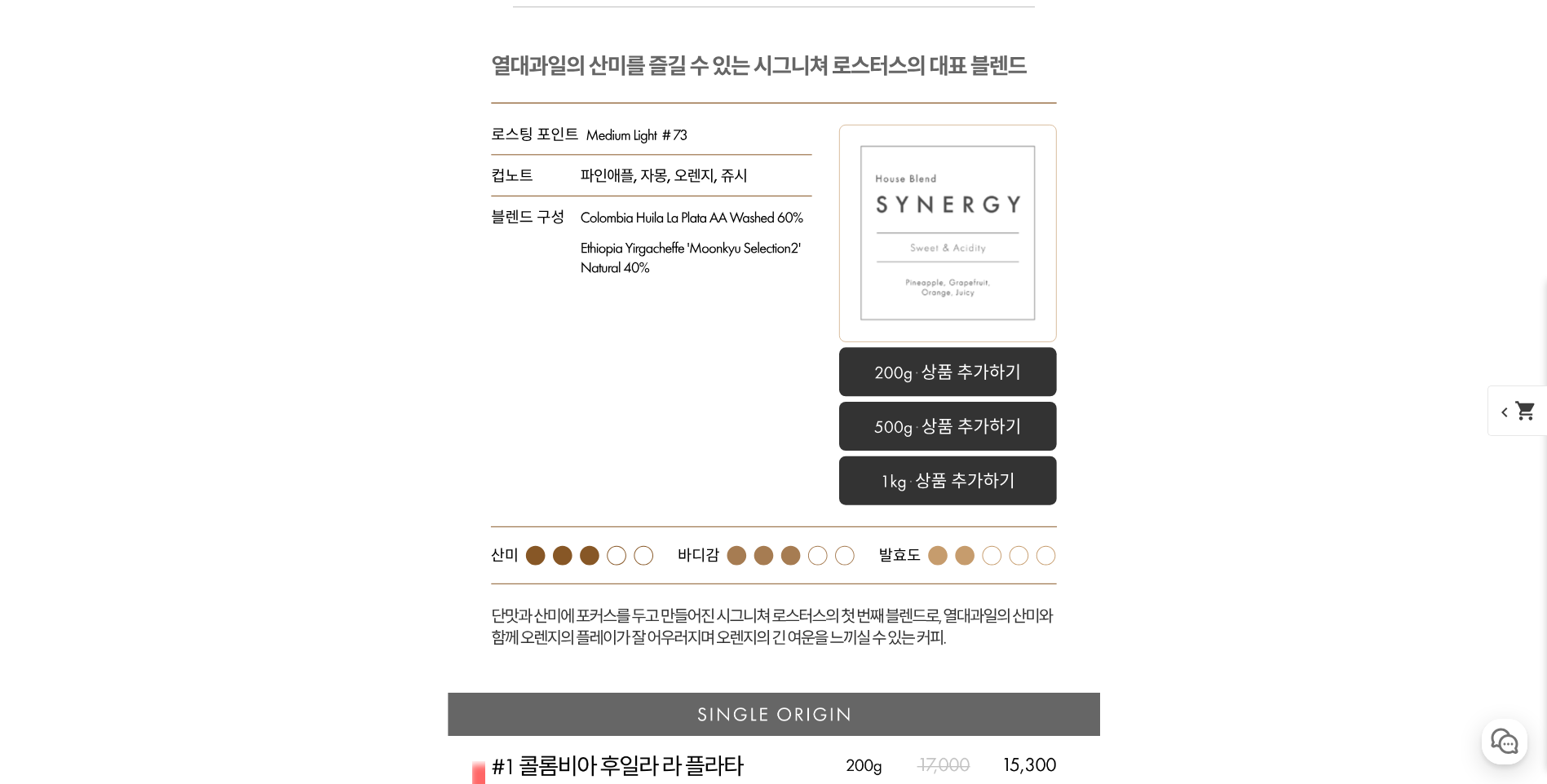
click at [710, 318] on rect at bounding box center [774, 350] width 652 height 686
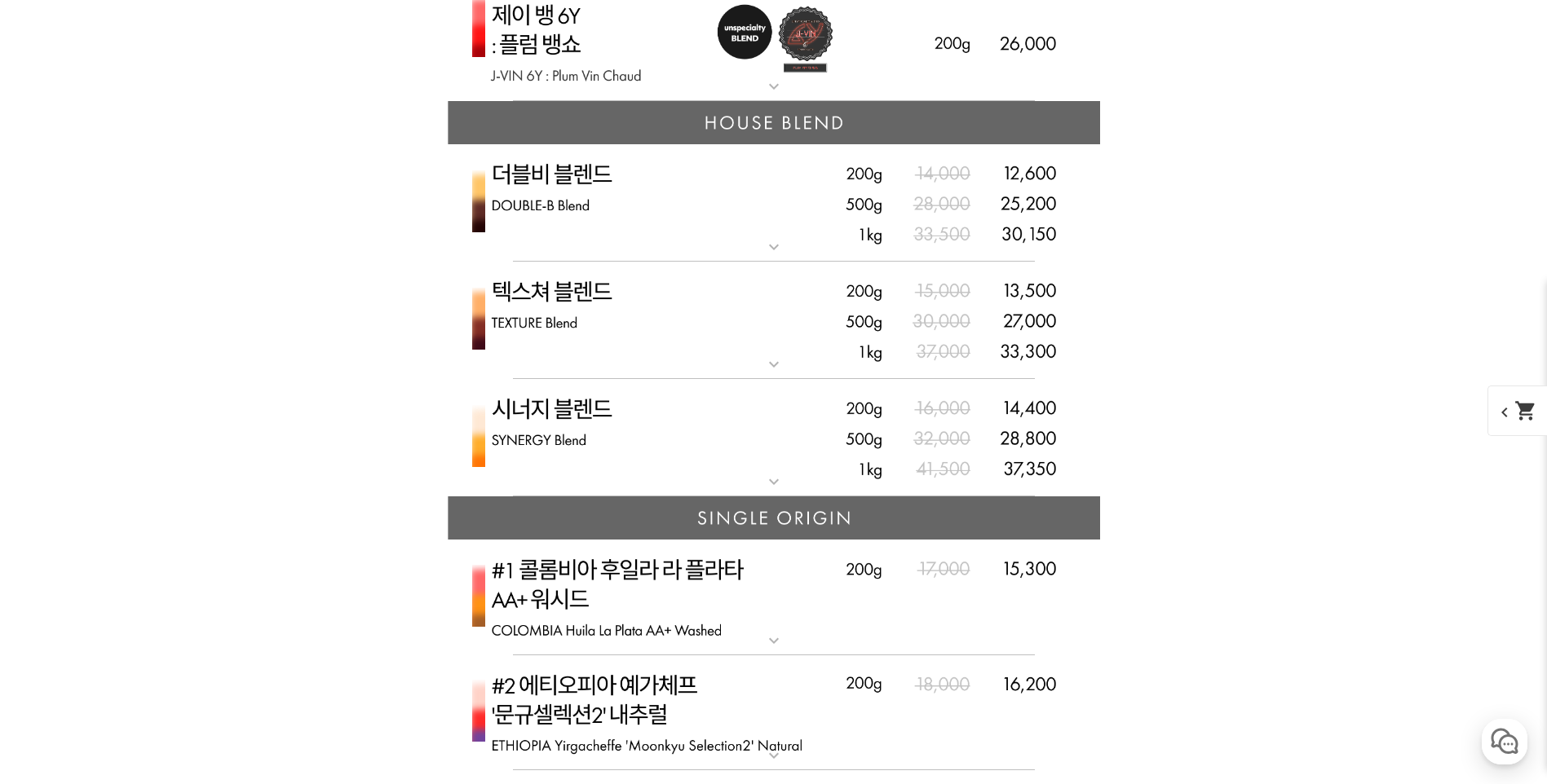
click at [686, 250] on img at bounding box center [774, 203] width 652 height 118
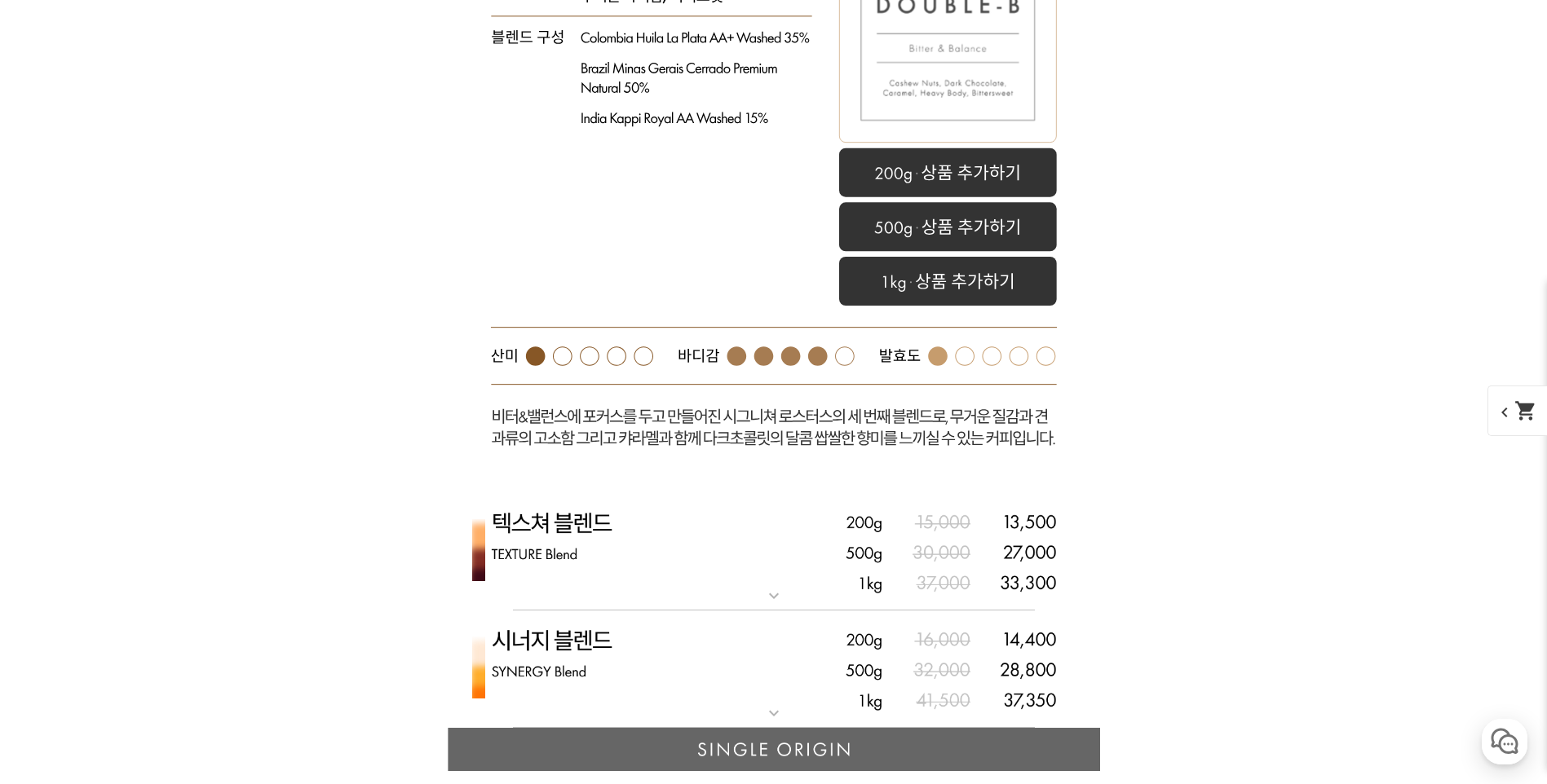
scroll to position [4730, 0]
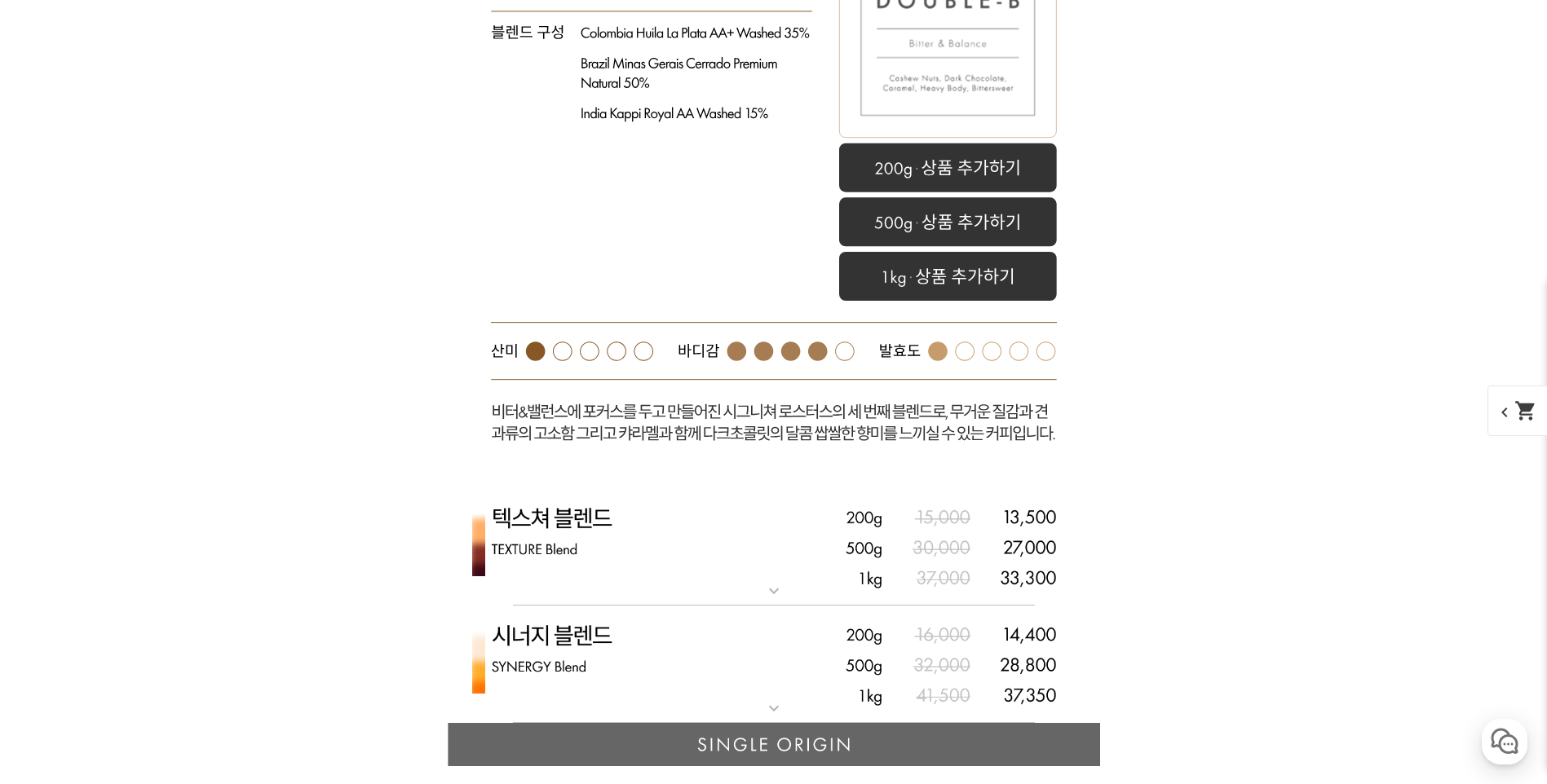
drag, startPoint x: 686, startPoint y: 286, endPoint x: 688, endPoint y: 310, distance: 24.1
drag, startPoint x: 688, startPoint y: 310, endPoint x: 622, endPoint y: 270, distance: 77.2
click at [626, 265] on rect at bounding box center [774, 130] width 652 height 716
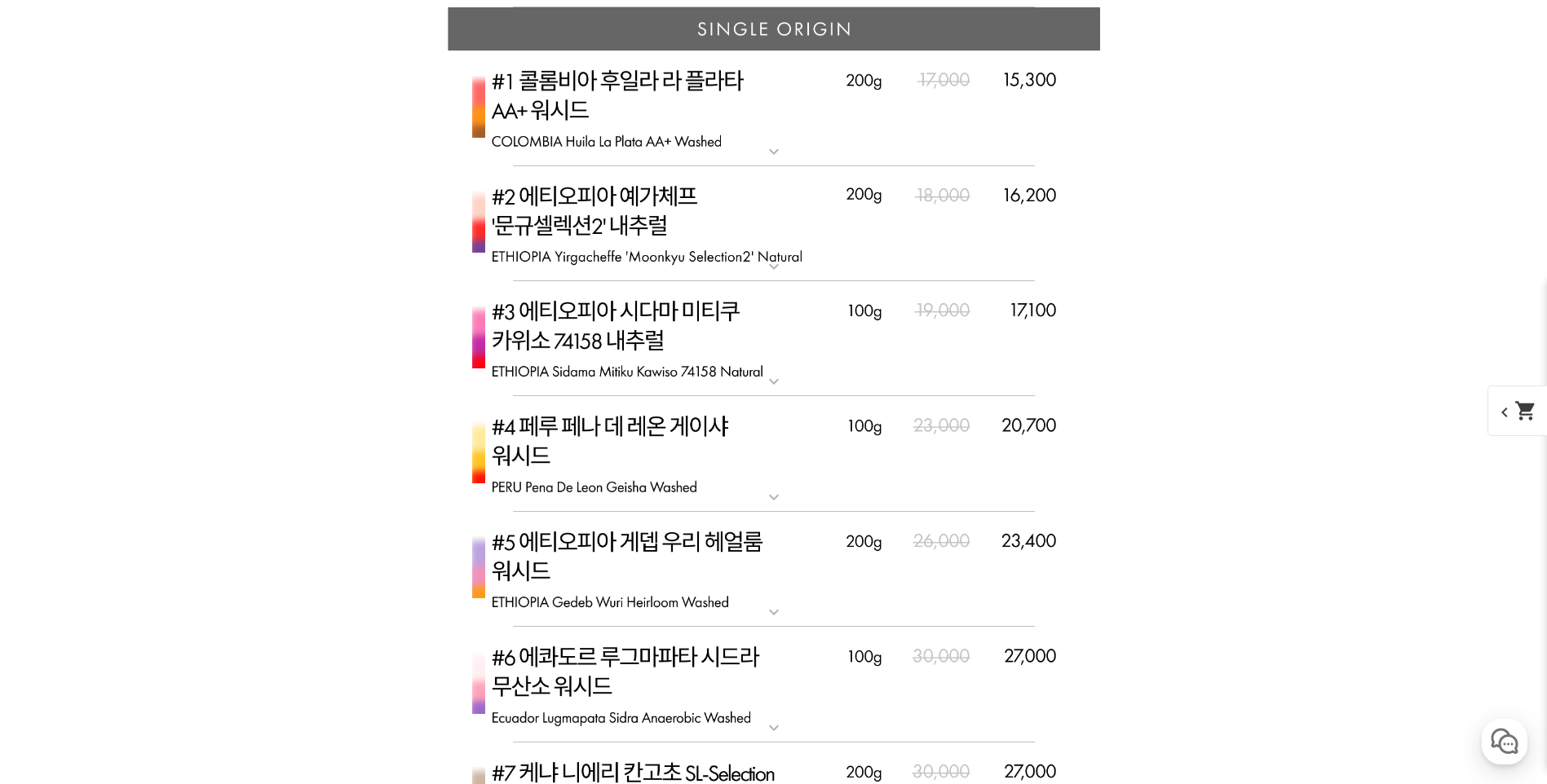
scroll to position [4664, 0]
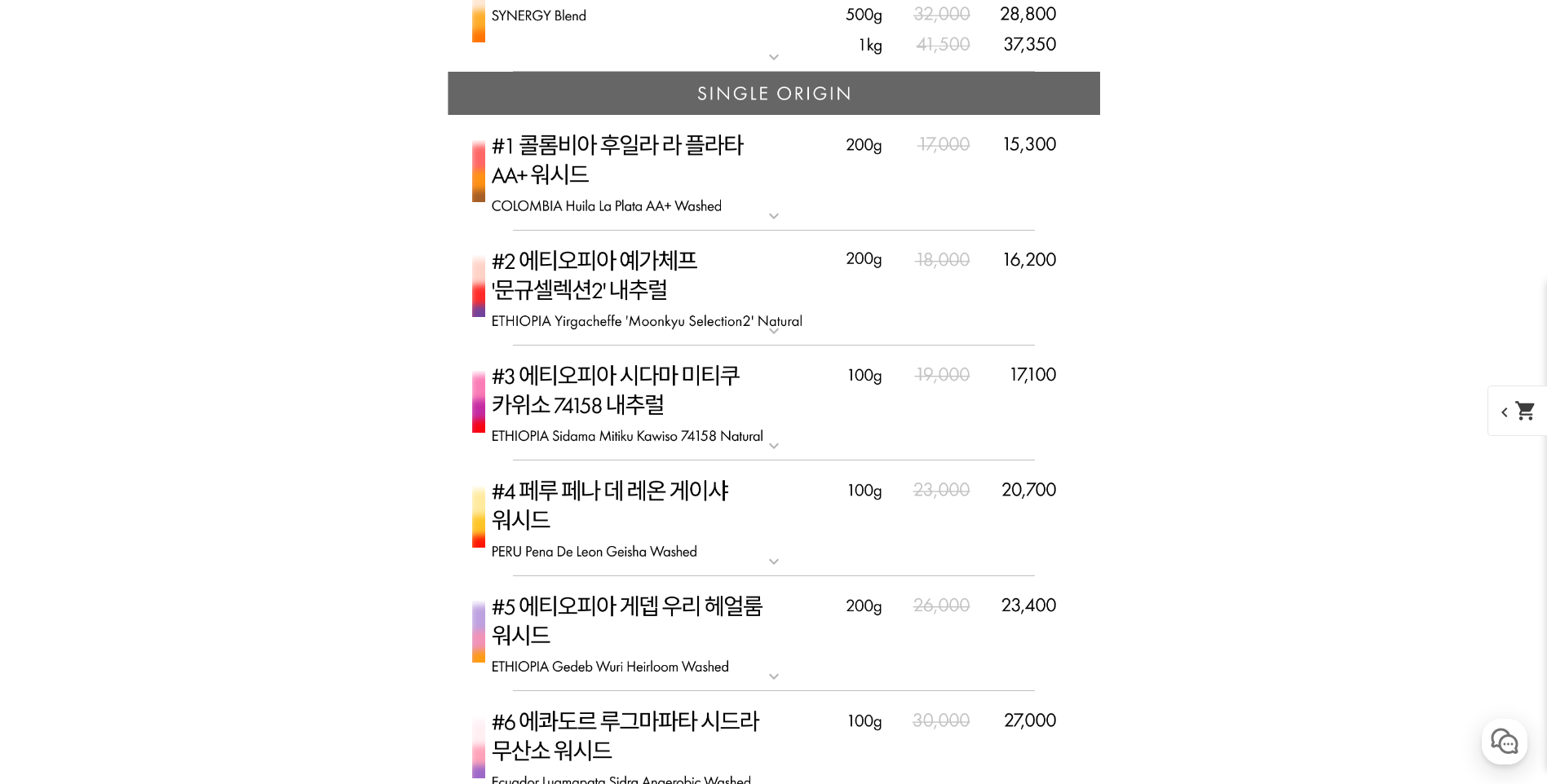
click at [703, 200] on img at bounding box center [774, 172] width 652 height 115
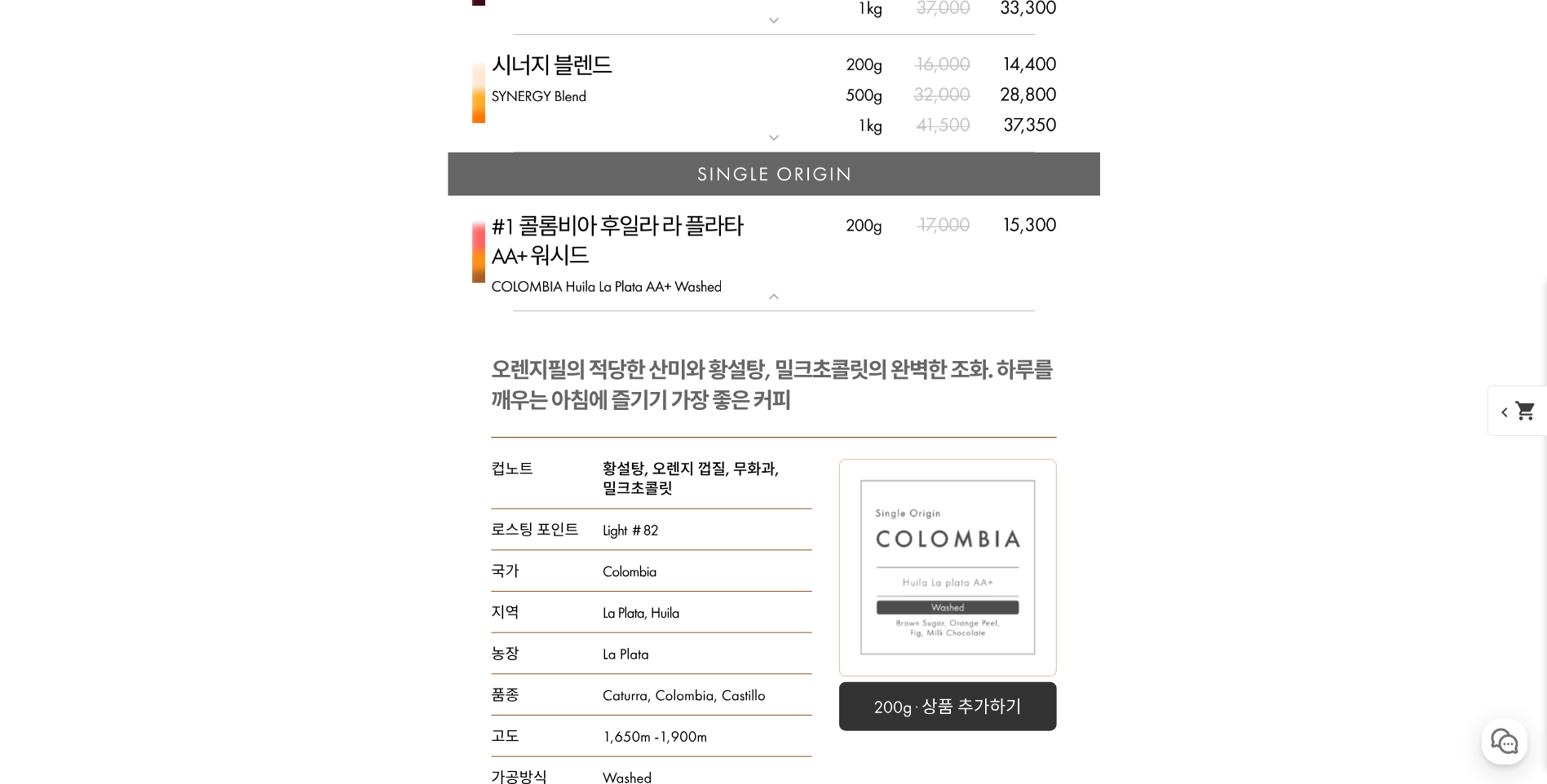
scroll to position [4584, 0]
click at [703, 272] on img at bounding box center [774, 254] width 652 height 115
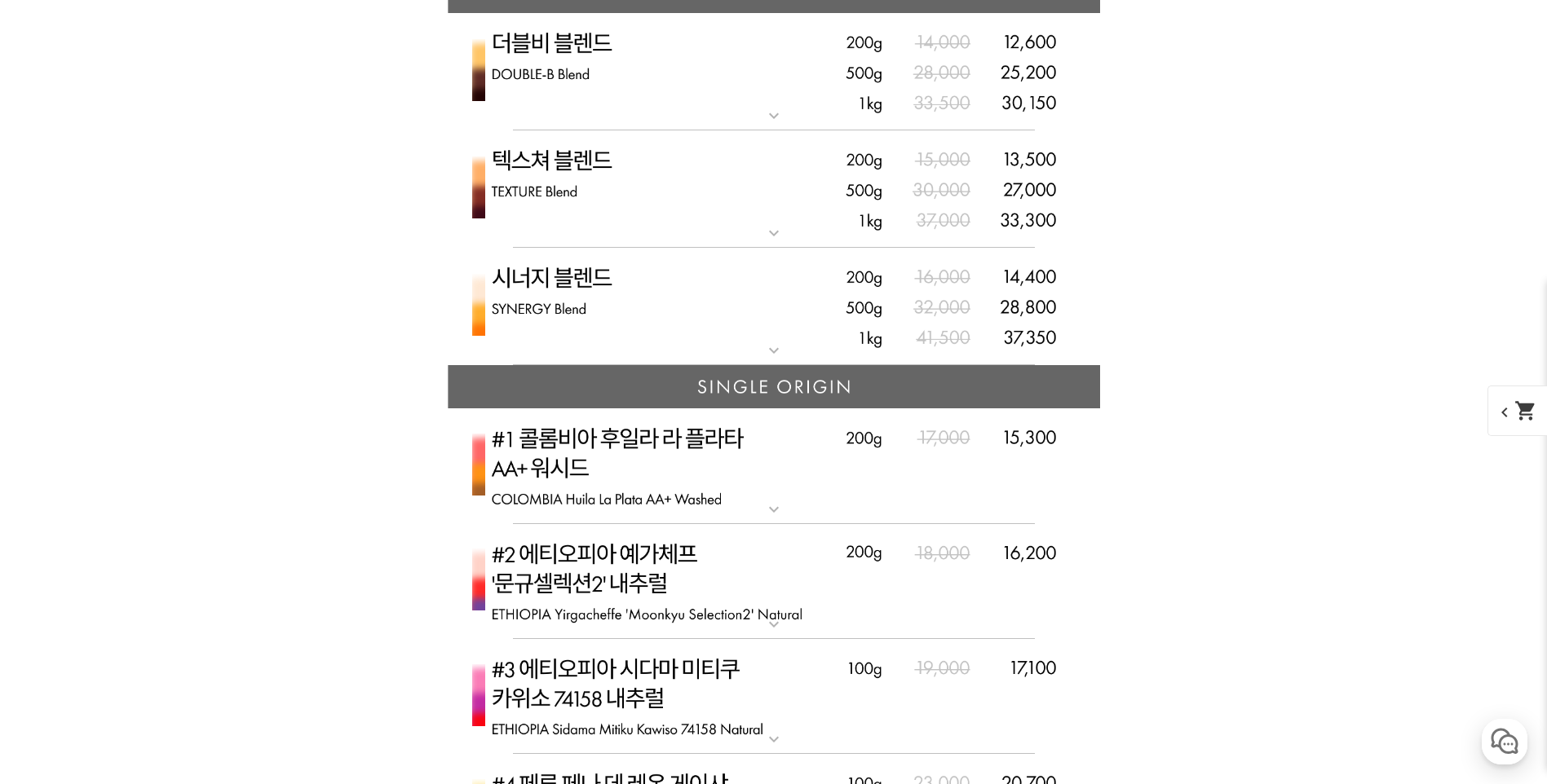
scroll to position [4257, 0]
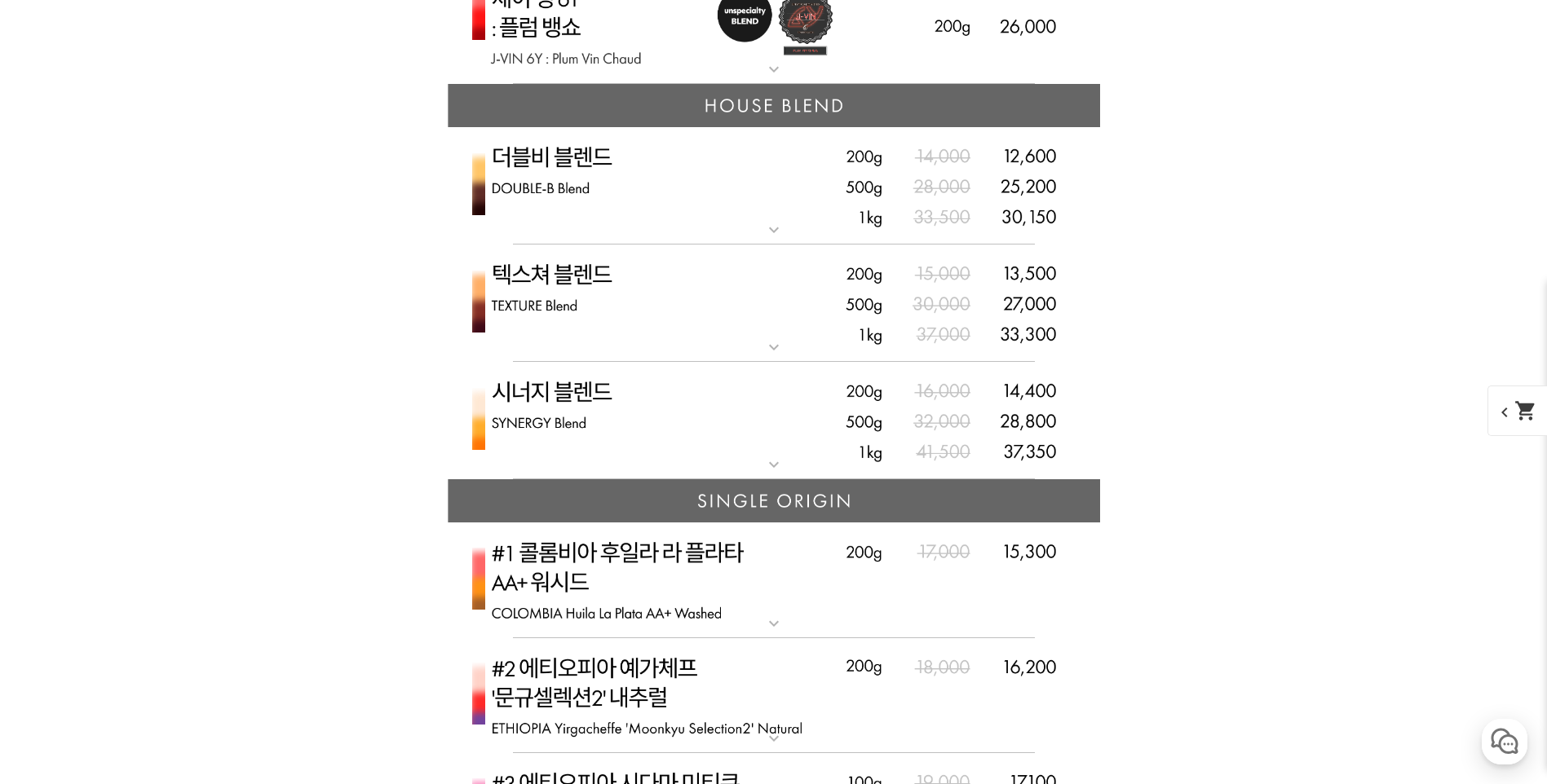
click at [679, 313] on img at bounding box center [774, 303] width 652 height 118
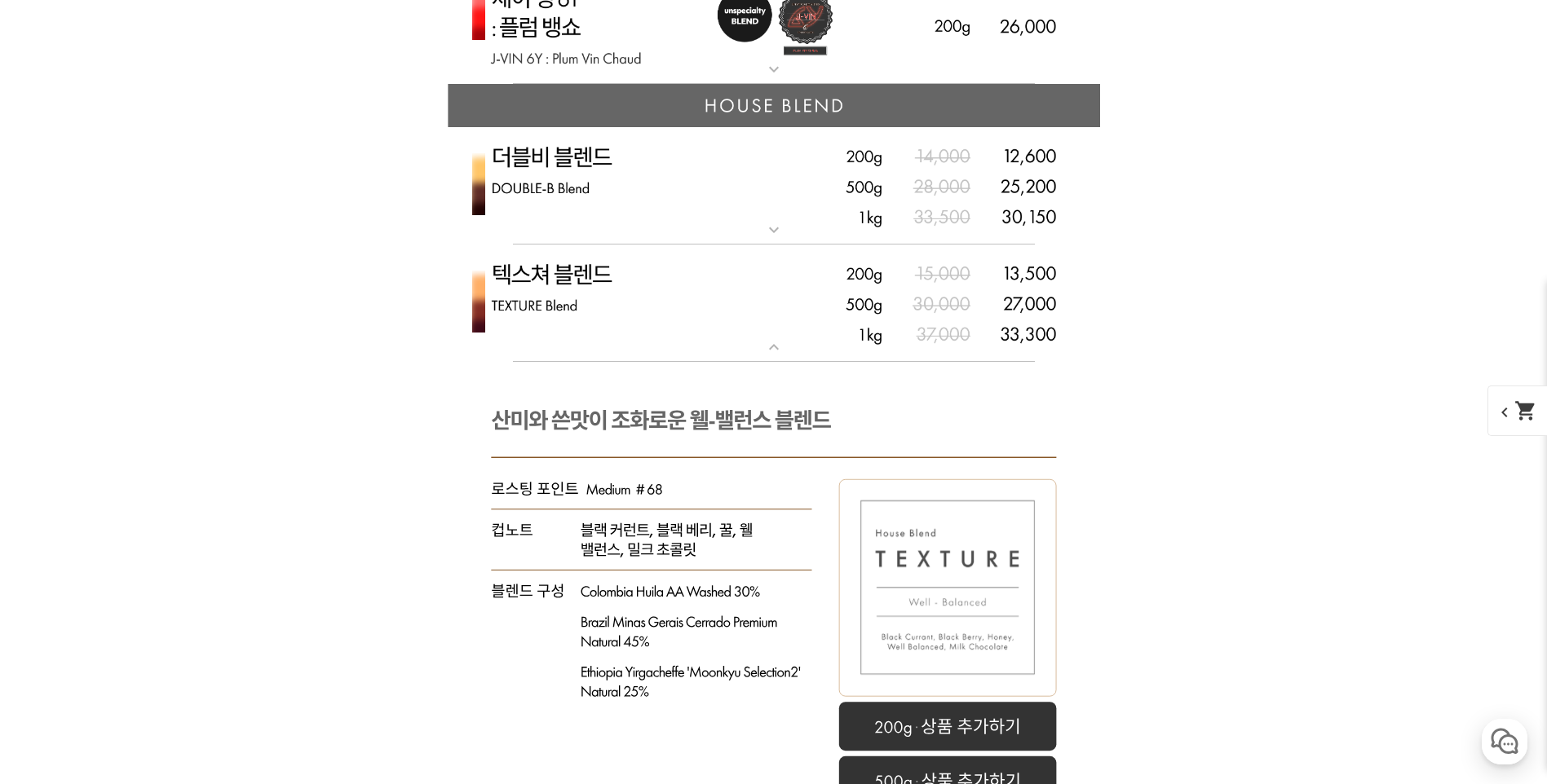
click at [652, 192] on img at bounding box center [774, 185] width 652 height 118
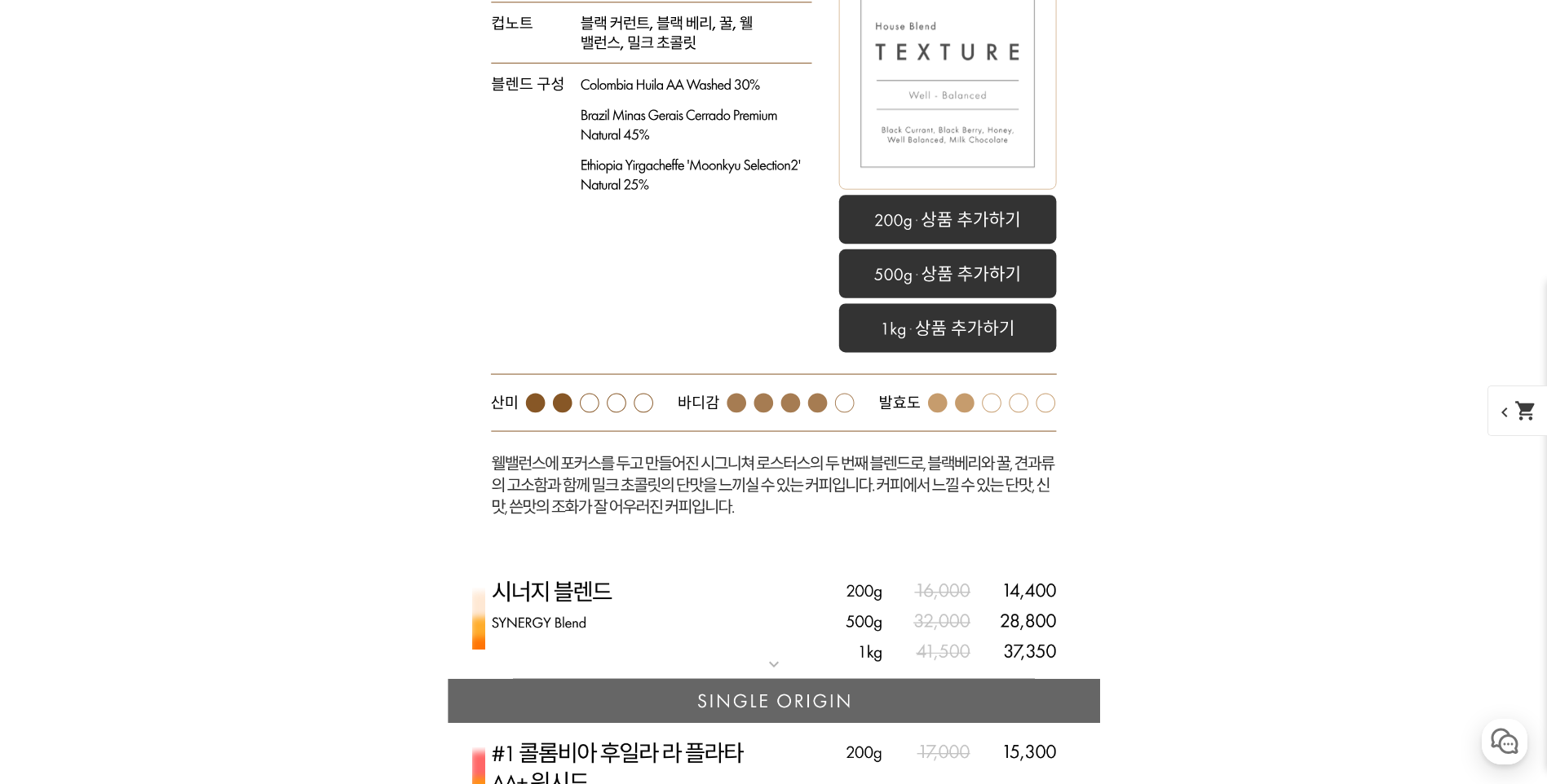
scroll to position [5888, 0]
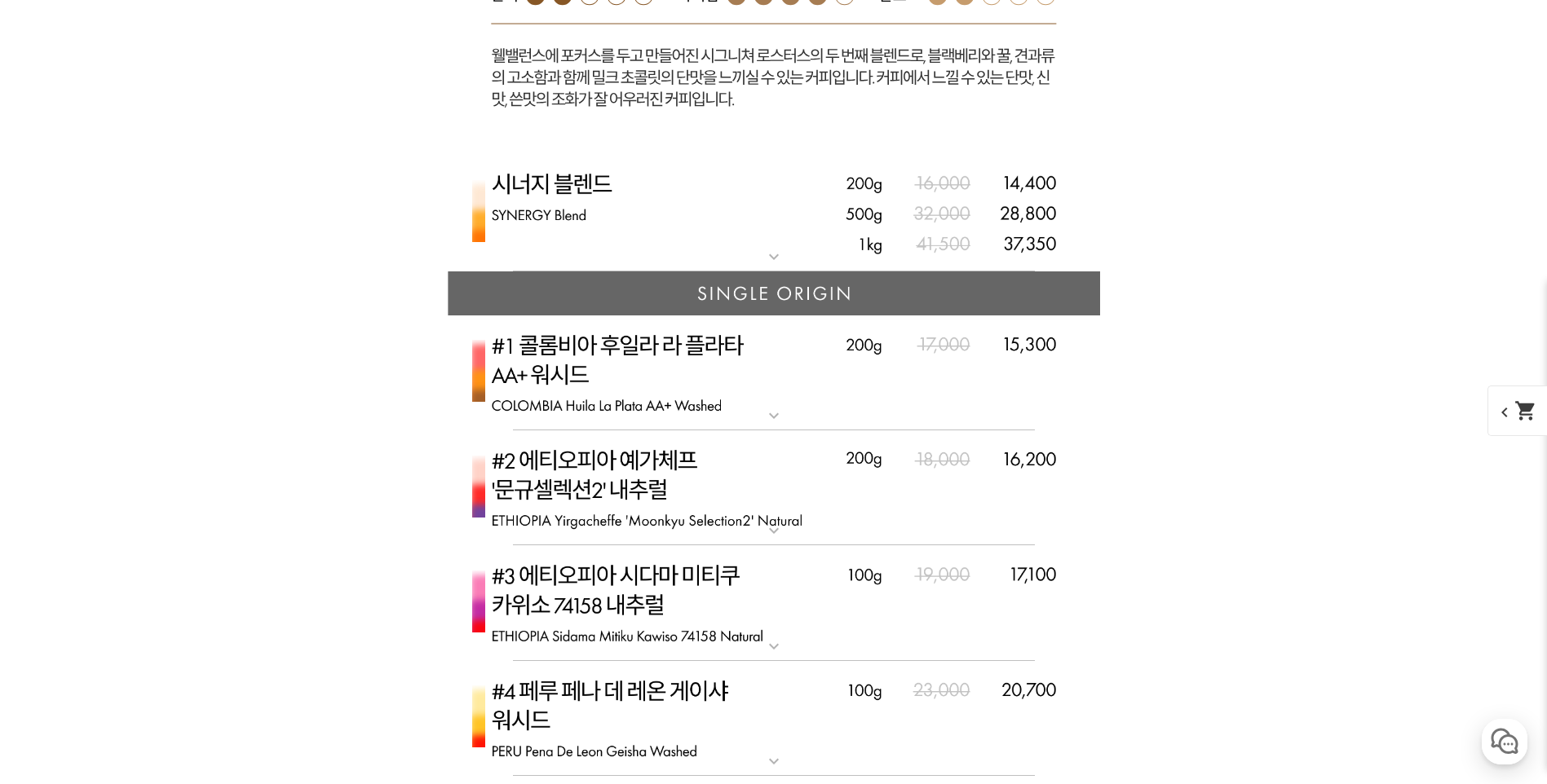
click at [580, 231] on img at bounding box center [774, 213] width 652 height 118
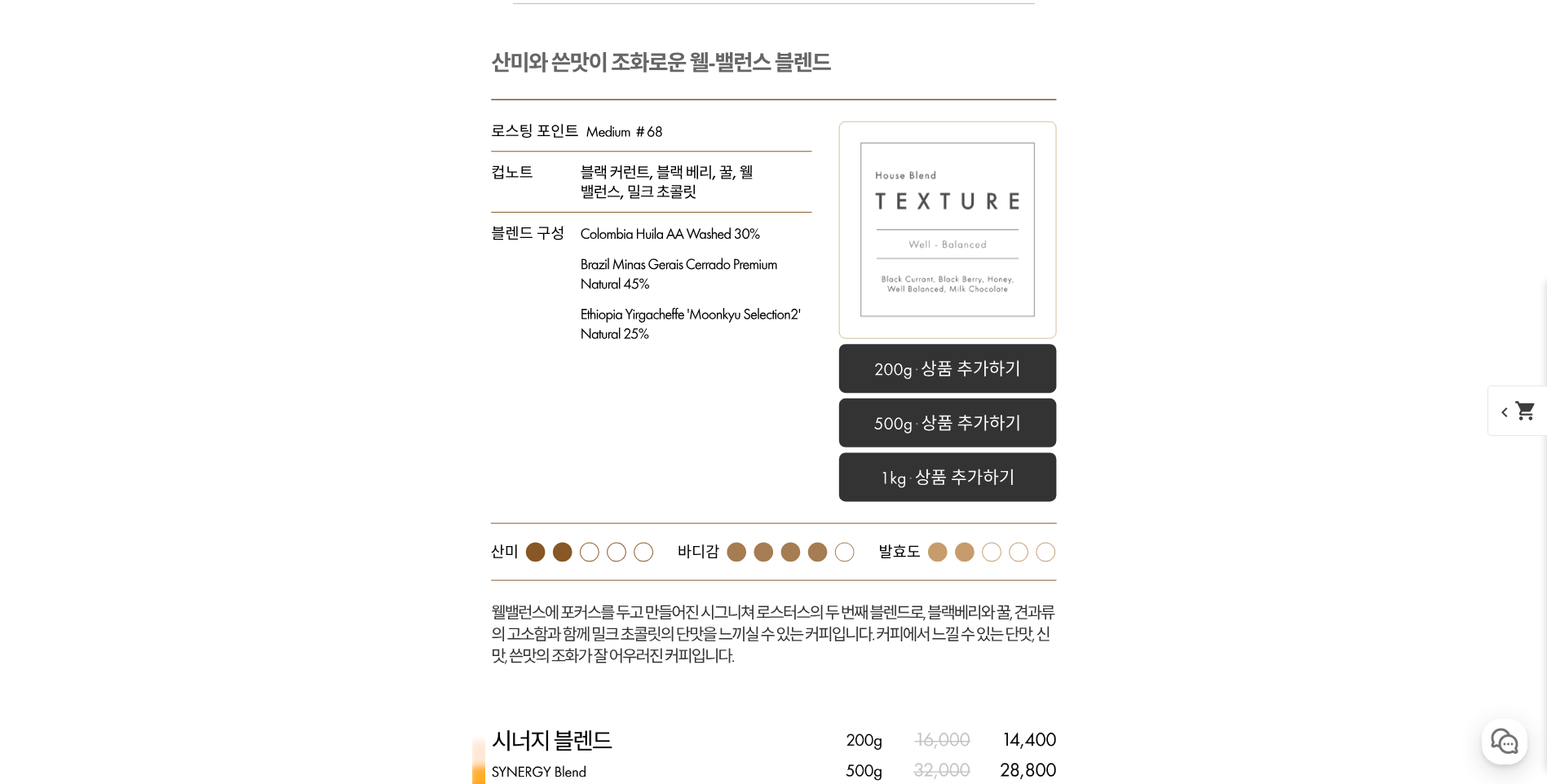
scroll to position [5399, 0]
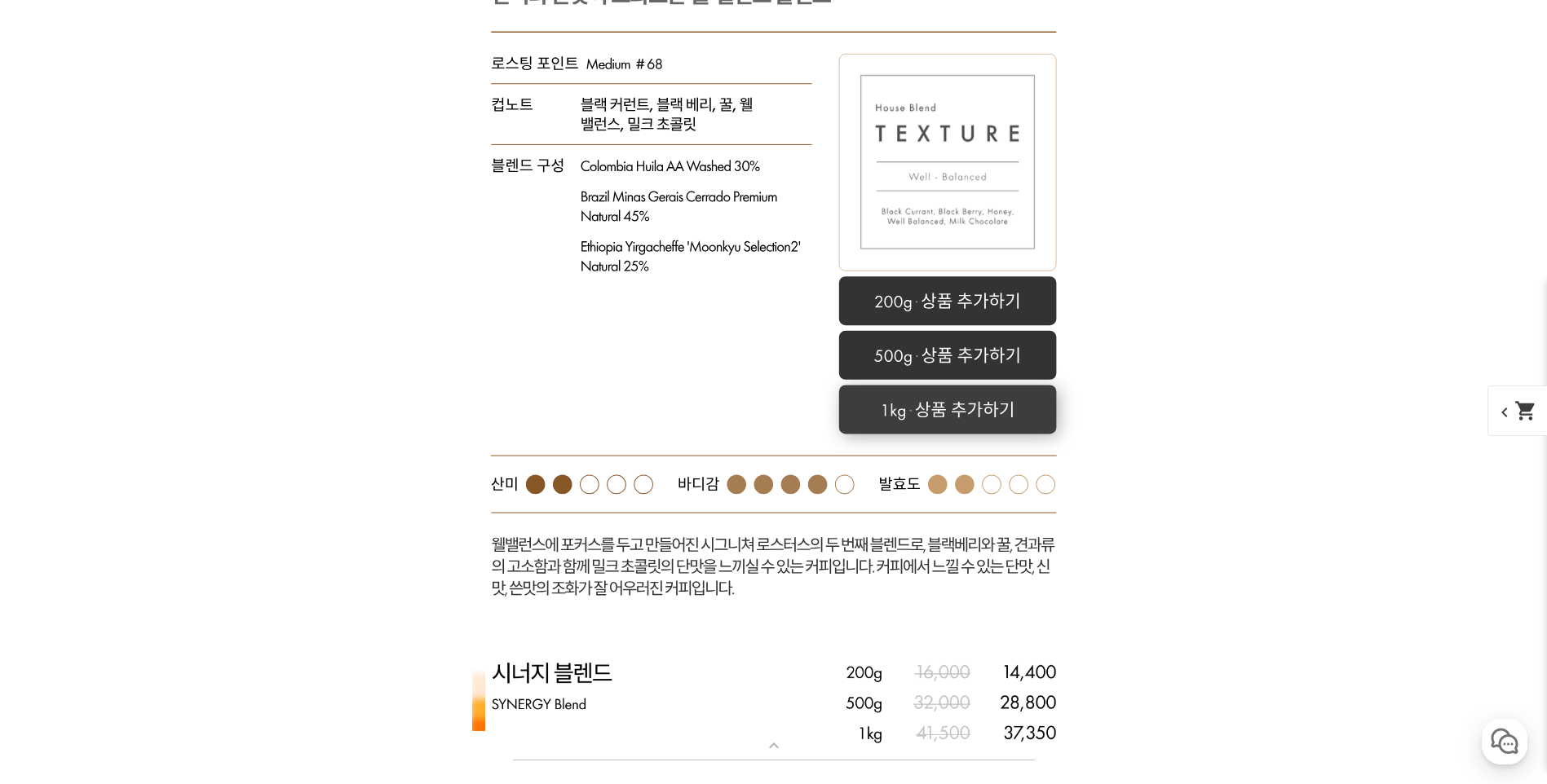
click at [929, 402] on rect at bounding box center [947, 410] width 218 height 49
select select "텍스쳐 블렌드"
select select "1kg"
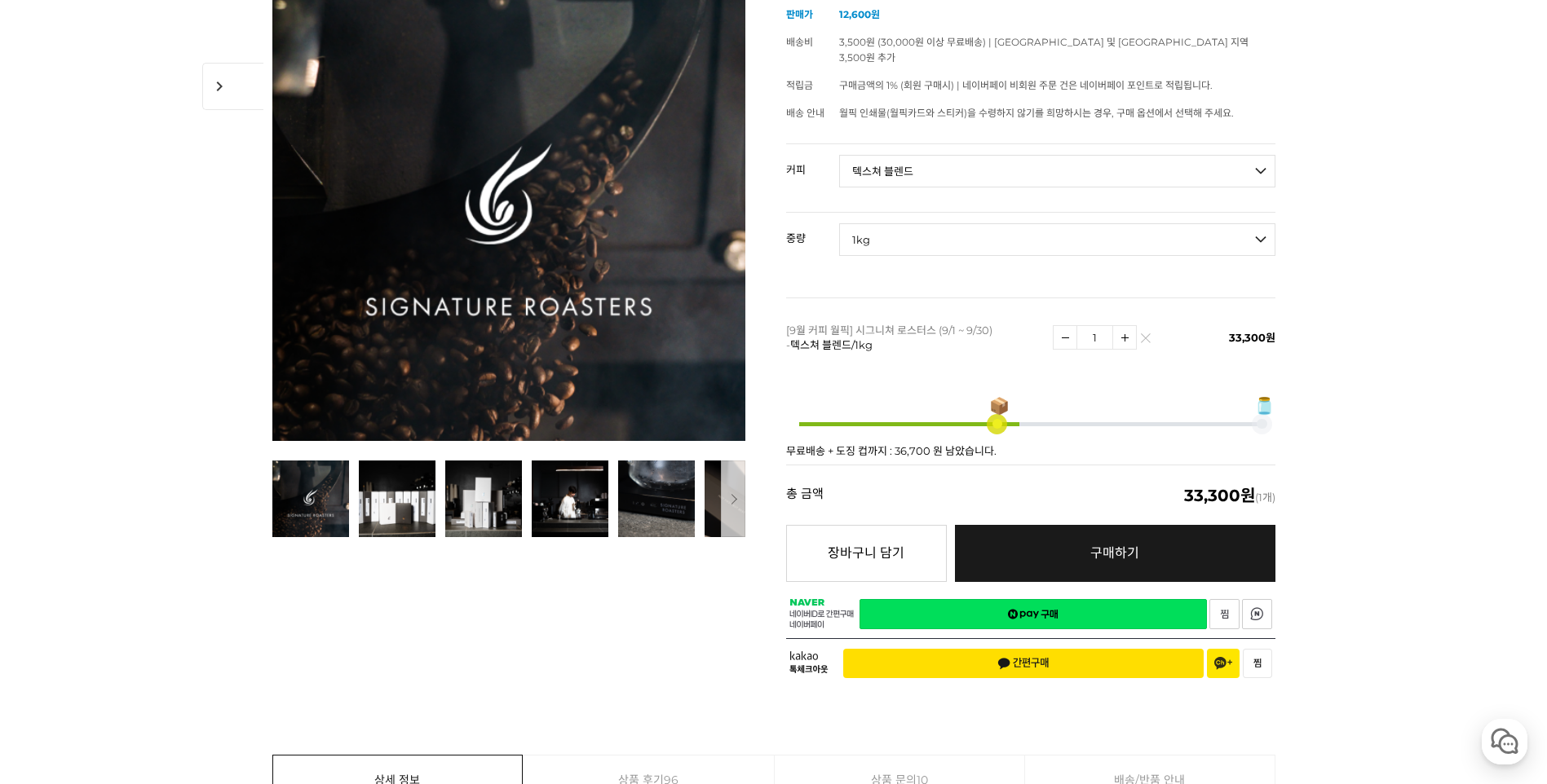
scroll to position [0, 0]
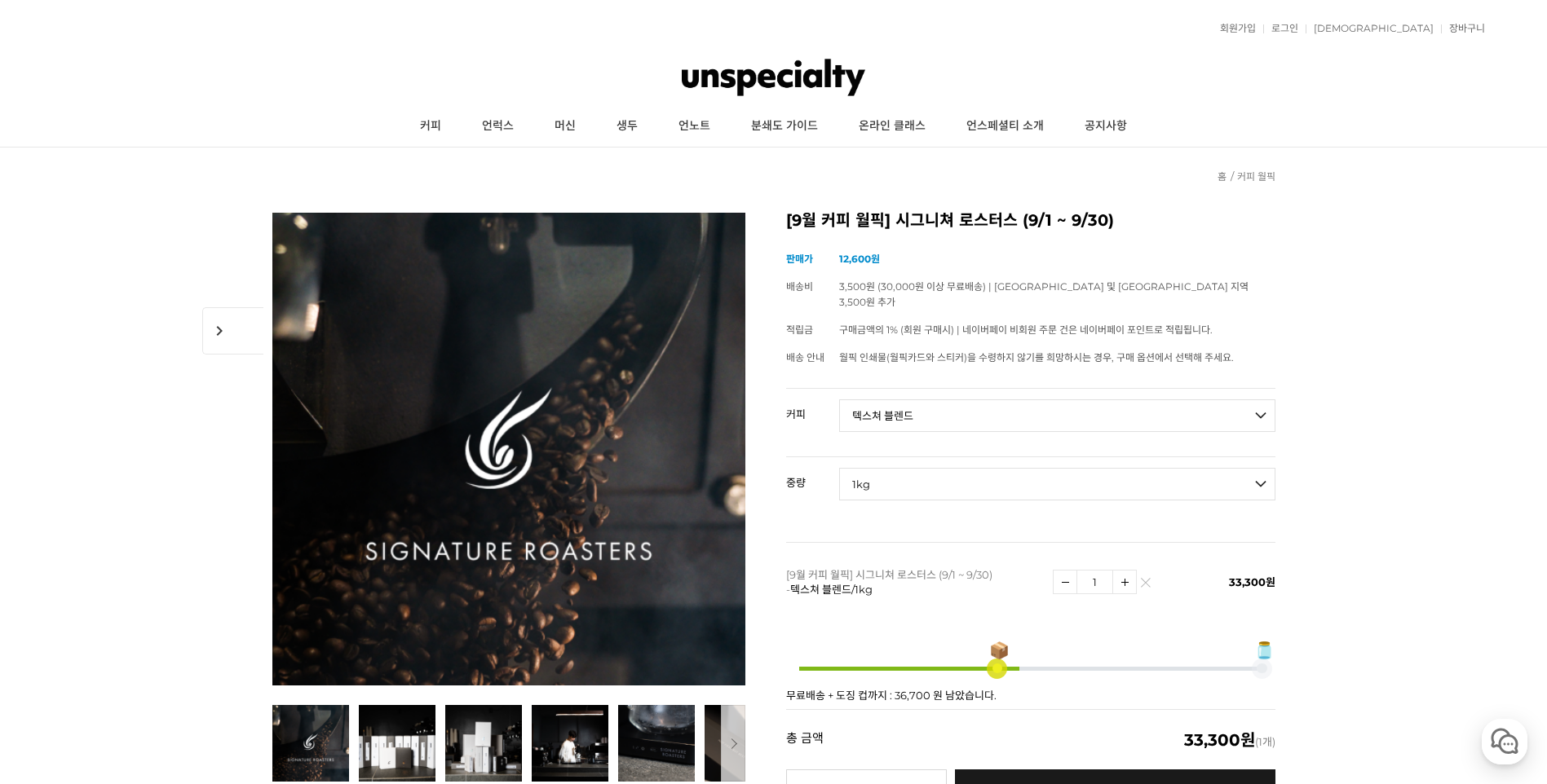
drag, startPoint x: 837, startPoint y: 316, endPoint x: 1225, endPoint y: 289, distance: 388.9
click at [1225, 288] on td "3,500원 (30,000원 이상 무료배송) | [GEOGRAPHIC_DATA] 및 [GEOGRAPHIC_DATA] 지역 3,500원 추가" at bounding box center [1057, 294] width 436 height 43
drag, startPoint x: 1132, startPoint y: 355, endPoint x: 1160, endPoint y: 350, distance: 28.4
click at [1160, 350] on td "월픽 인쇄물(월픽카드와 스티커)을 수령하지 않기를 희망하시는 경우, 구매 옵션에서 선택해 주세요." at bounding box center [1057, 358] width 436 height 28
drag, startPoint x: 1160, startPoint y: 350, endPoint x: 990, endPoint y: 371, distance: 171.3
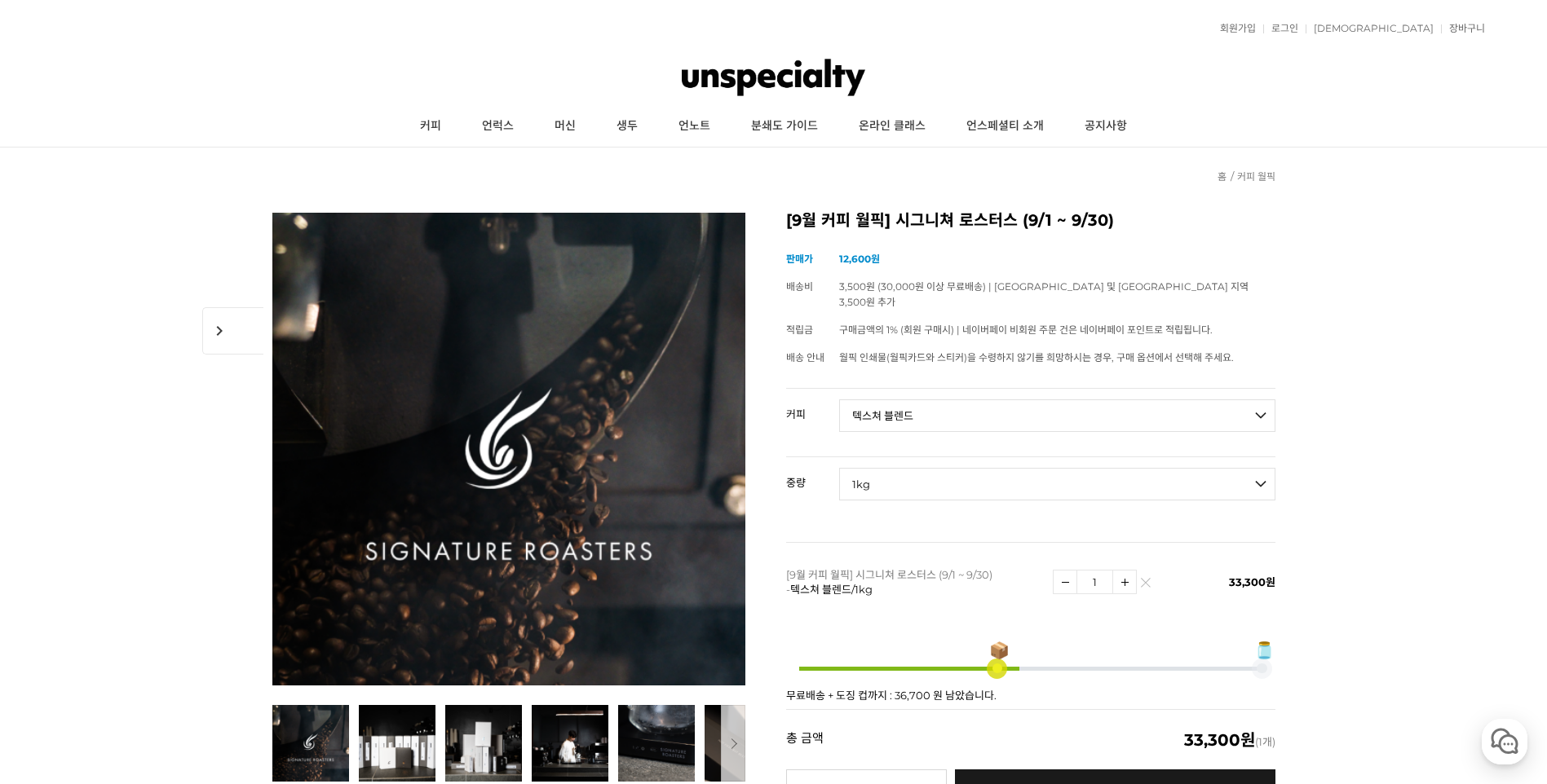
click at [993, 369] on div "[9월 커피 월픽] 시그니쳐 로스터스 (9/1 ~ 9/30) (해외배송 가능 상품) chevron_right 기본 정보 상품명 [9월 커피 월…" at bounding box center [1030, 573] width 489 height 721
click at [909, 411] on select "- [필수] 옵션을 선택해 주세요 - ------------------- 언스페셜티 분쇄도 가이드 종이(주문 1건당 최대 1개 제공) 월픽 인…" at bounding box center [1057, 416] width 436 height 33
select select "텍스쳐 블렌드"
click at [839, 400] on select "- [필수] 옵션을 선택해 주세요 - ------------------- 언스페셜티 분쇄도 가이드 종이(주문 1건당 최대 1개 제공) 월픽 인…" at bounding box center [1057, 416] width 436 height 33
click at [970, 468] on select "- [필수] 옵션을 선택해 주세요 - ------------------- 200g 500g 1kg" at bounding box center [1057, 485] width 436 height 33
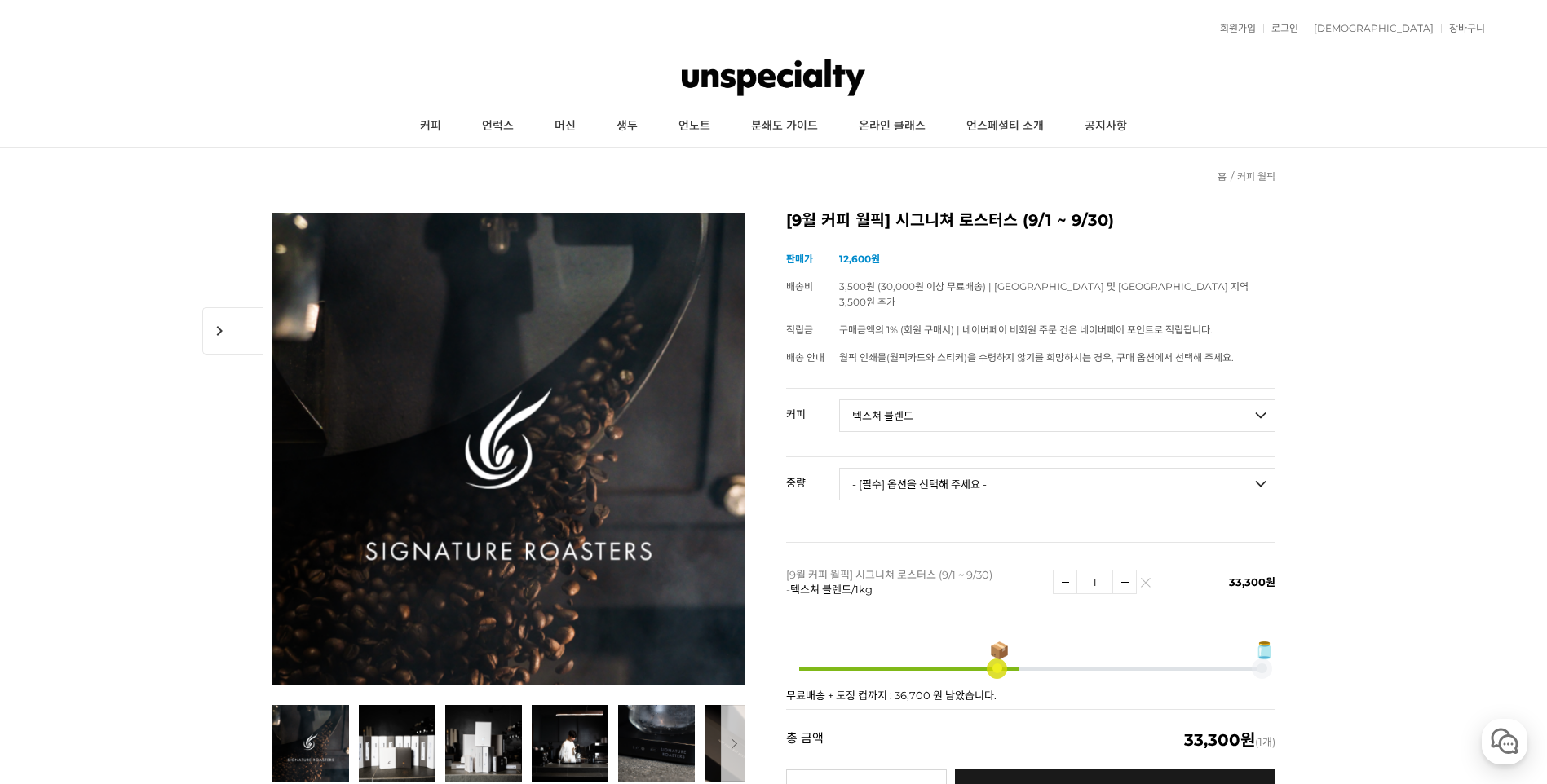
select select "1kg"
click at [839, 468] on select "- [필수] 옵션을 선택해 주세요 - ------------------- 200g 500g 1kg" at bounding box center [1057, 485] width 436 height 33
select select "*"
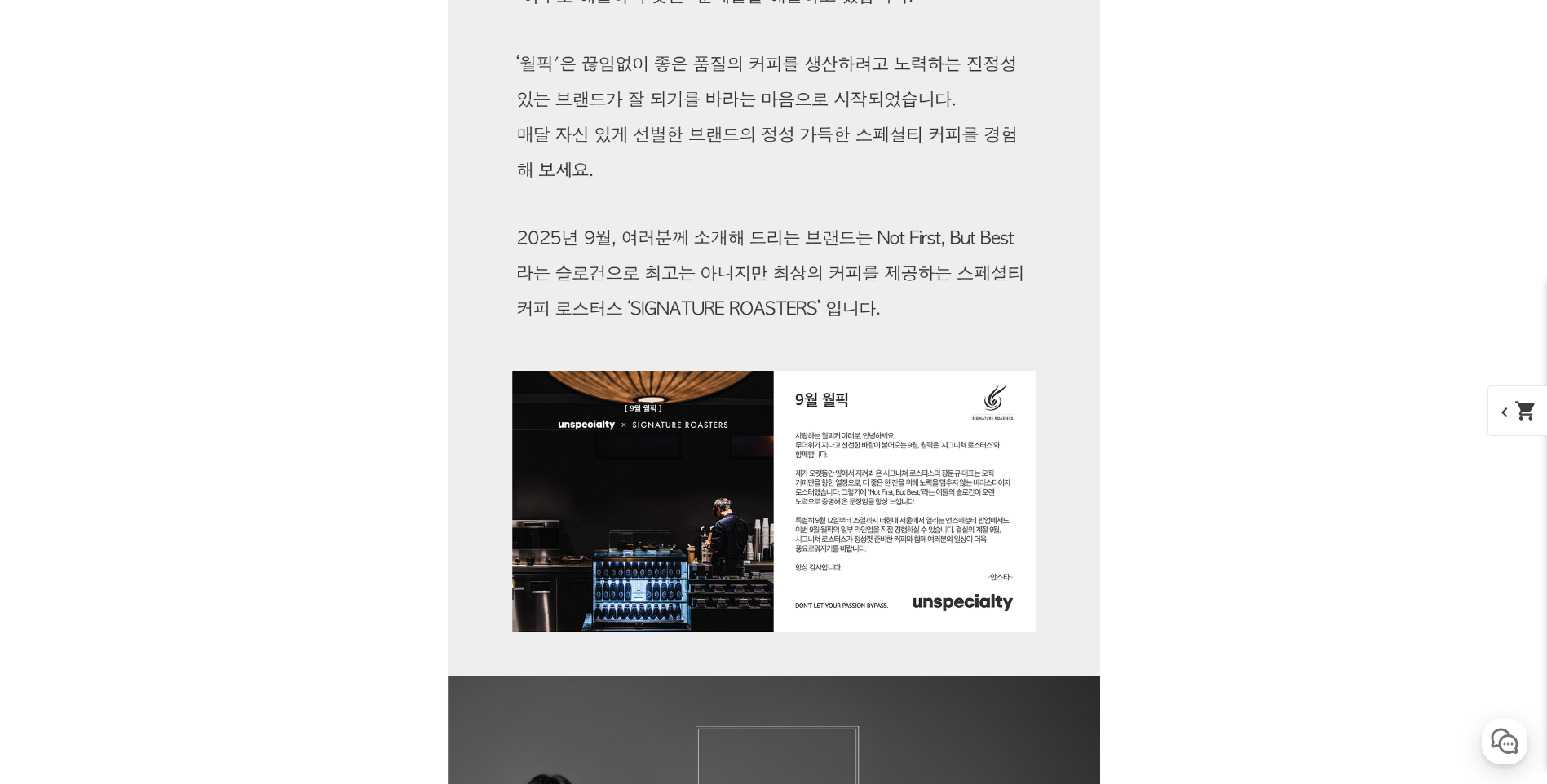
scroll to position [2228, 0]
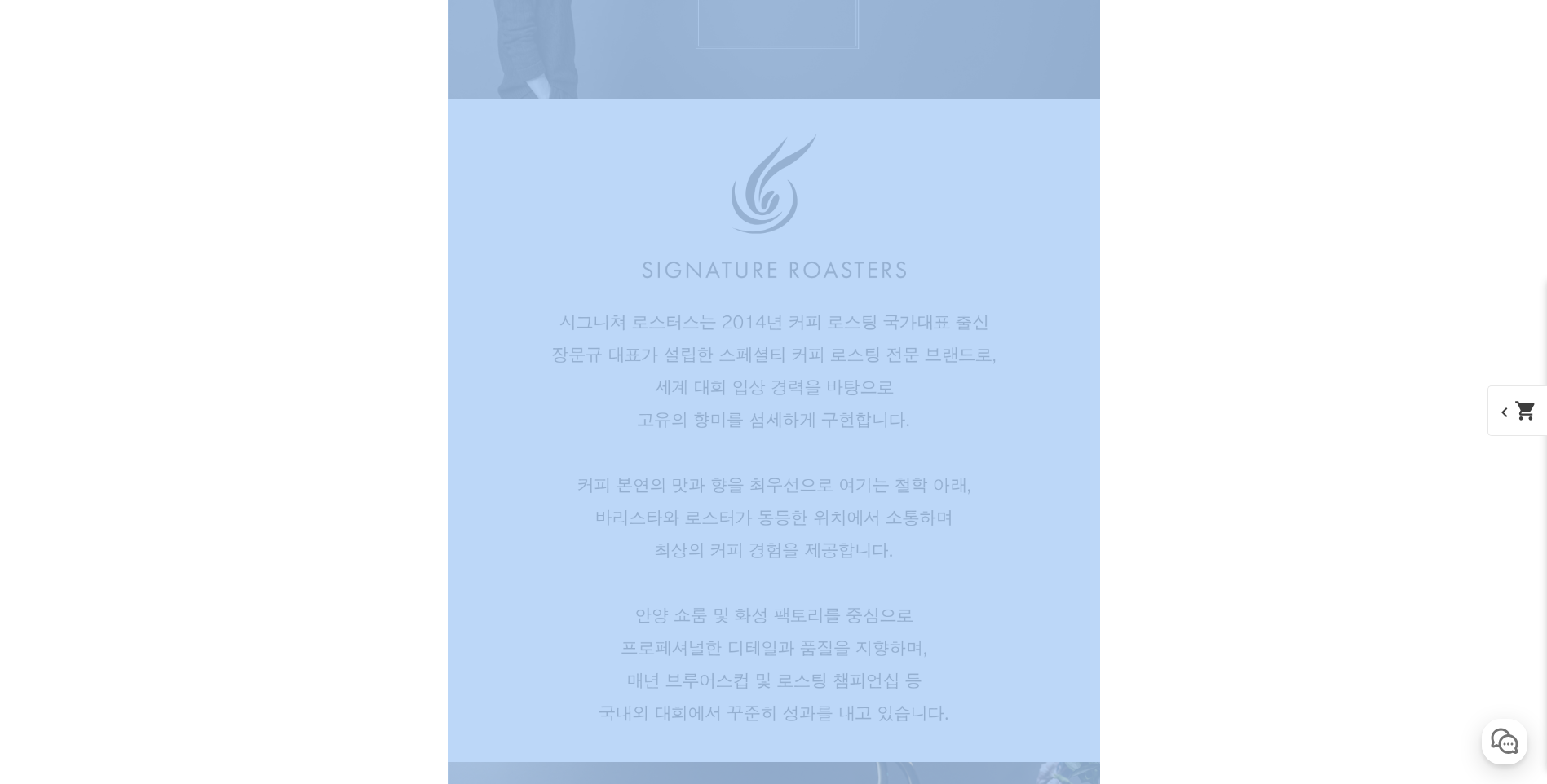
click at [888, 370] on img at bounding box center [774, 430] width 652 height 1358
click at [844, 407] on img at bounding box center [774, 430] width 652 height 1358
click at [828, 421] on img at bounding box center [774, 430] width 652 height 1358
click at [743, 368] on img at bounding box center [774, 430] width 652 height 1358
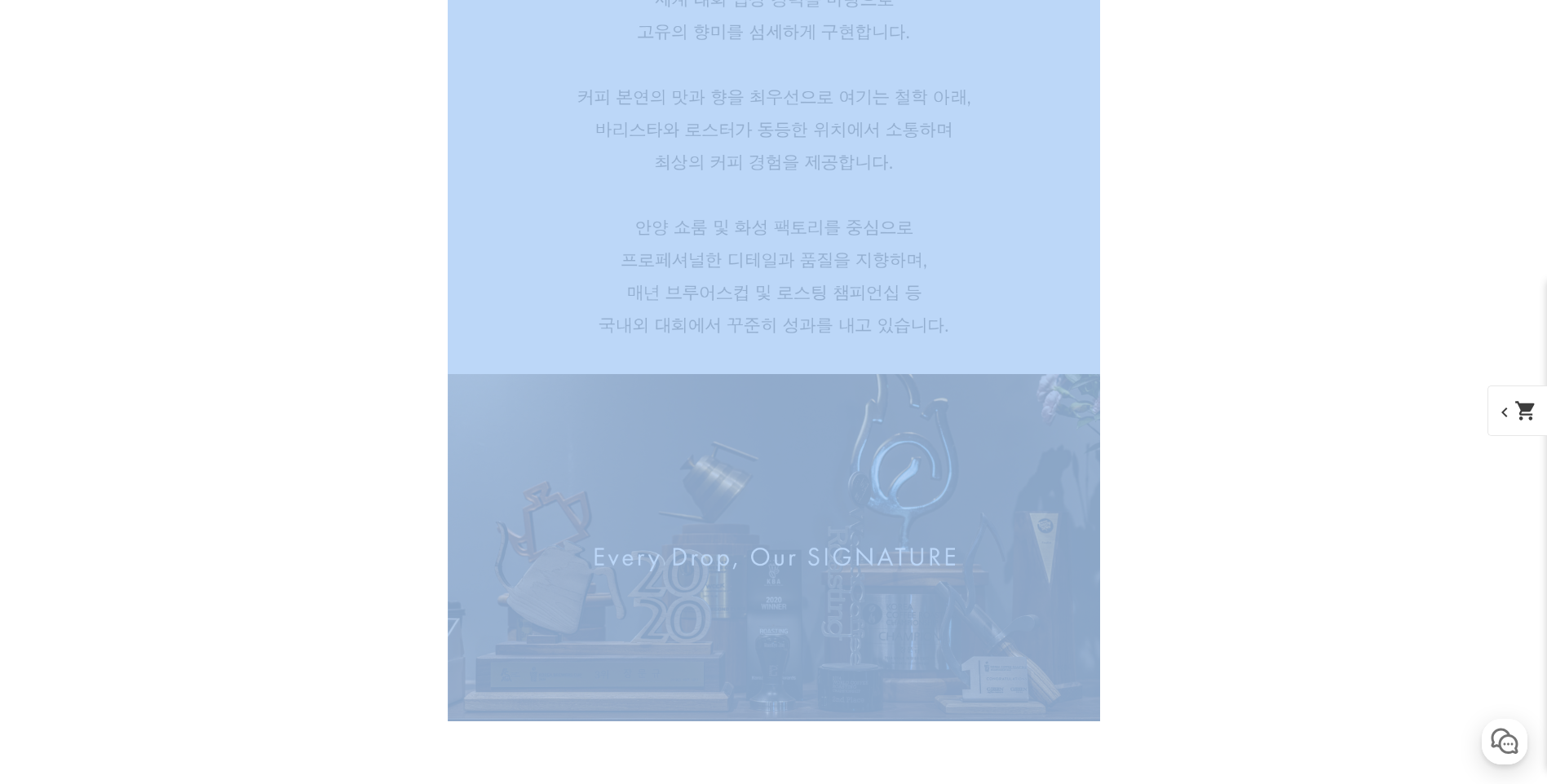
scroll to position [2636, 0]
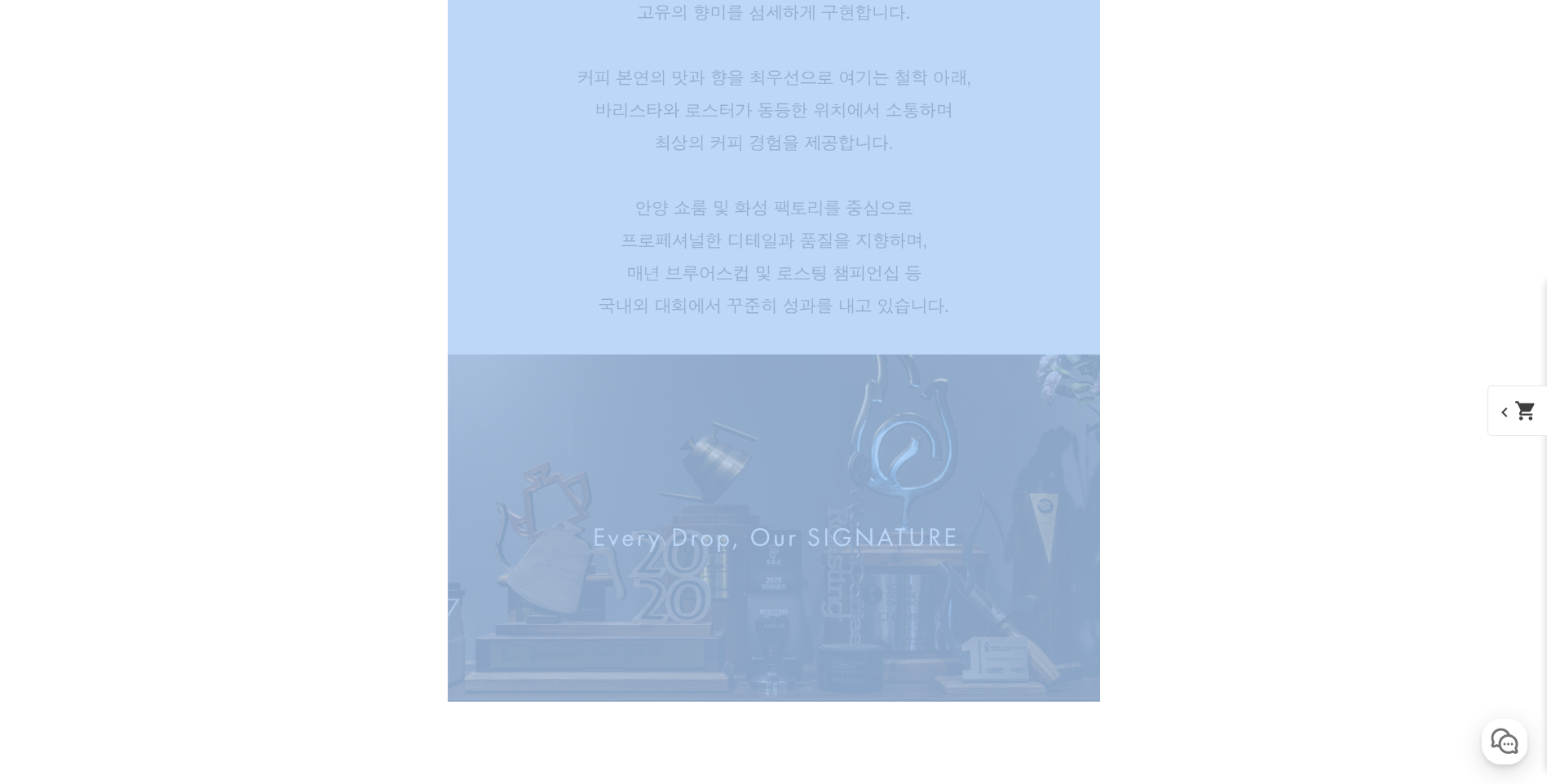
click at [814, 248] on img at bounding box center [774, 23] width 652 height 1358
click at [811, 247] on img at bounding box center [774, 23] width 652 height 1358
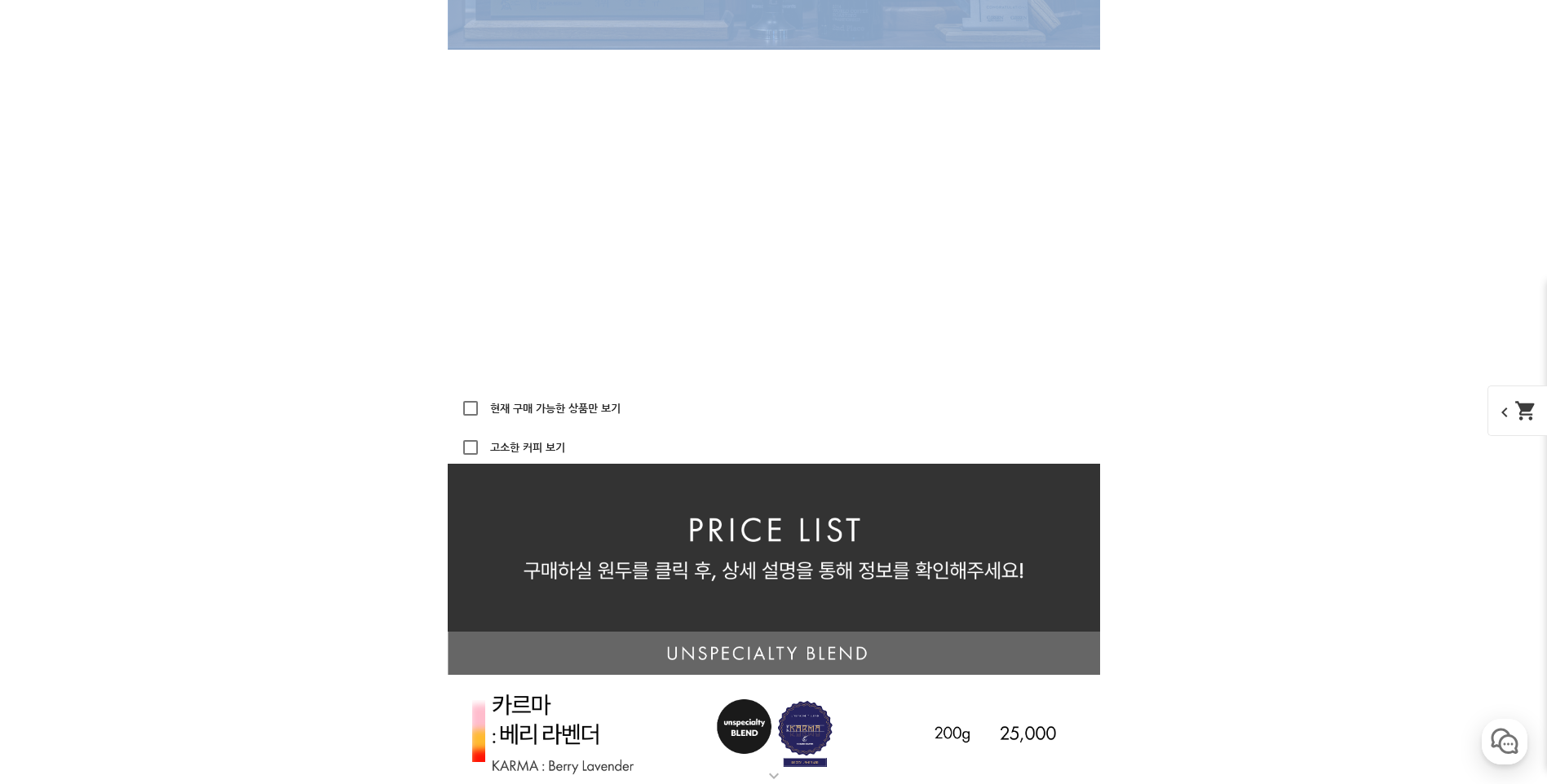
scroll to position [3452, 0]
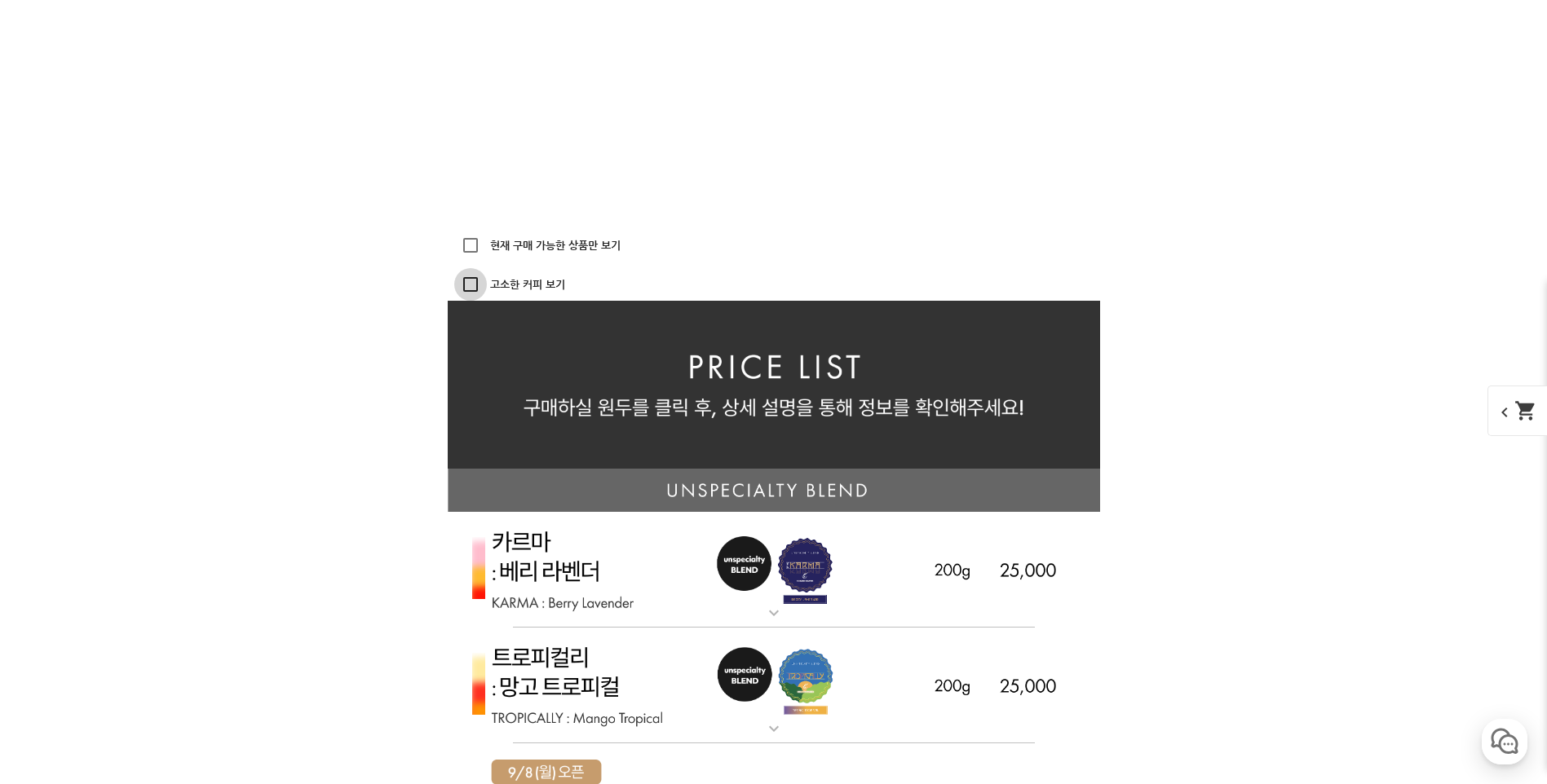
click at [474, 283] on input "고소한 커피 보기" at bounding box center [471, 284] width 33 height 33
checkbox input "true"
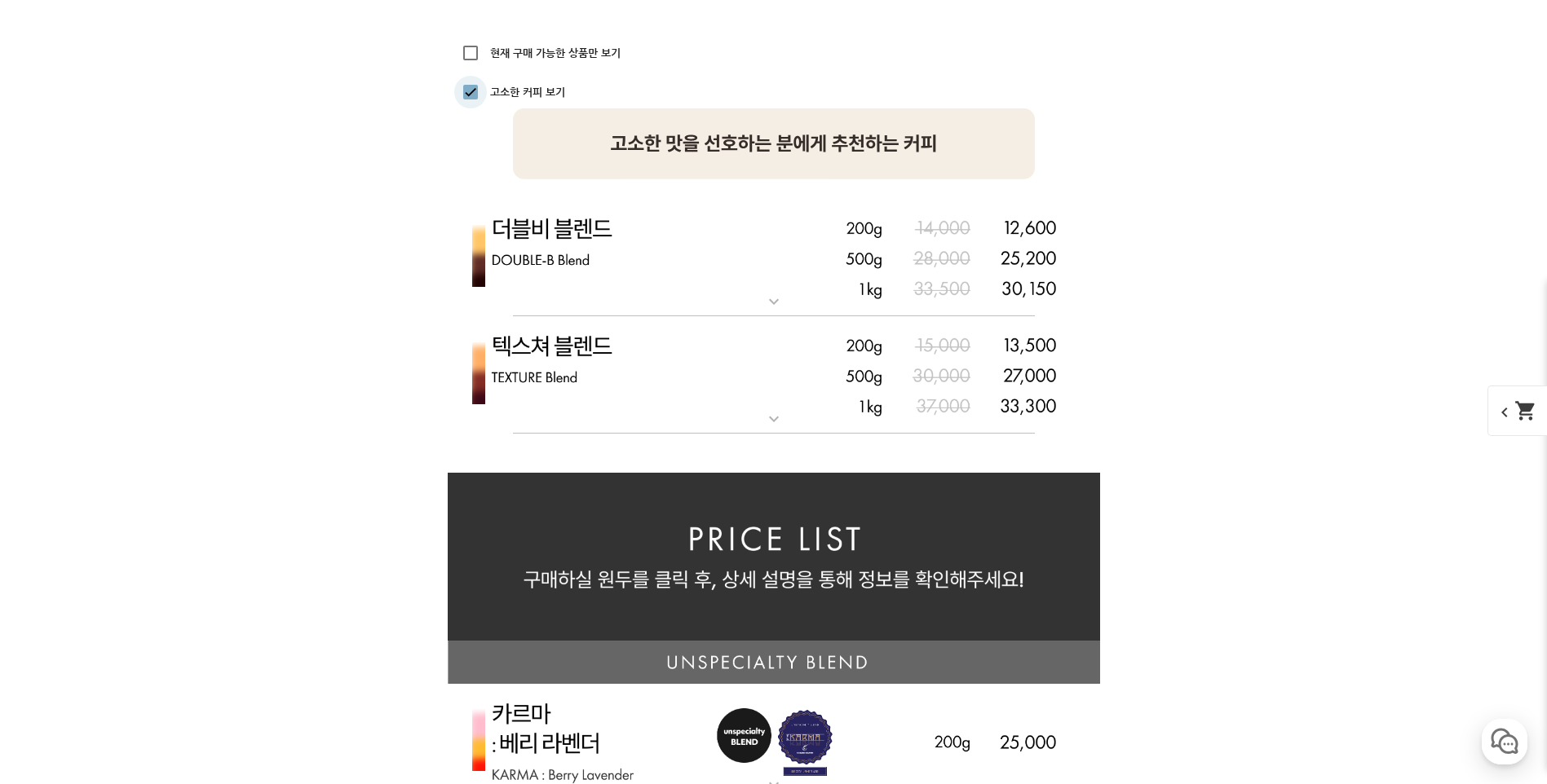
scroll to position [3615, 0]
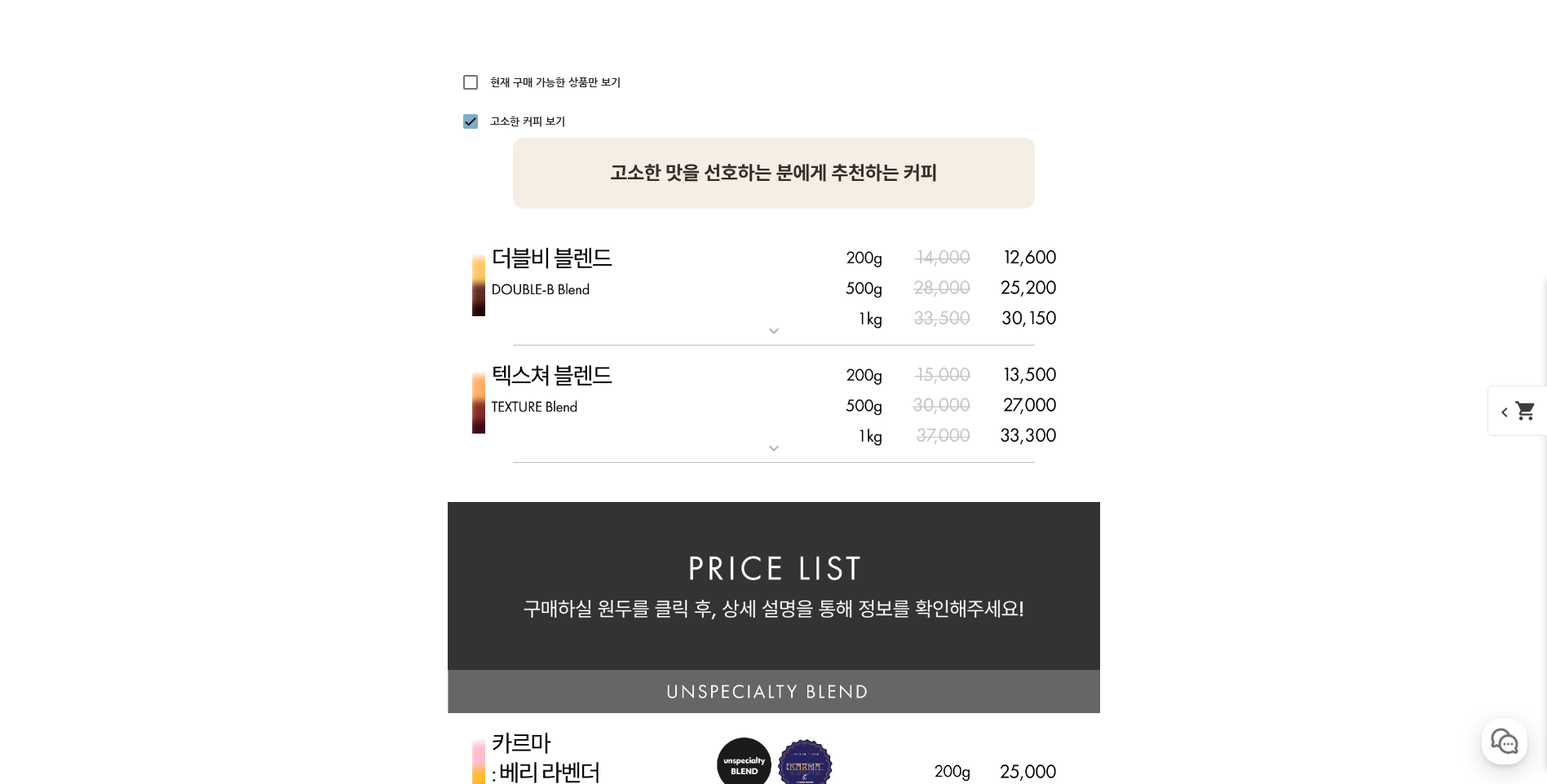
click at [585, 383] on img at bounding box center [774, 404] width 652 height 118
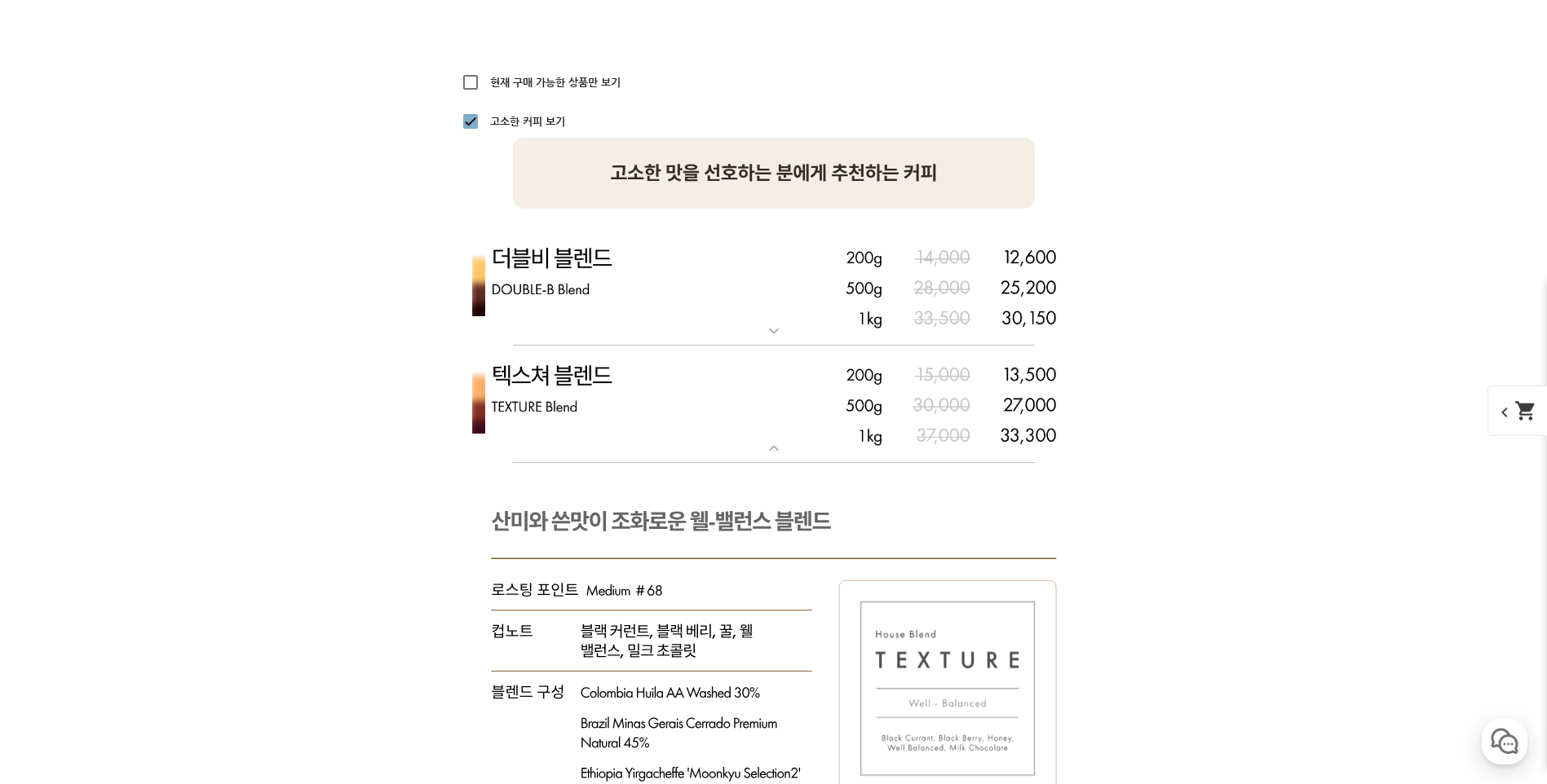
click at [585, 383] on img at bounding box center [774, 404] width 652 height 118
